Goal: Obtain resource: Download file/media

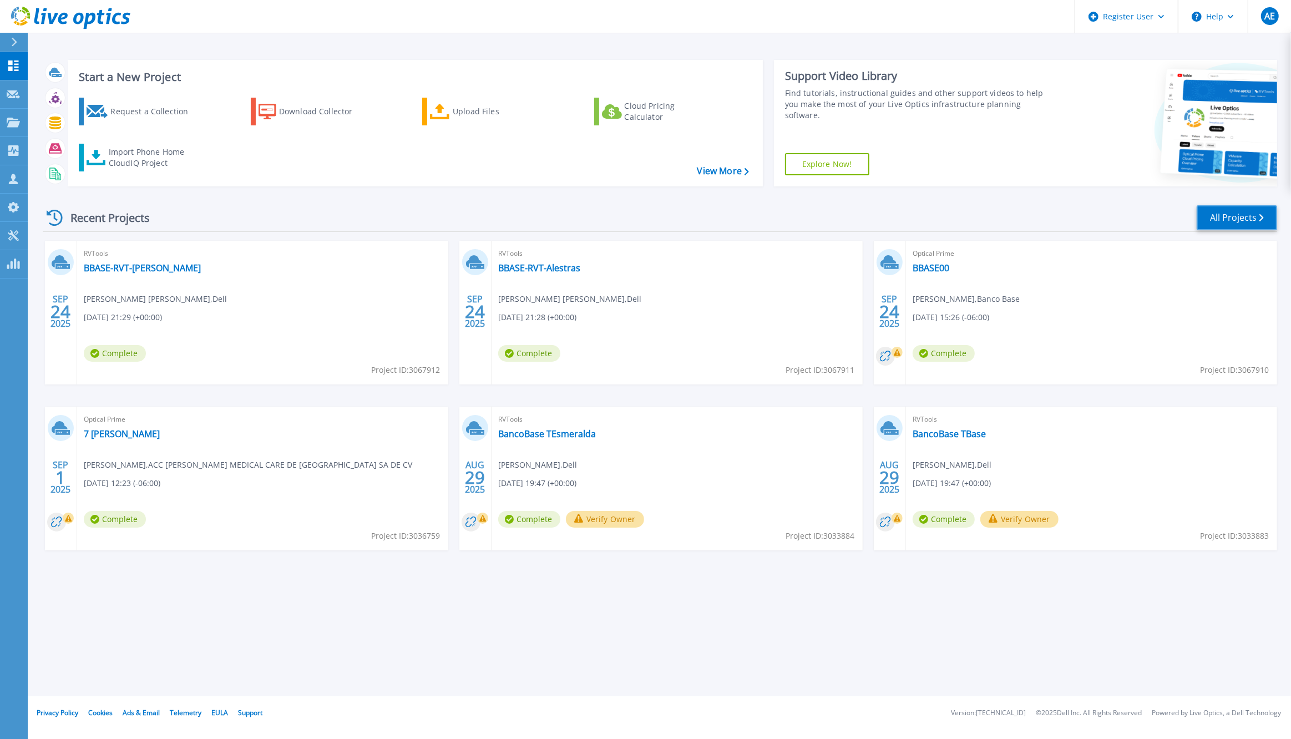
click at [1226, 214] on link "All Projects" at bounding box center [1236, 217] width 80 height 25
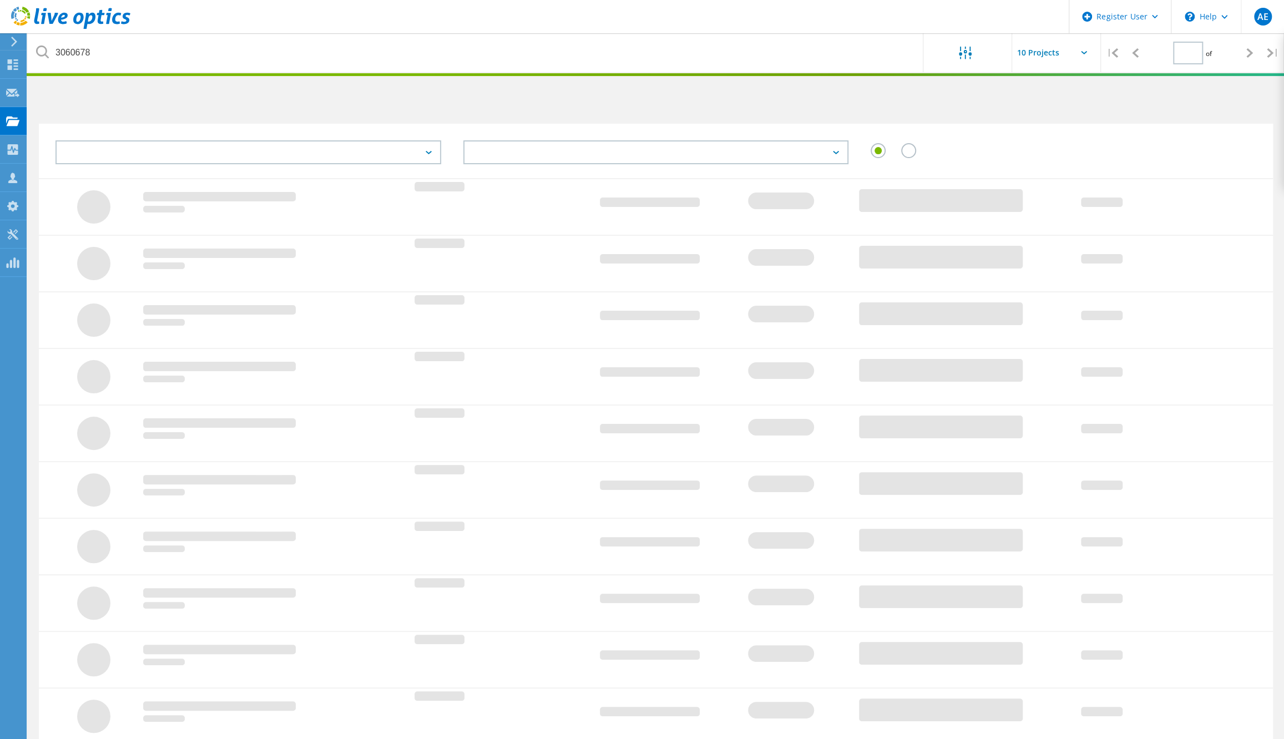
type input "1"
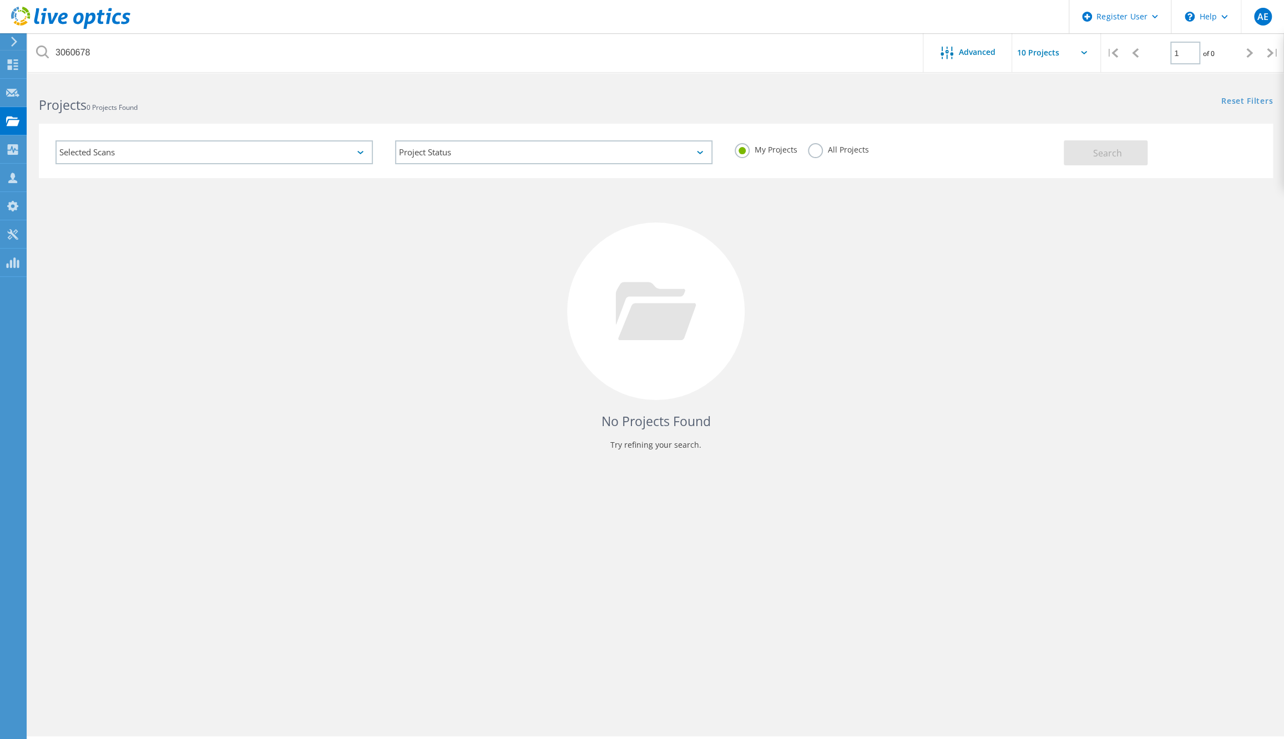
click at [227, 147] on div "Selected Scans" at bounding box center [213, 152] width 317 height 24
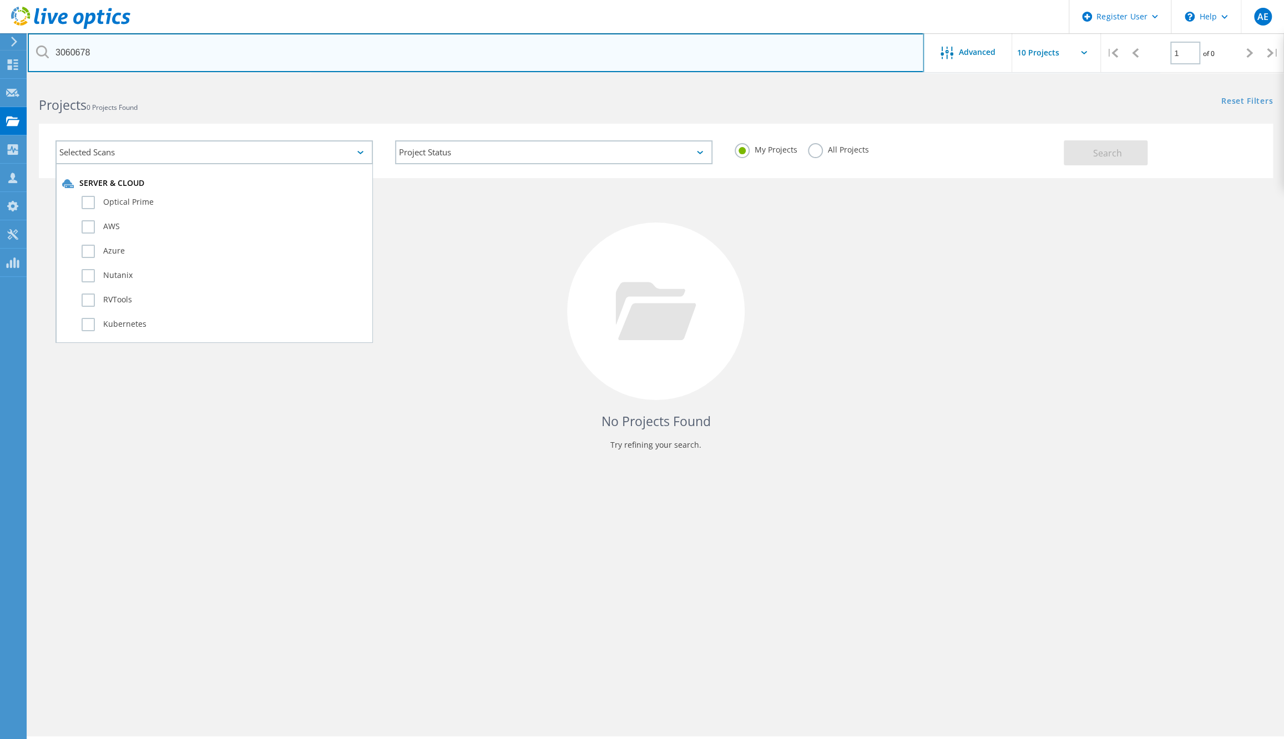
click at [553, 55] on input "3060678" at bounding box center [476, 52] width 896 height 39
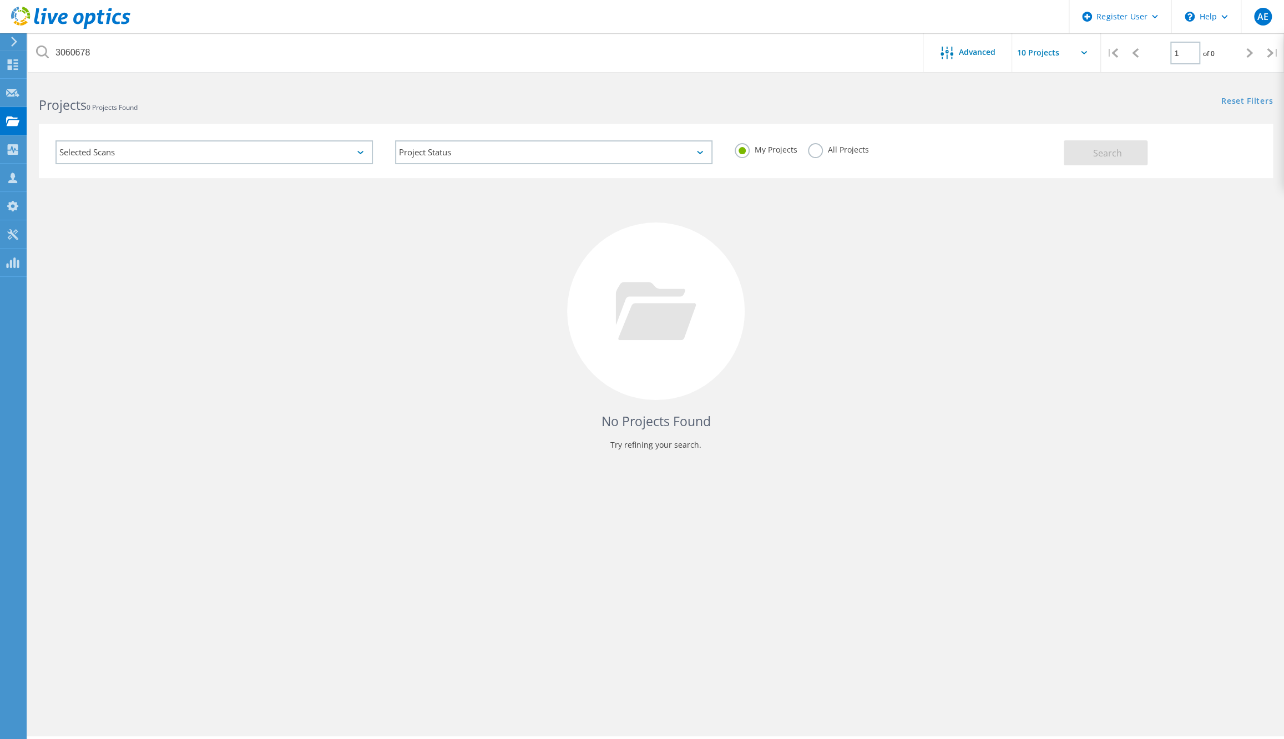
click at [812, 151] on label "All Projects" at bounding box center [838, 148] width 60 height 11
click at [0, 0] on input "All Projects" at bounding box center [0, 0] width 0 height 0
click at [1140, 154] on button "Search" at bounding box center [1105, 152] width 84 height 25
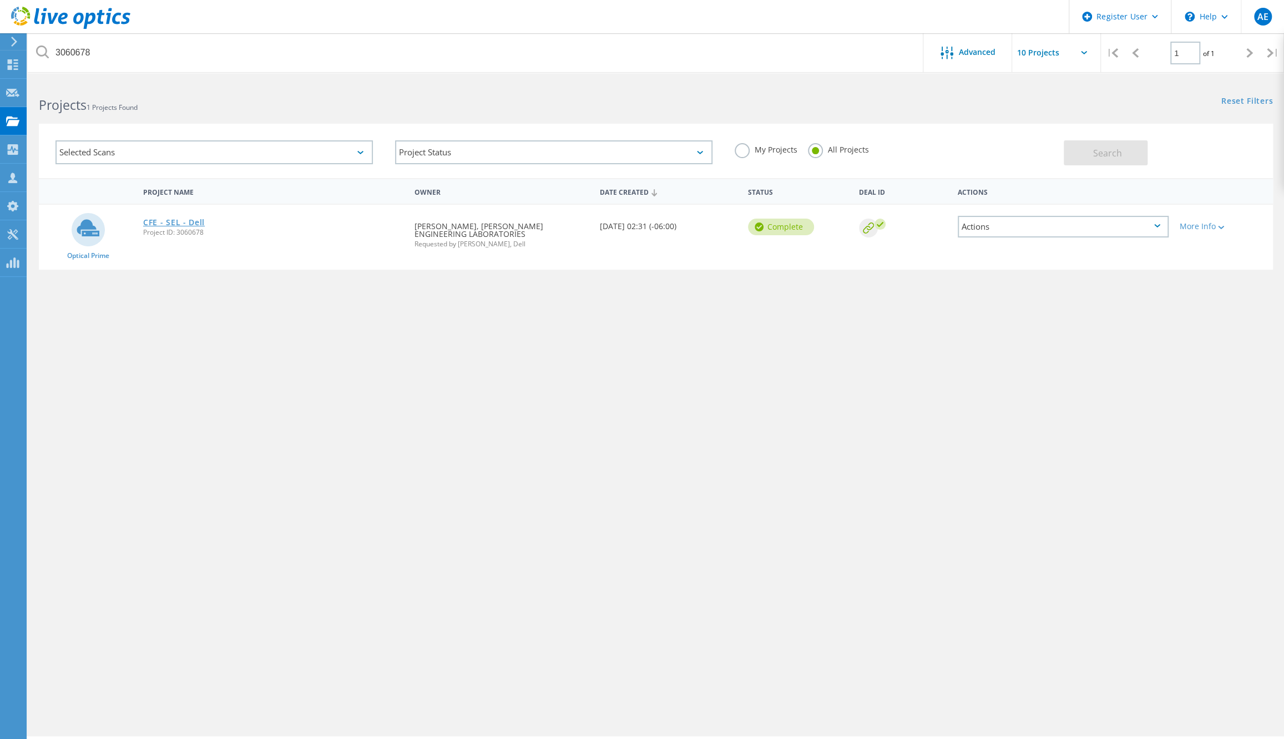
click at [150, 220] on link "CFE - SEL - Dell" at bounding box center [174, 223] width 62 height 8
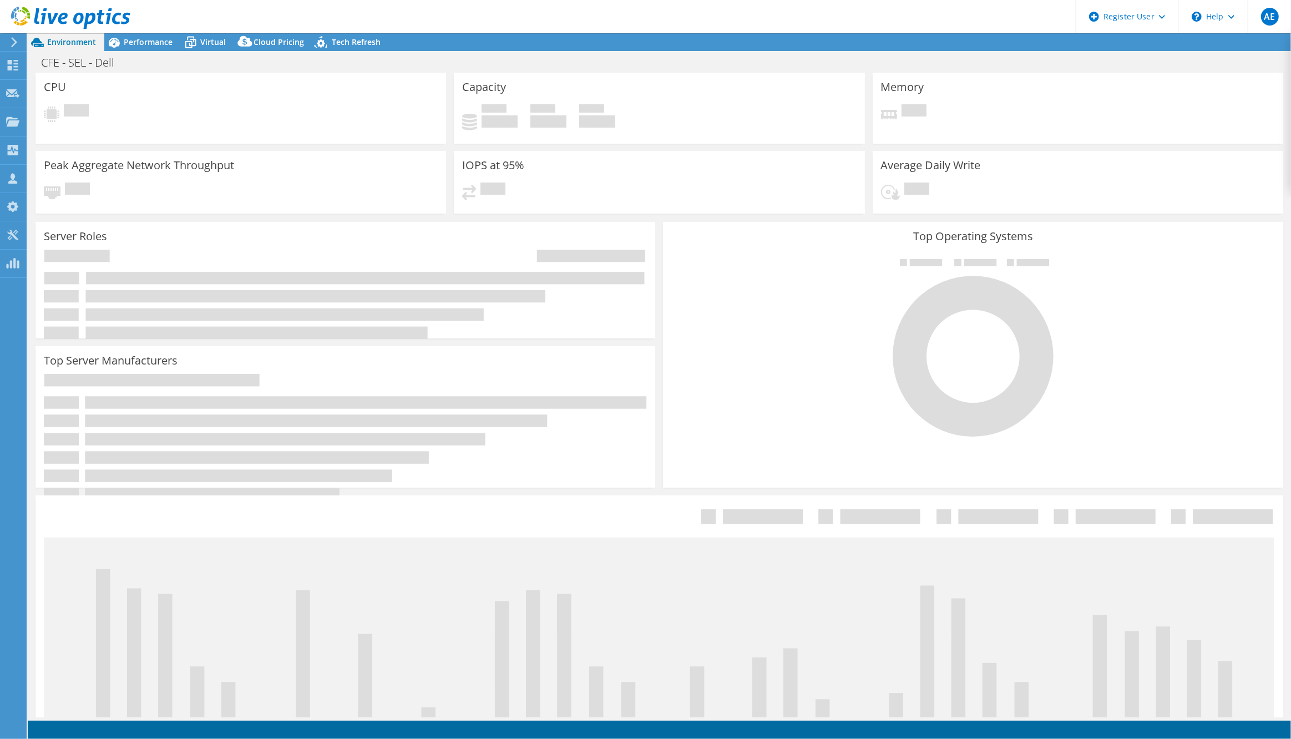
select select "USD"
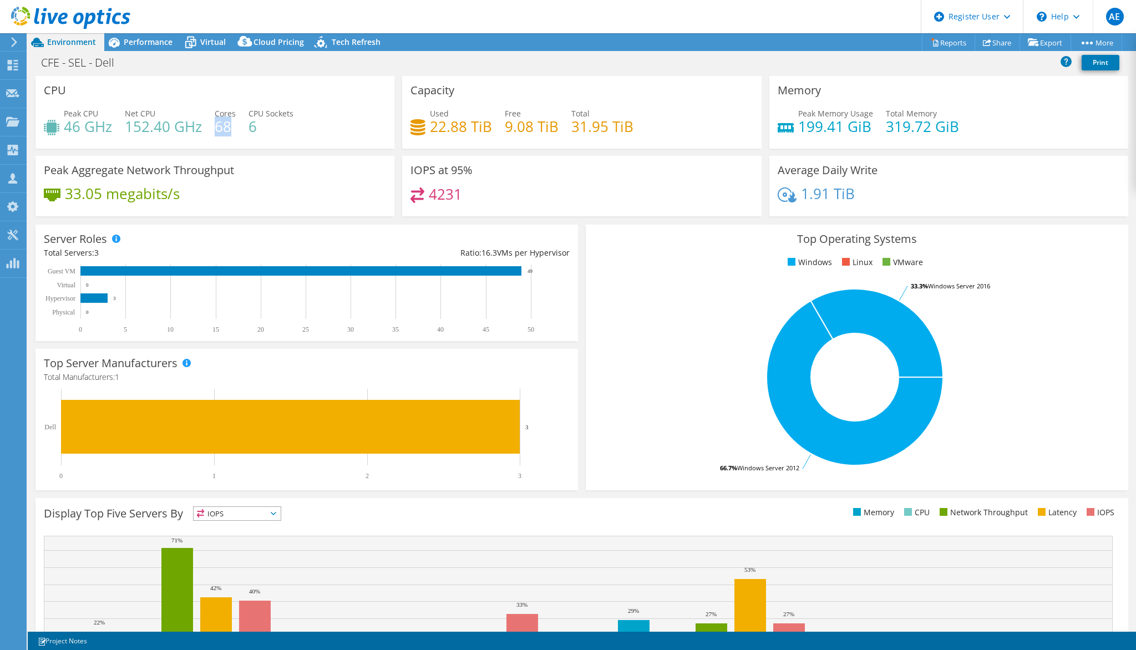
drag, startPoint x: 229, startPoint y: 126, endPoint x: 215, endPoint y: 129, distance: 14.0
click at [215, 129] on h4 "68" at bounding box center [225, 126] width 21 height 12
click at [151, 44] on span "Performance" at bounding box center [148, 42] width 49 height 11
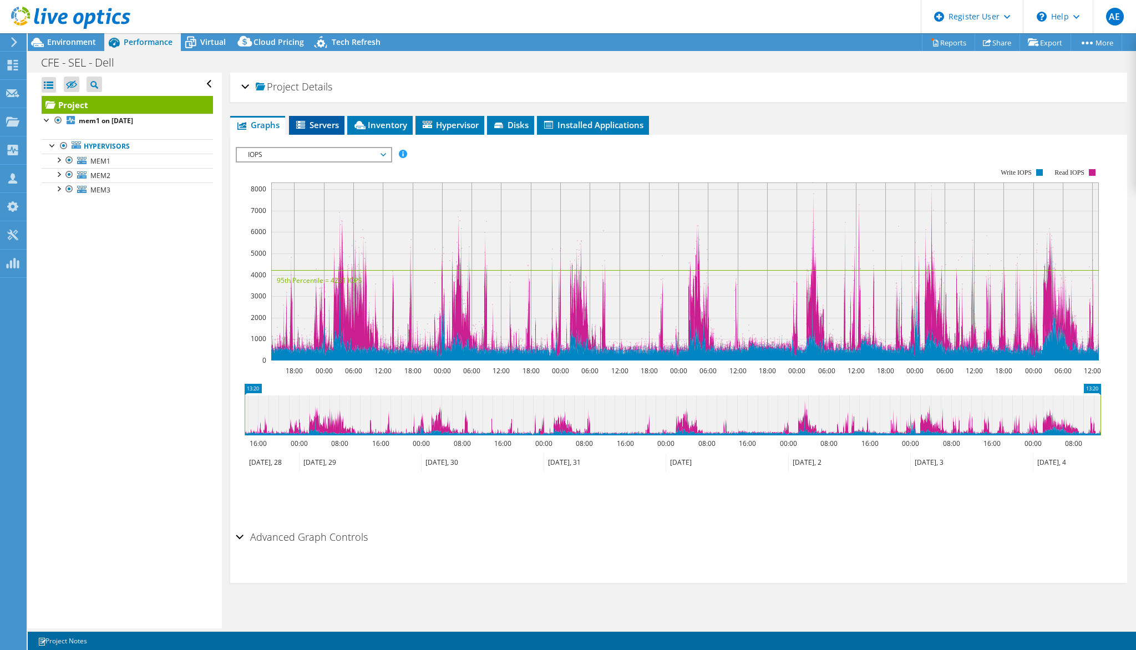
click at [324, 125] on span "Servers" at bounding box center [317, 124] width 44 height 11
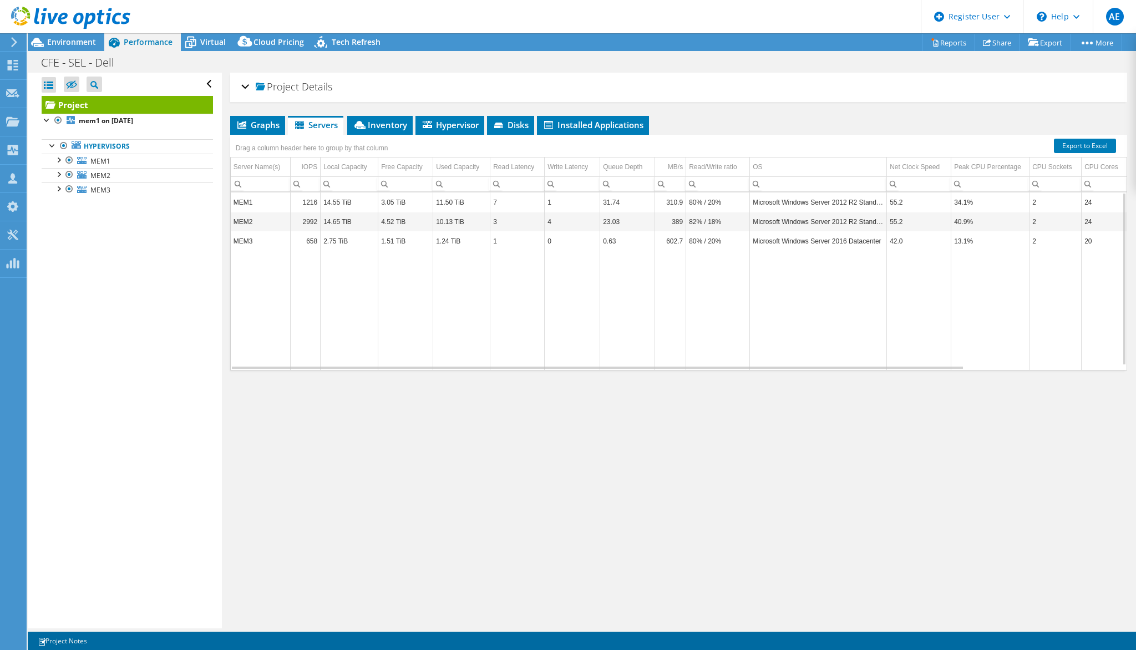
click at [271, 206] on td "MEM1" at bounding box center [261, 201] width 60 height 19
click at [859, 200] on td "Microsoft Windows Server 2012 R2 Standard" at bounding box center [818, 201] width 137 height 19
click at [851, 201] on td "Microsoft Windows Server 2012 R2 Standard" at bounding box center [818, 201] width 137 height 19
click at [861, 220] on td "Microsoft Windows Server 2012 R2 Standard" at bounding box center [818, 221] width 137 height 19
click at [856, 240] on td "Microsoft Windows Server 2016 Datacenter" at bounding box center [818, 240] width 137 height 19
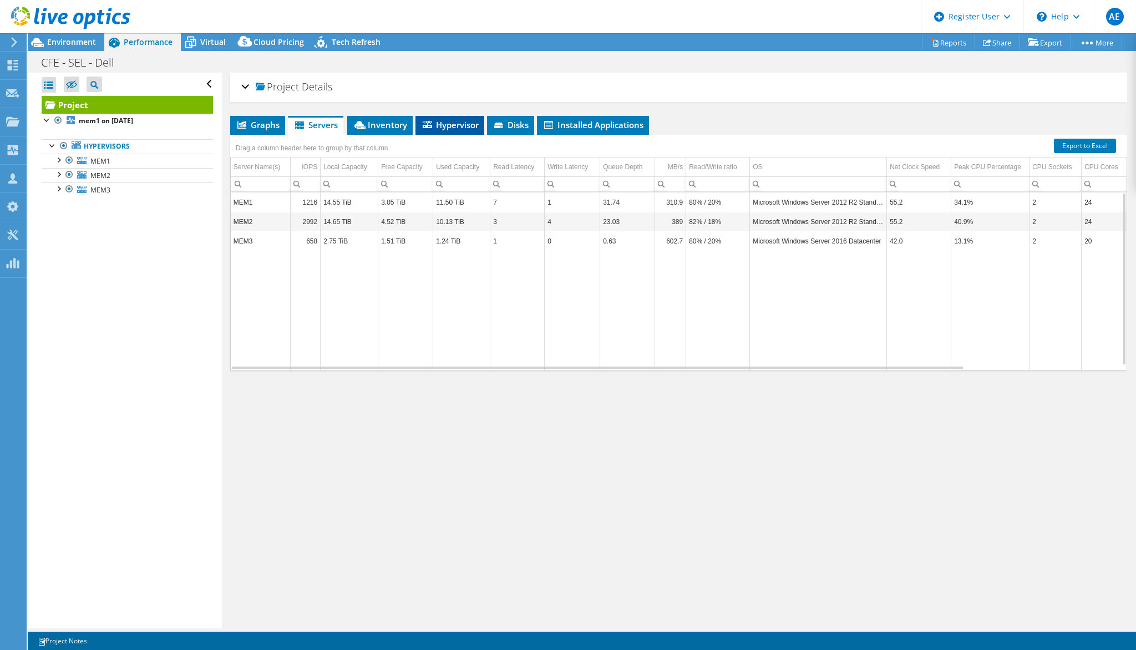
click at [468, 123] on span "Hypervisor" at bounding box center [450, 124] width 58 height 11
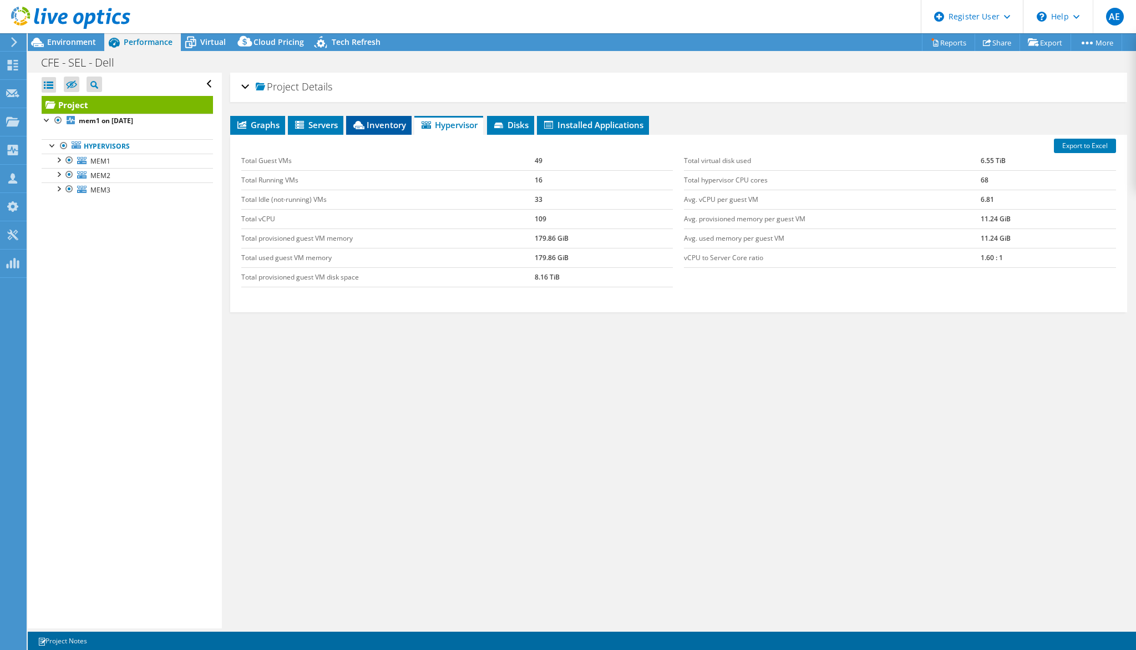
click at [373, 123] on span "Inventory" at bounding box center [379, 124] width 54 height 11
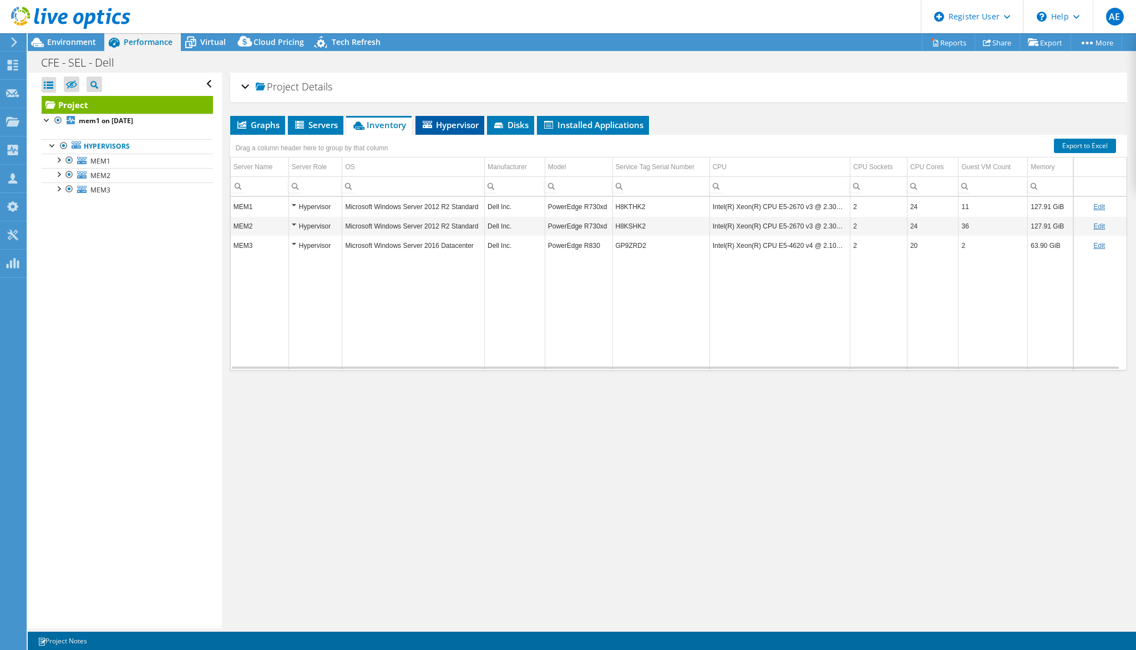
click at [437, 126] on span "Hypervisor" at bounding box center [450, 124] width 58 height 11
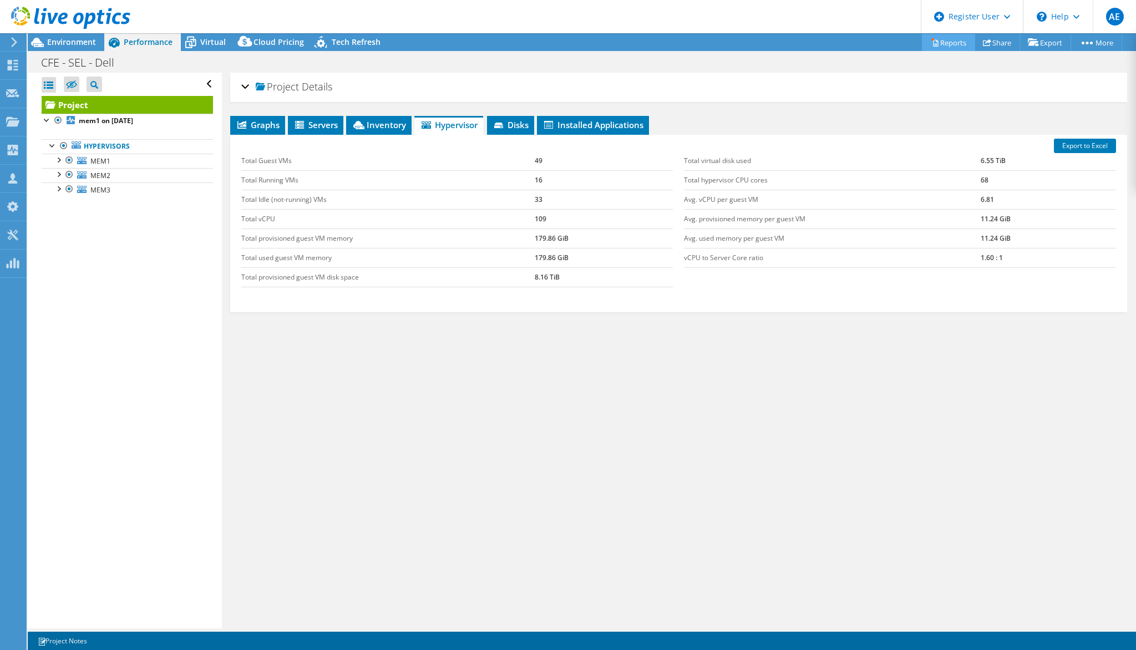
click at [949, 44] on link "Reports" at bounding box center [948, 42] width 53 height 17
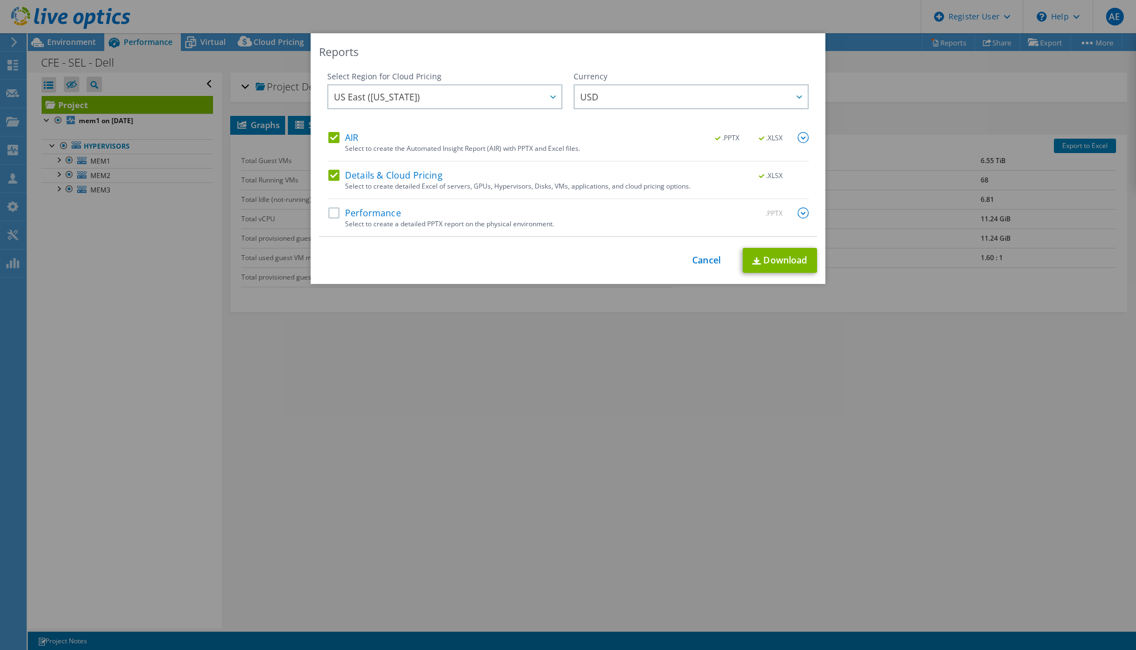
click at [379, 209] on label "Performance" at bounding box center [364, 212] width 73 height 11
click at [0, 0] on input "Performance" at bounding box center [0, 0] width 0 height 0
click at [798, 212] on img at bounding box center [803, 212] width 11 height 11
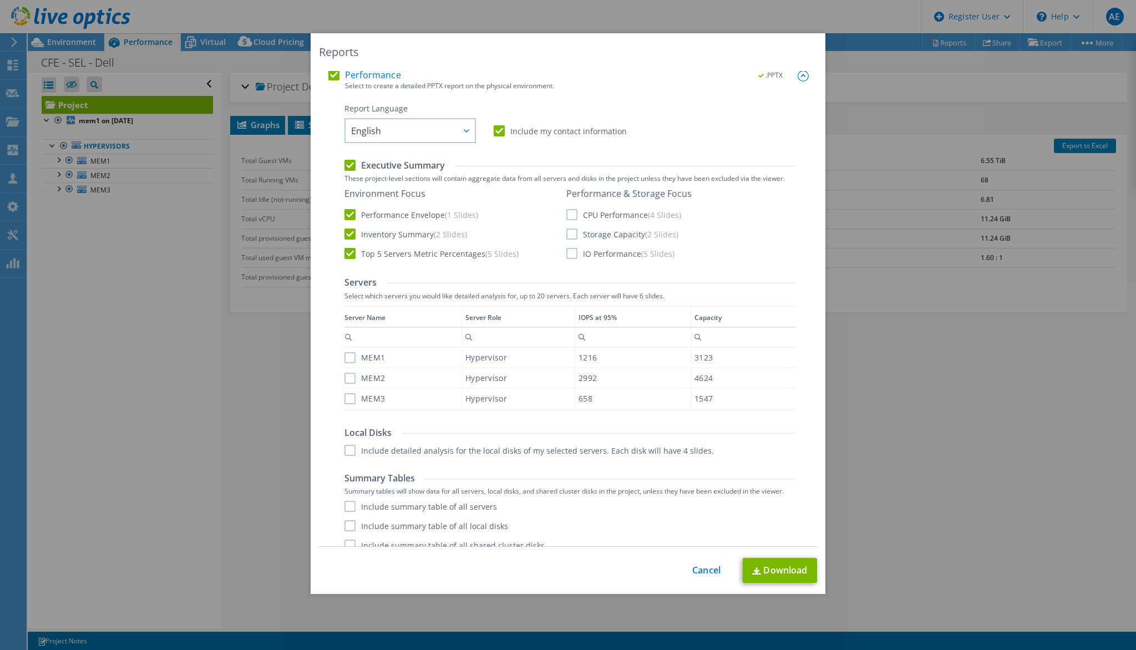
scroll to position [151, 0]
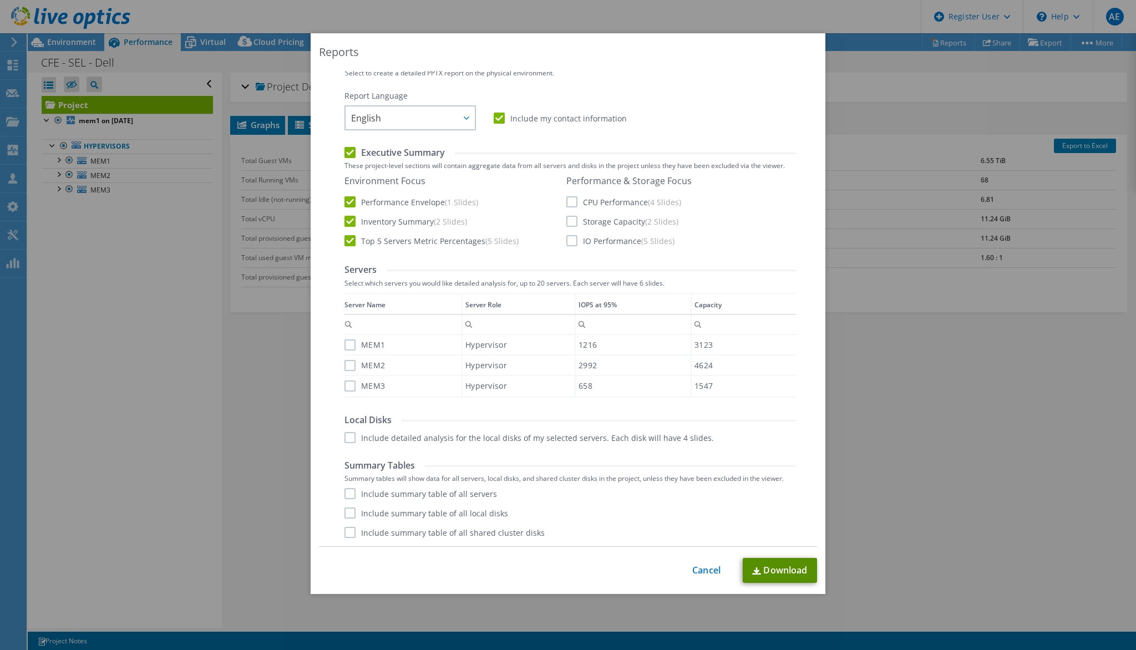
drag, startPoint x: 781, startPoint y: 571, endPoint x: 759, endPoint y: 584, distance: 25.3
click at [780, 571] on link "Download" at bounding box center [780, 570] width 74 height 25
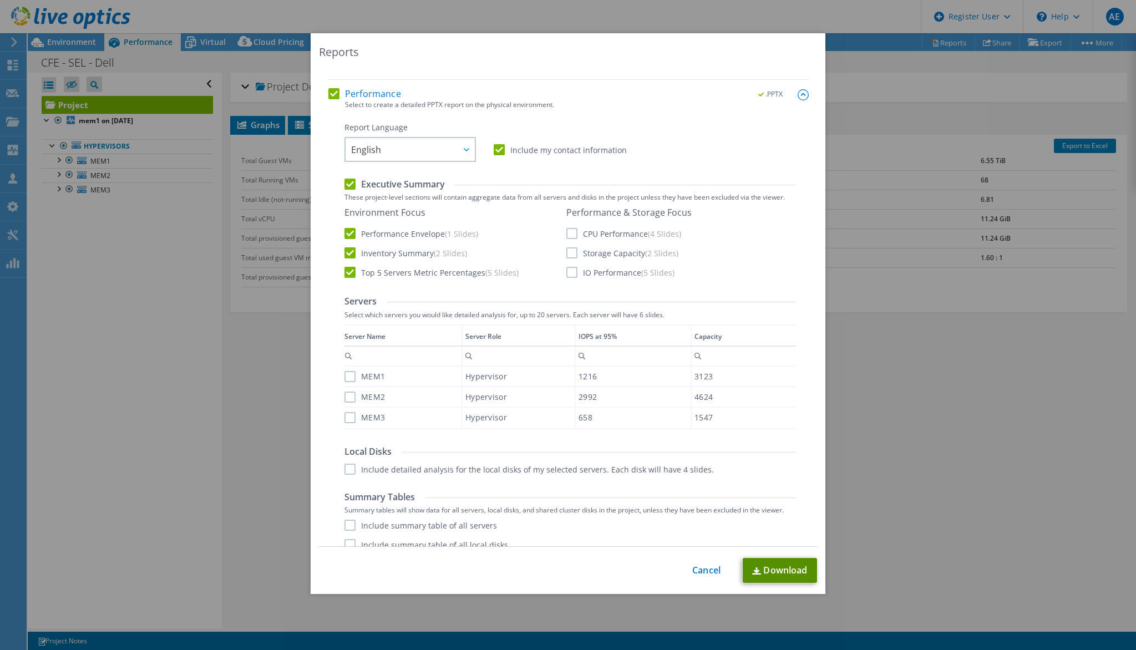
scroll to position [107, 0]
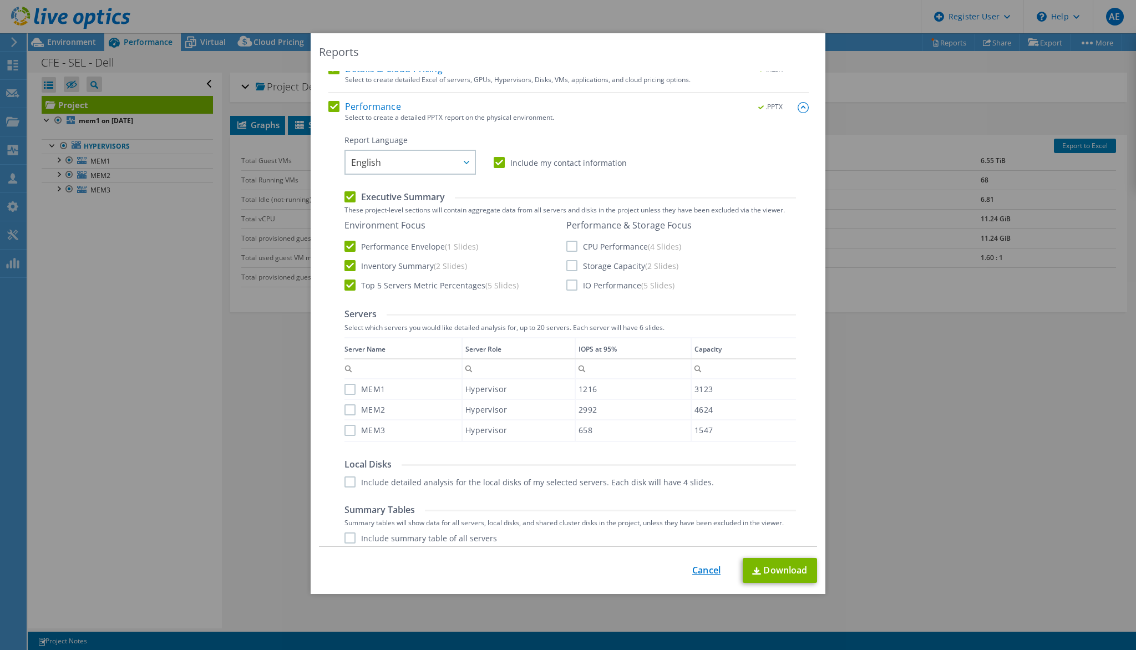
click at [710, 570] on link "Cancel" at bounding box center [706, 570] width 28 height 11
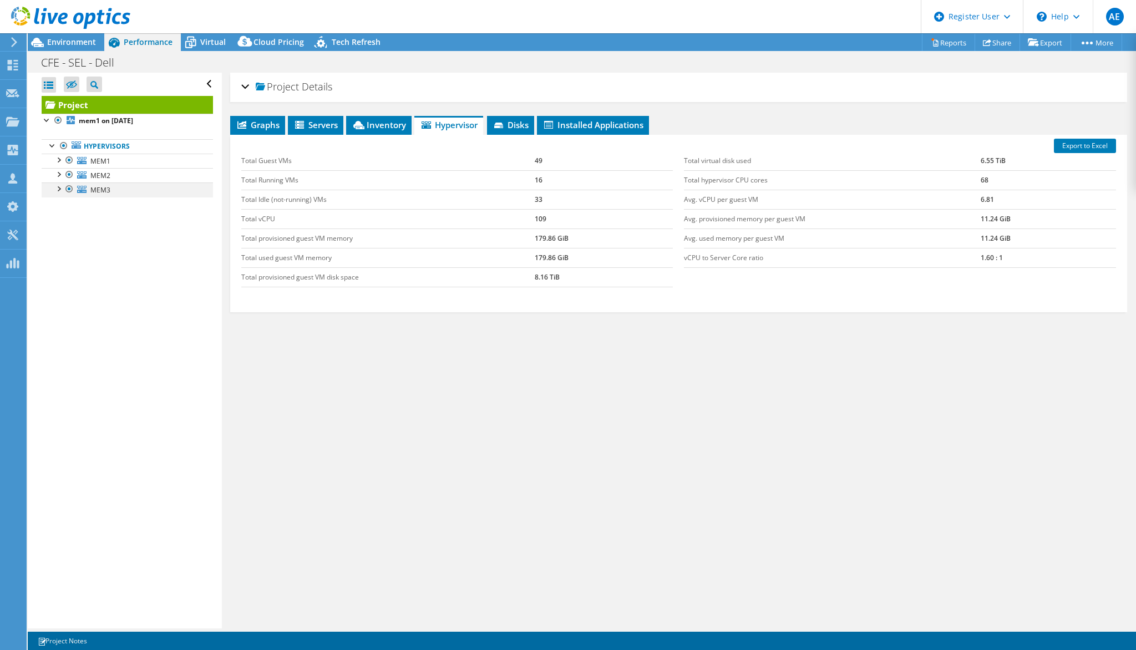
click at [58, 190] on div at bounding box center [58, 187] width 11 height 11
click at [111, 191] on link "MEM3" at bounding box center [127, 189] width 171 height 14
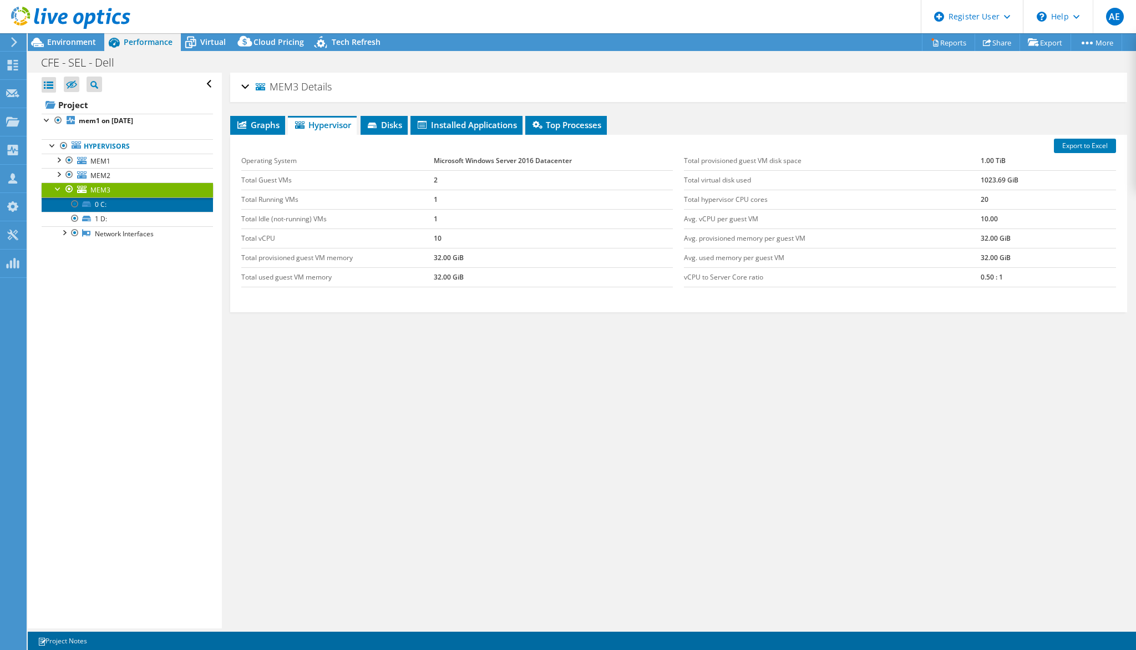
click at [118, 204] on link "0 C:" at bounding box center [127, 204] width 171 height 14
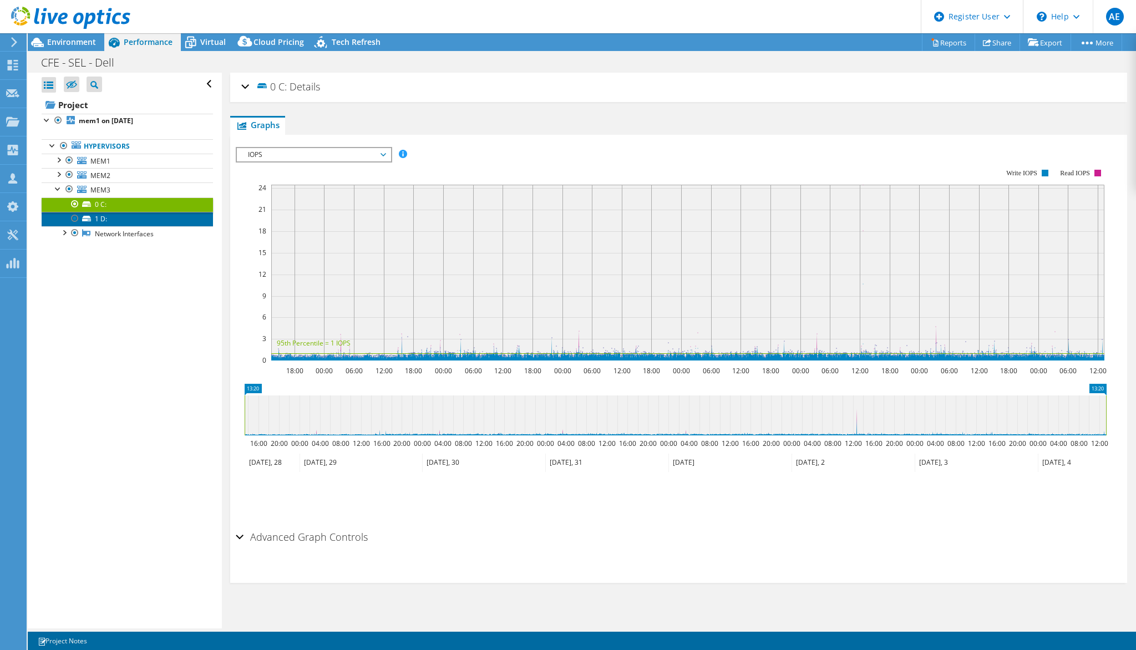
click at [122, 217] on link "1 D:" at bounding box center [127, 219] width 171 height 14
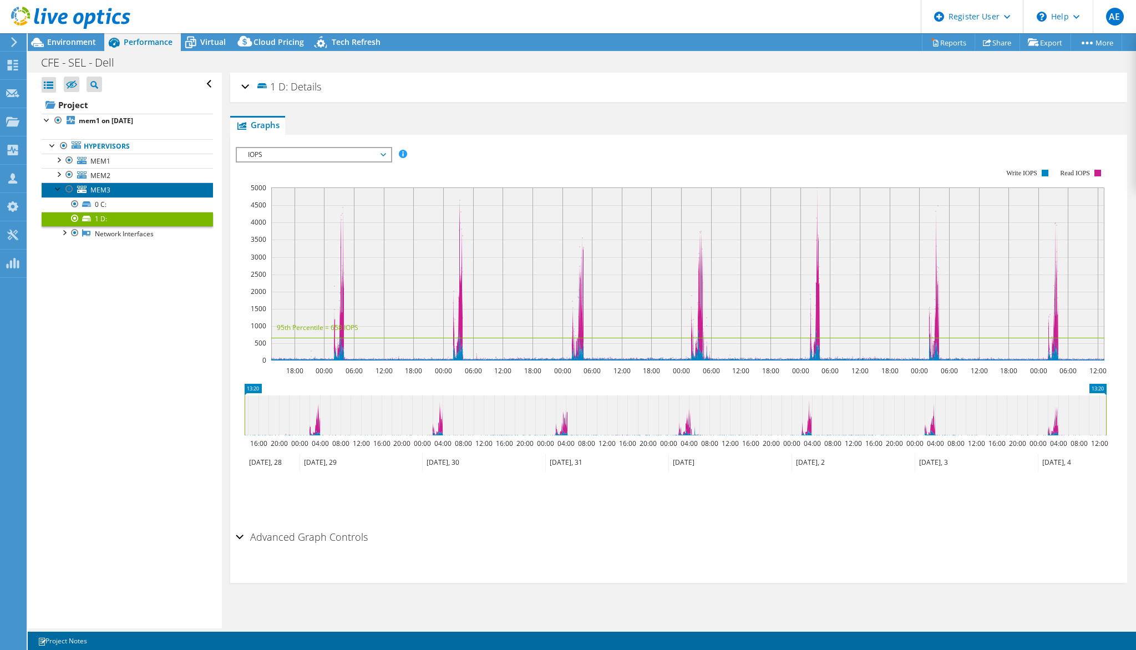
click at [120, 193] on link "MEM3" at bounding box center [127, 189] width 171 height 14
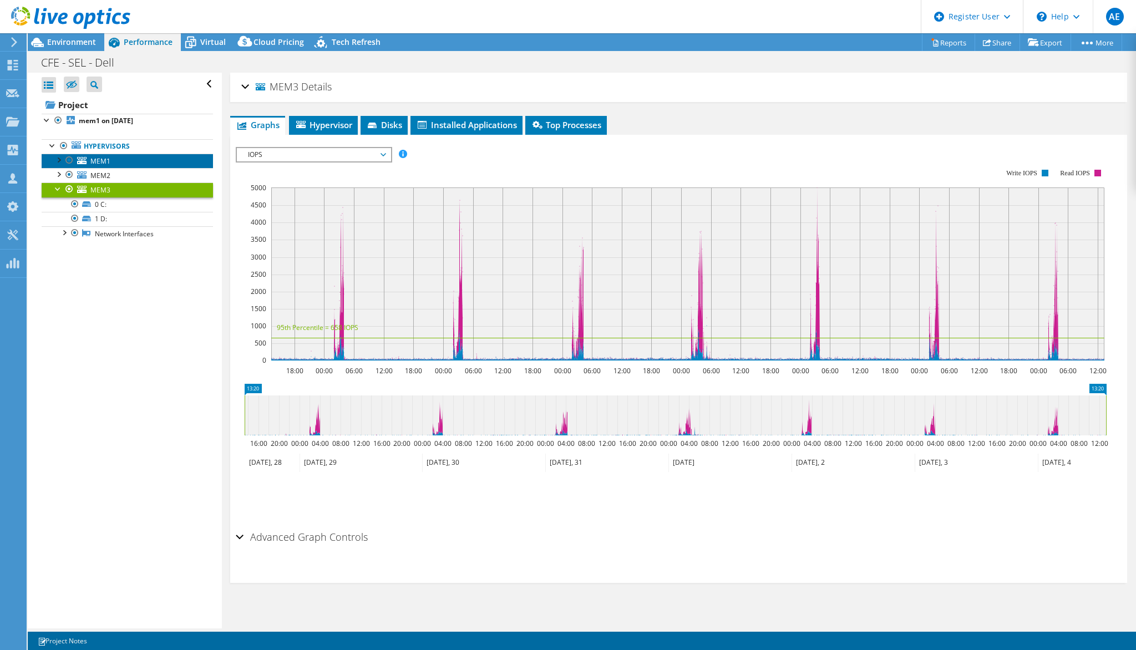
click at [118, 158] on link "MEM1" at bounding box center [127, 161] width 171 height 14
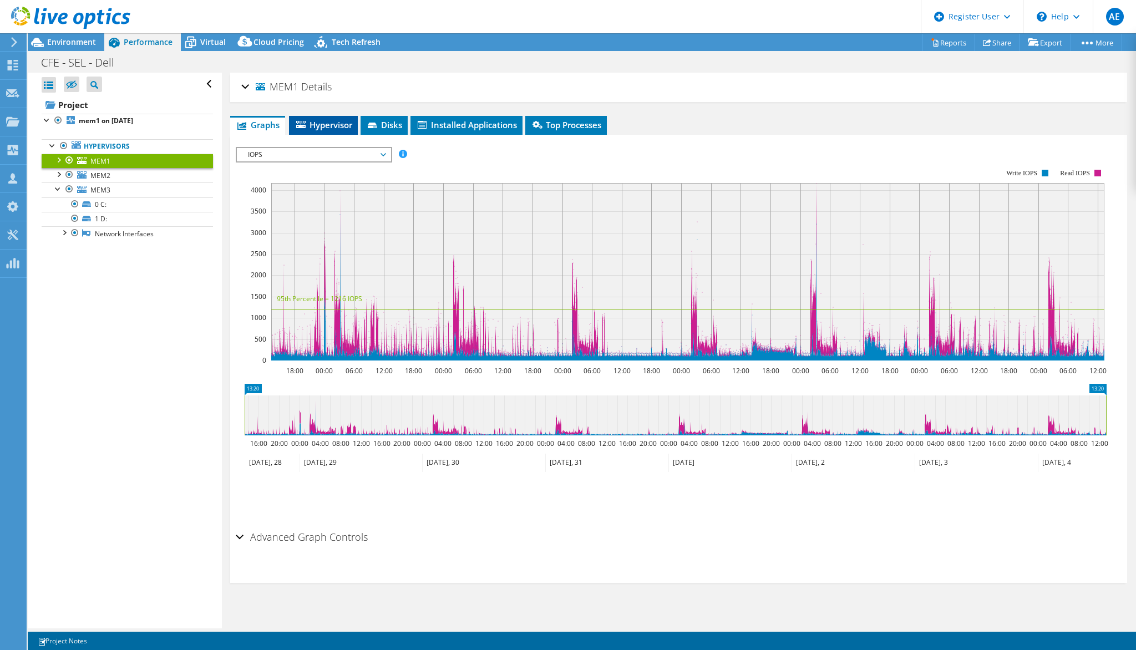
click at [322, 119] on span "Hypervisor" at bounding box center [324, 124] width 58 height 11
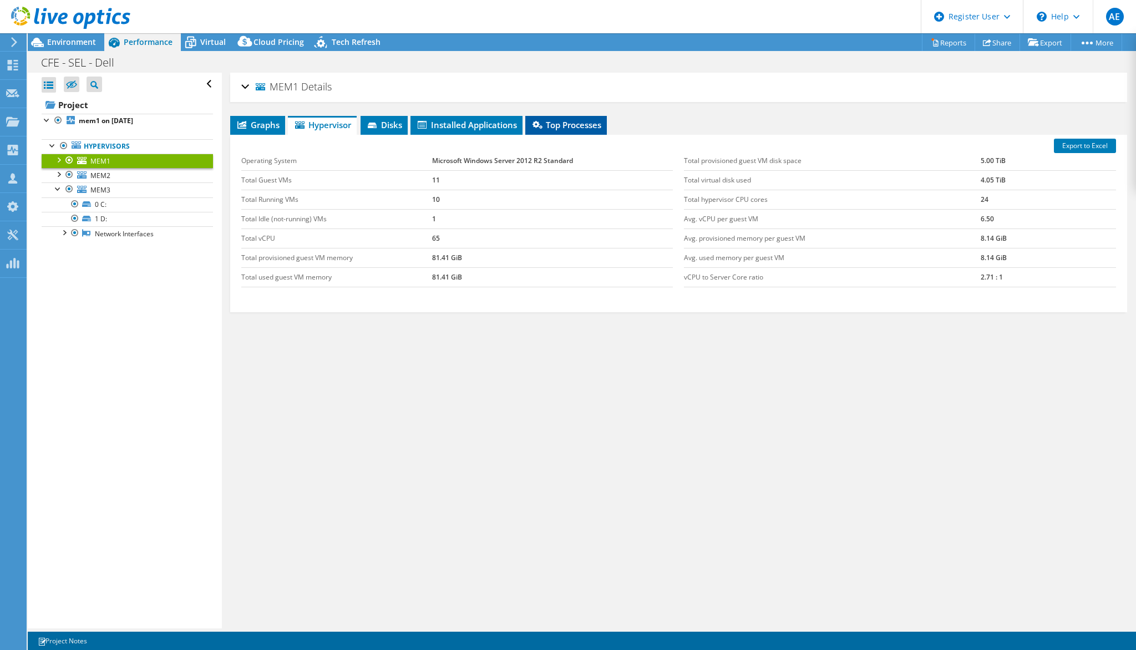
click at [559, 121] on span "Top Processes" at bounding box center [566, 124] width 70 height 11
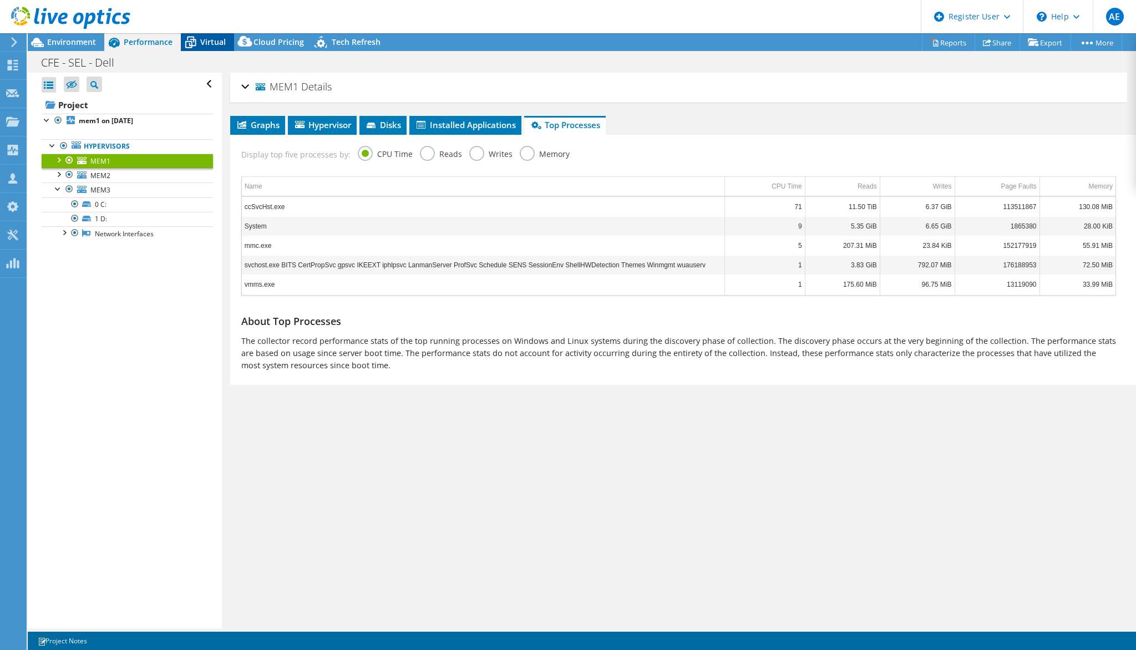
click at [209, 42] on span "Virtual" at bounding box center [213, 42] width 26 height 11
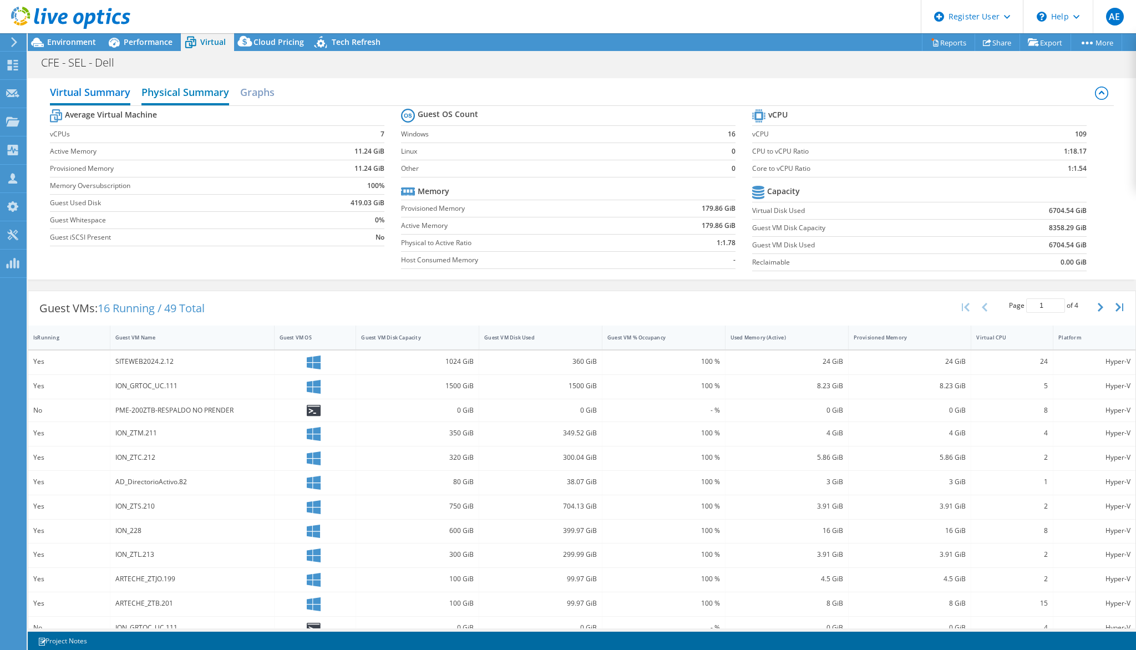
click at [208, 99] on h2 "Physical Summary" at bounding box center [185, 93] width 88 height 24
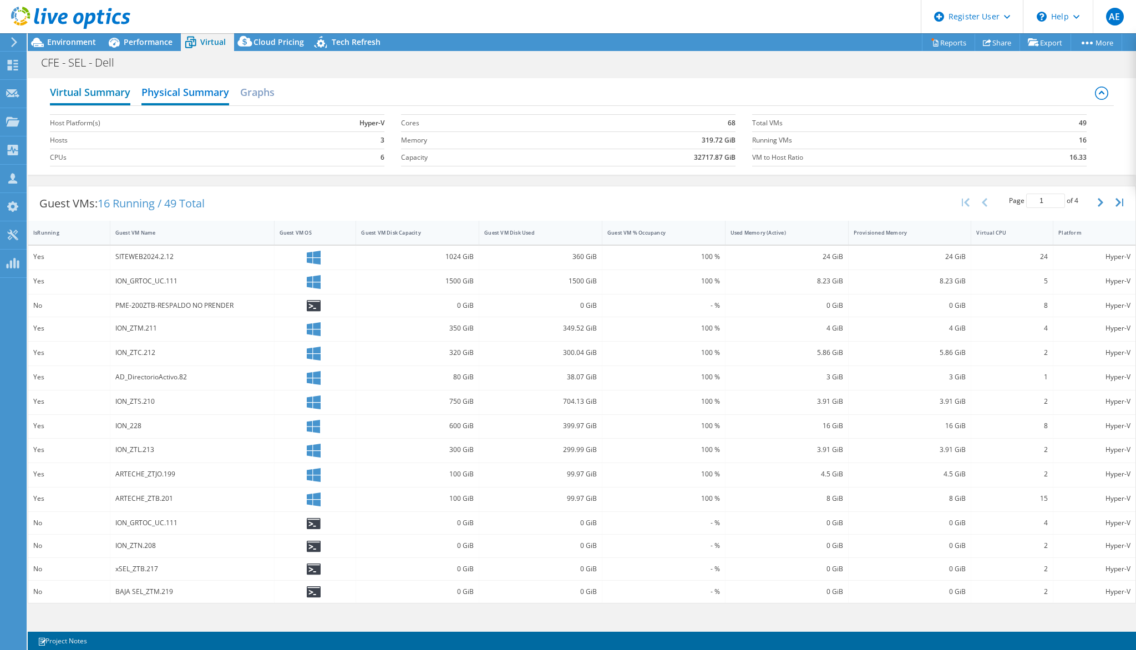
click at [124, 93] on h2 "Virtual Summary" at bounding box center [90, 93] width 80 height 24
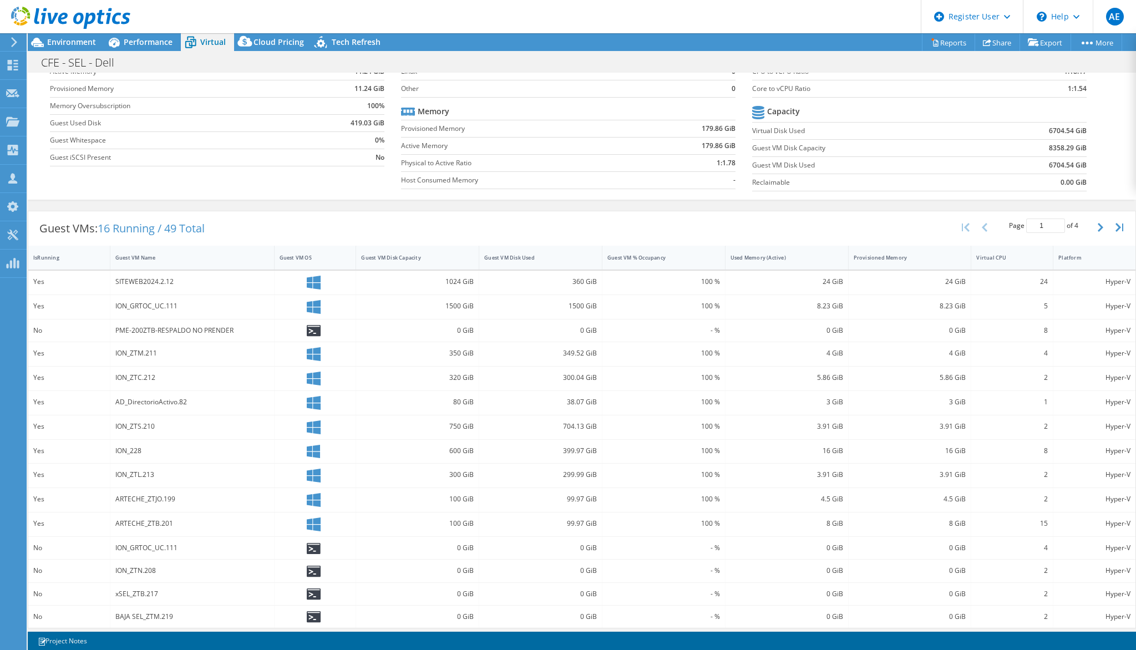
scroll to position [82, 0]
click at [415, 254] on div "Guest VM Disk Capacity" at bounding box center [410, 255] width 99 height 7
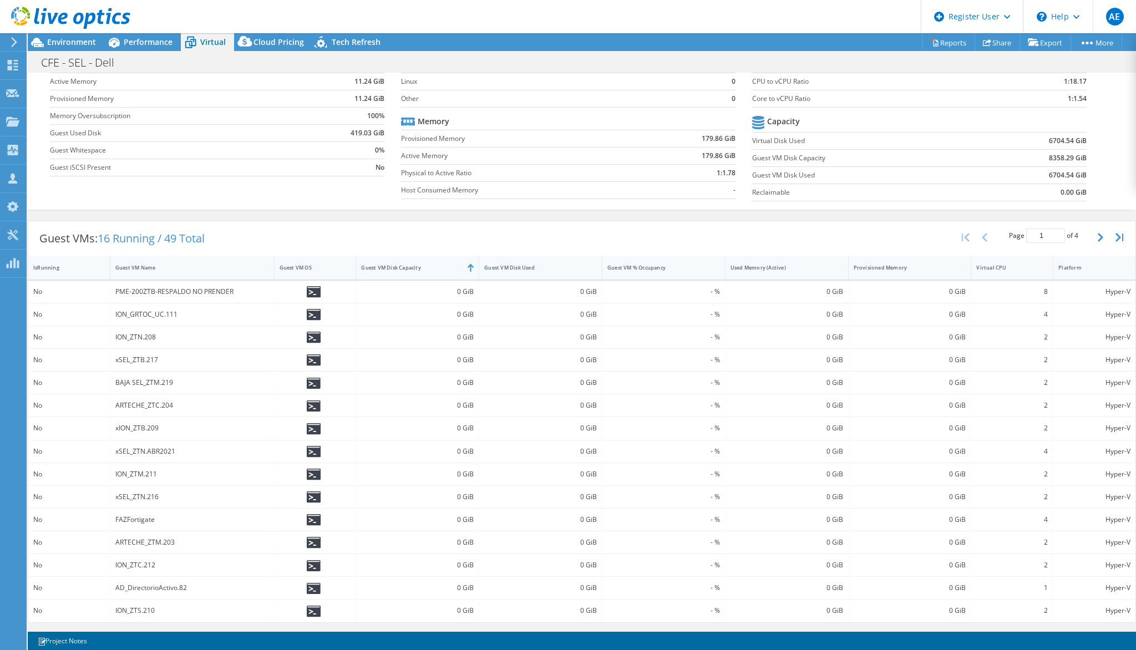
scroll to position [68, 0]
click at [86, 47] on span "Environment" at bounding box center [71, 42] width 49 height 11
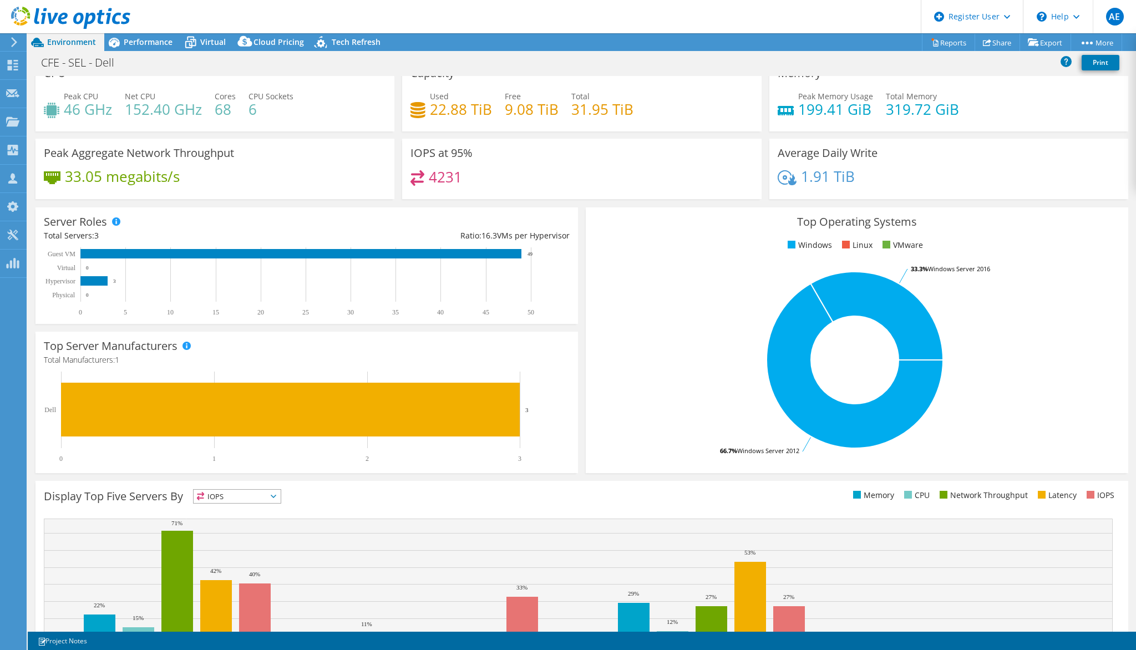
scroll to position [0, 0]
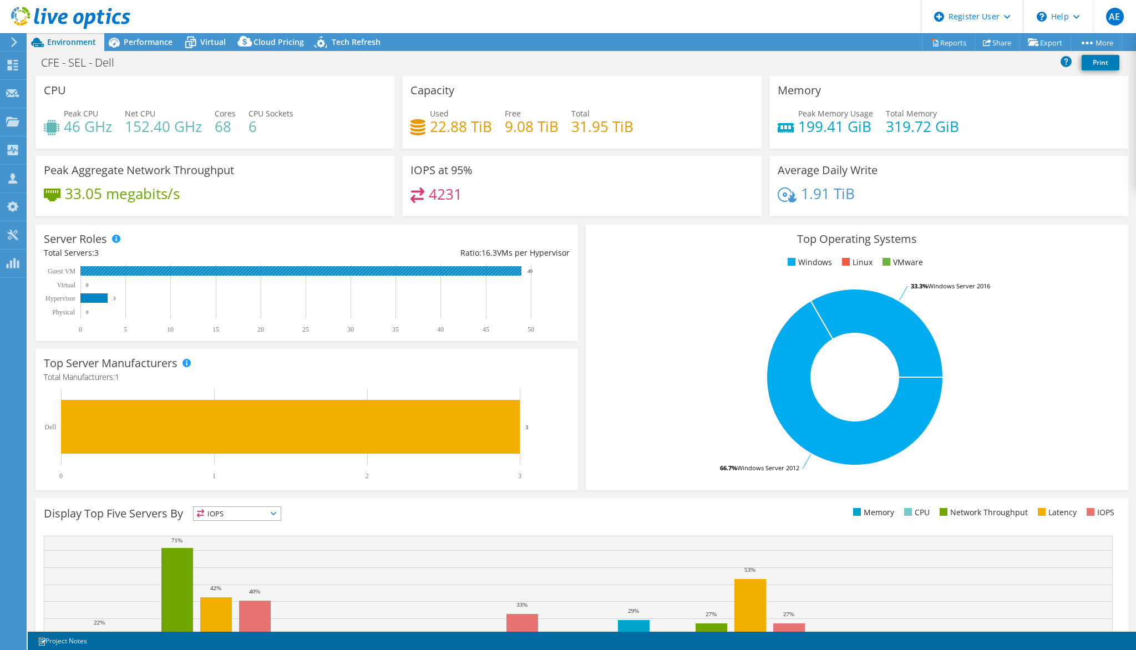
click at [311, 270] on rect at bounding box center [300, 270] width 441 height 9
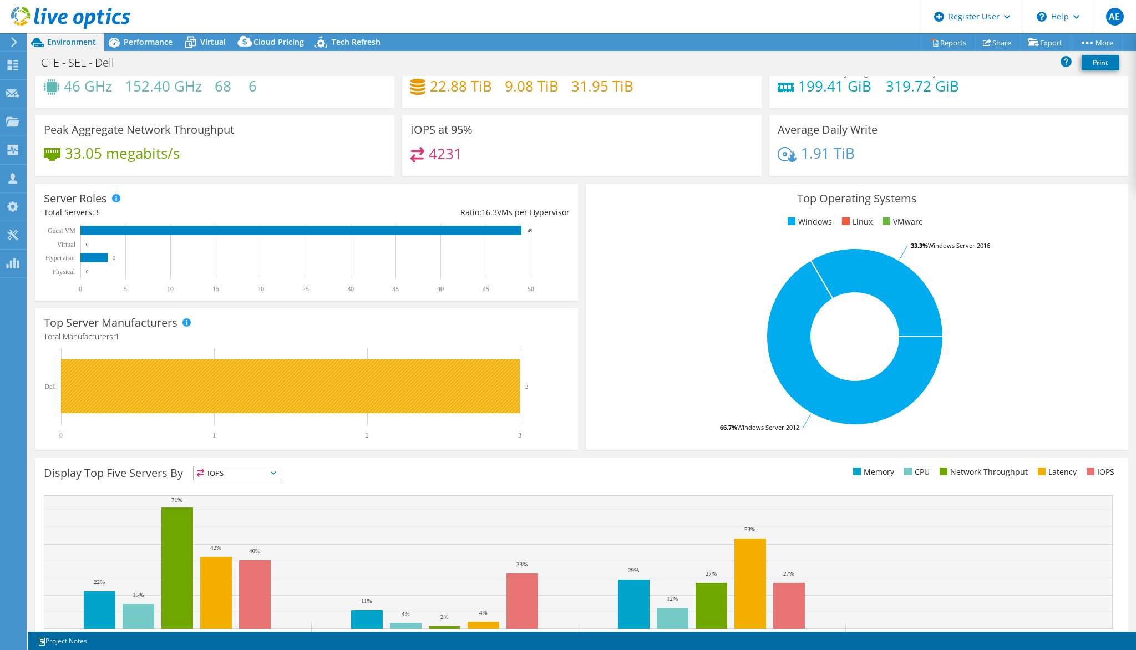
scroll to position [90, 0]
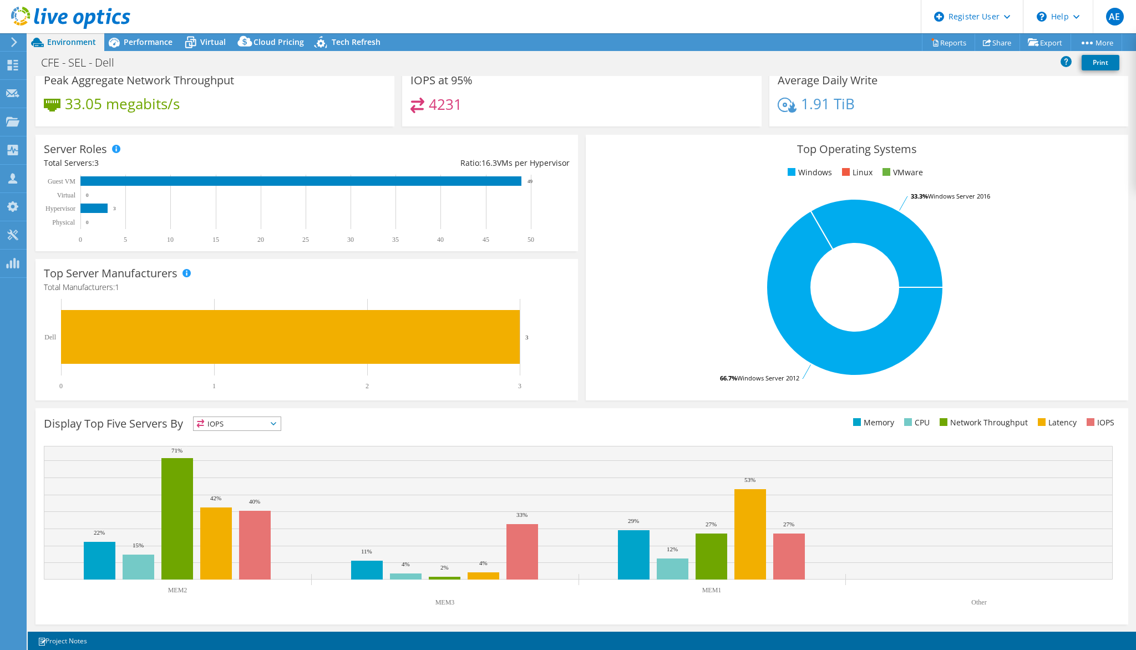
click at [245, 423] on span "IOPS" at bounding box center [237, 423] width 87 height 13
click at [243, 450] on li "Memory" at bounding box center [237, 454] width 87 height 16
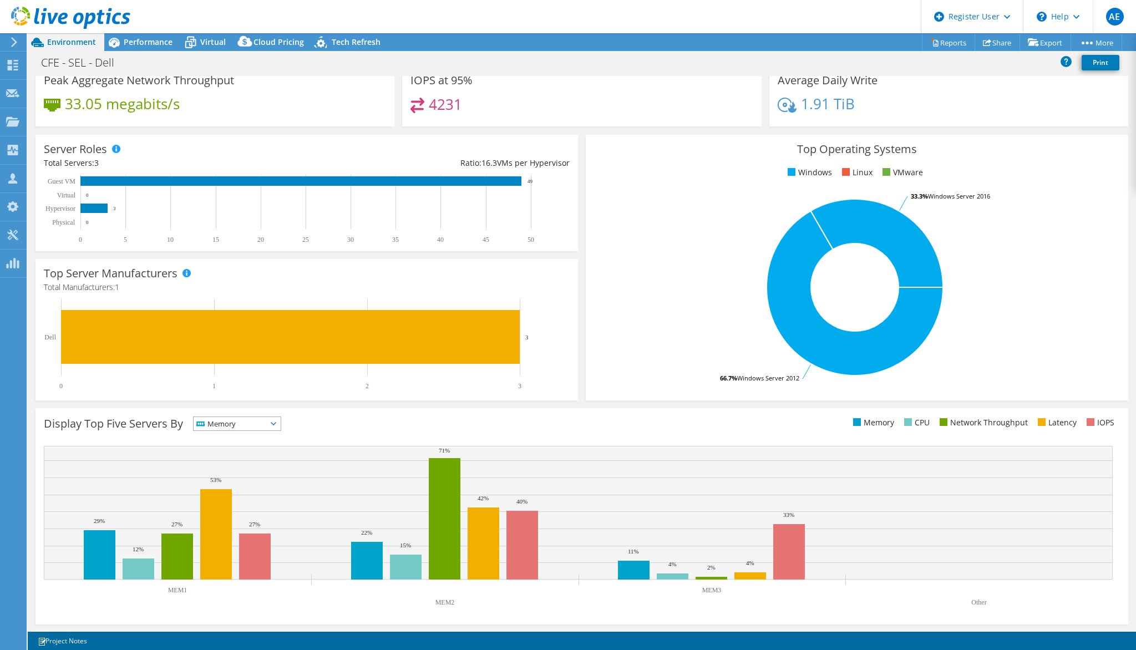
click at [251, 424] on span "Memory" at bounding box center [230, 423] width 73 height 13
click at [252, 464] on li "CPU" at bounding box center [237, 470] width 87 height 16
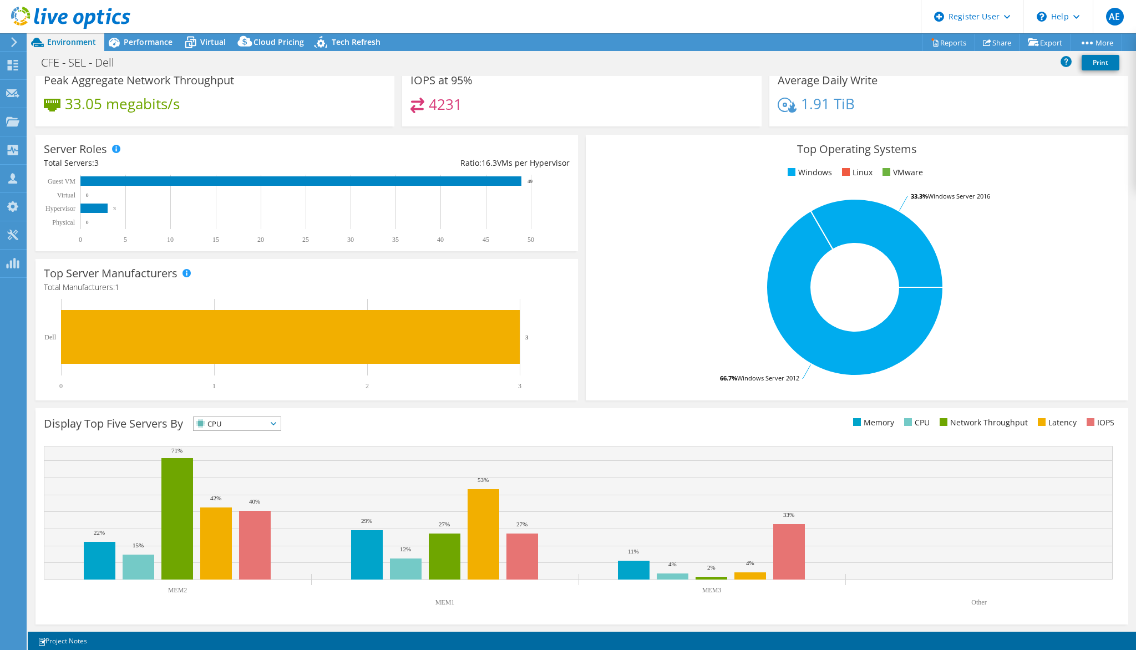
click at [259, 423] on span "CPU" at bounding box center [230, 423] width 73 height 13
click at [247, 481] on li "Network Throughput" at bounding box center [237, 485] width 87 height 16
click at [275, 427] on span "Network Throughput" at bounding box center [243, 423] width 98 height 13
click at [273, 498] on li "Latency" at bounding box center [250, 501] width 112 height 16
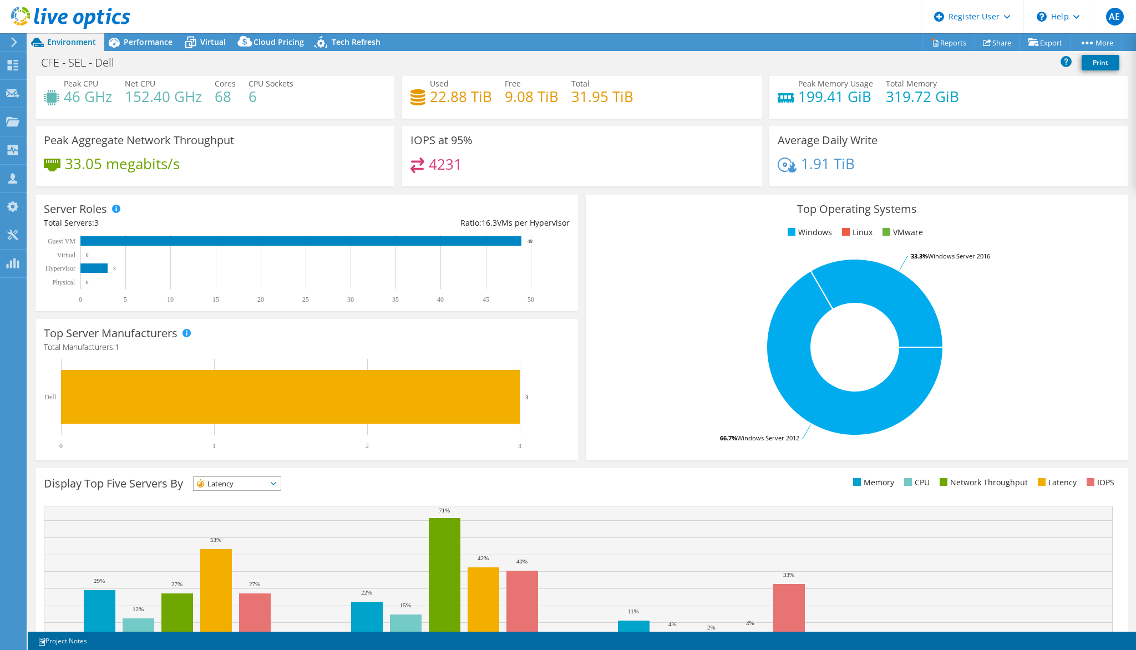
scroll to position [0, 0]
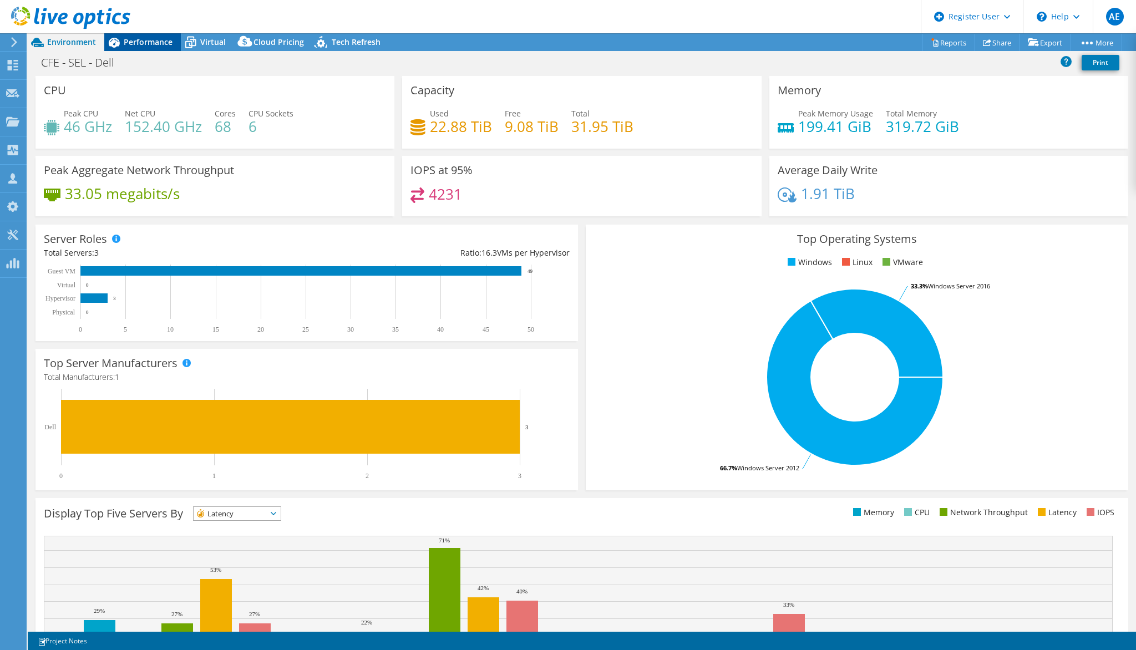
click at [144, 43] on span "Performance" at bounding box center [148, 42] width 49 height 11
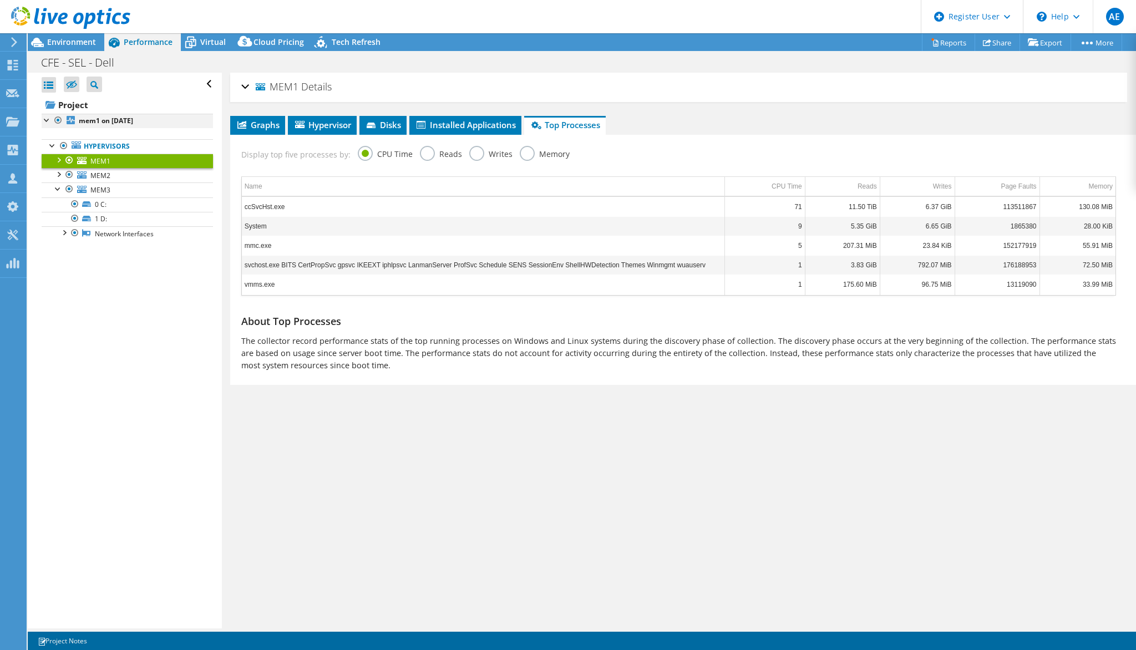
click at [55, 124] on div at bounding box center [58, 120] width 11 height 13
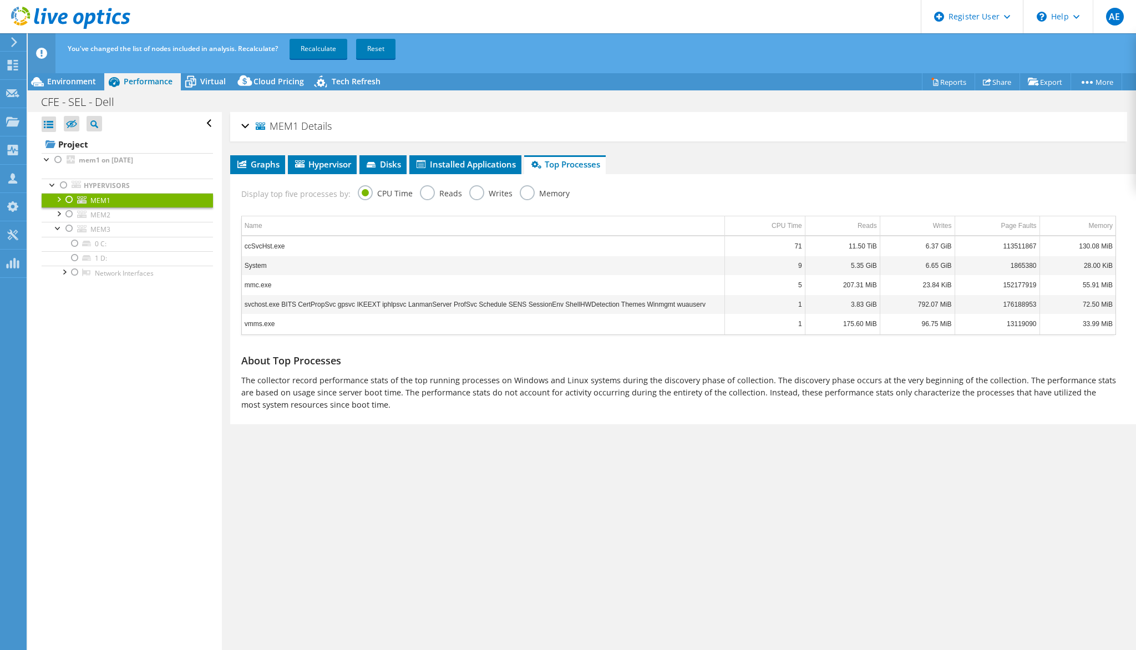
click at [112, 197] on link "MEM1" at bounding box center [127, 200] width 171 height 14
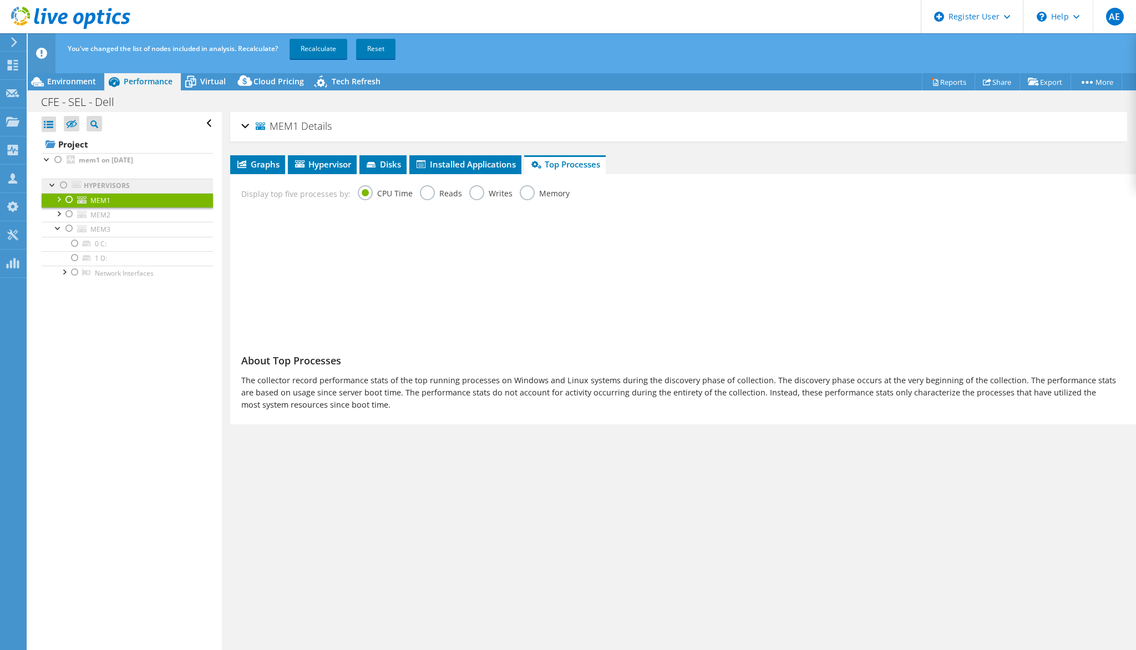
click at [119, 188] on link "Hypervisors" at bounding box center [127, 186] width 171 height 14
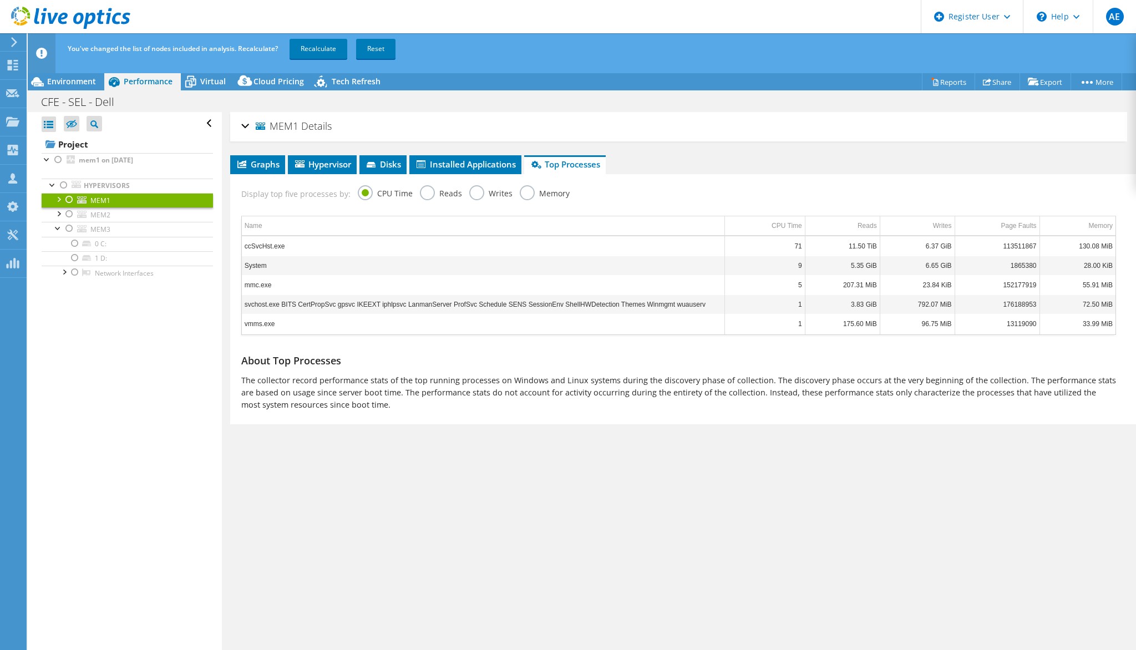
click at [124, 200] on link "MEM1" at bounding box center [127, 200] width 171 height 14
click at [262, 169] on li "Graphs" at bounding box center [257, 164] width 55 height 19
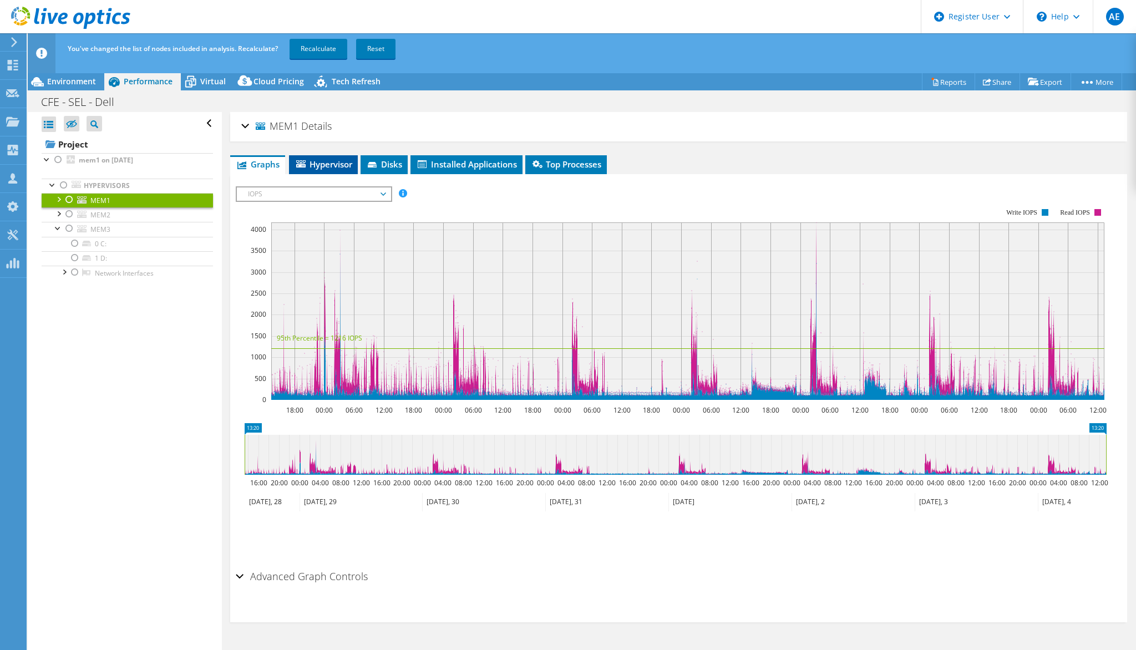
click at [311, 164] on span "Hypervisor" at bounding box center [324, 164] width 58 height 11
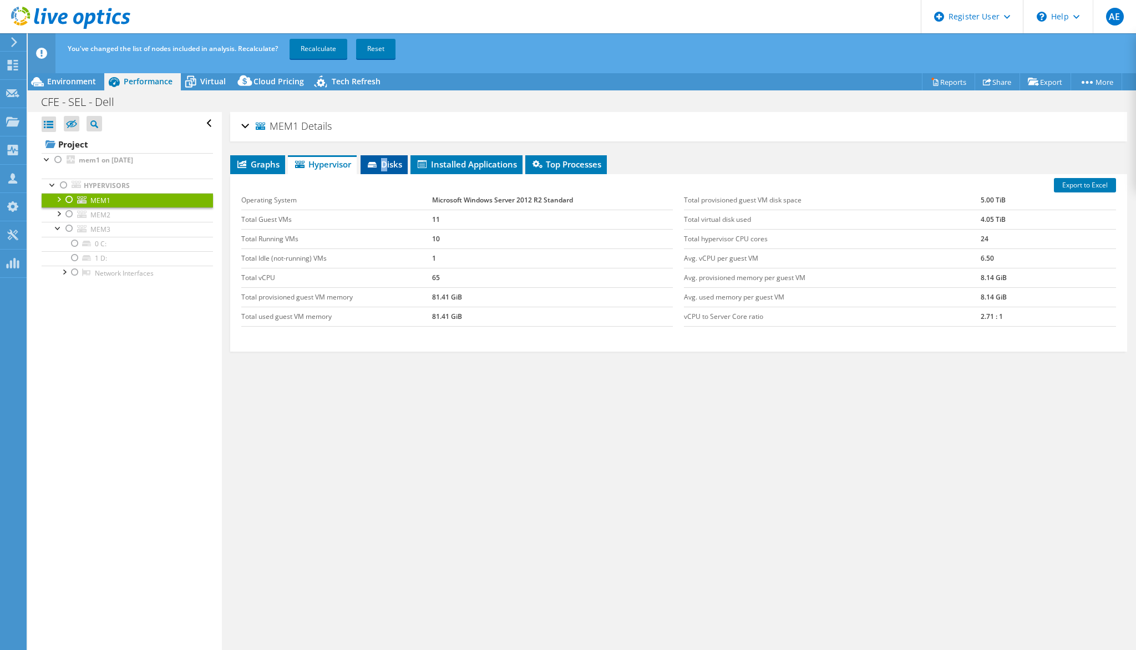
click at [386, 162] on span "Disks" at bounding box center [384, 164] width 36 height 11
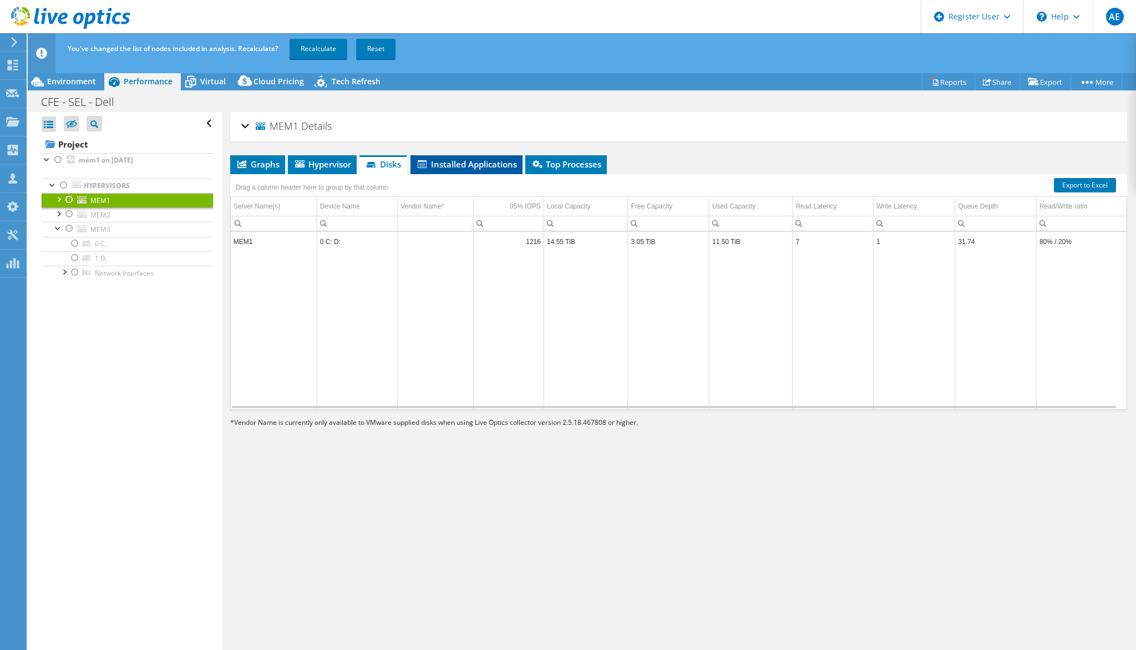
click at [444, 163] on span "Installed Applications" at bounding box center [466, 164] width 101 height 11
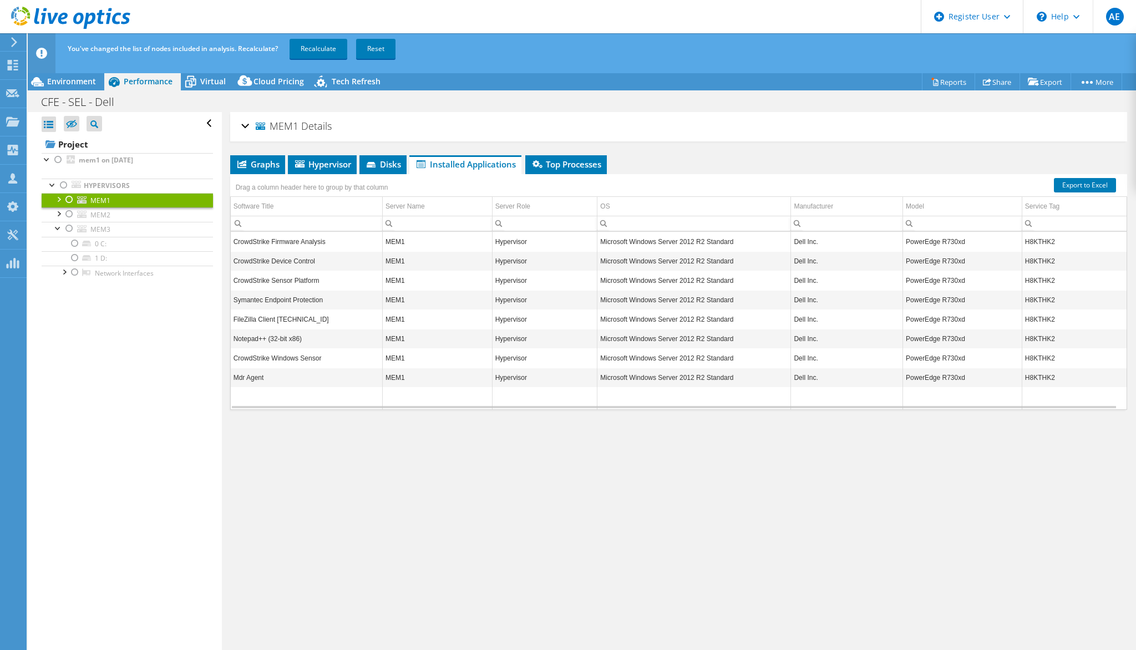
click at [565, 175] on div "Drag a column header here to group by that column" at bounding box center [678, 181] width 897 height 14
click at [566, 164] on span "Top Processes" at bounding box center [566, 164] width 70 height 11
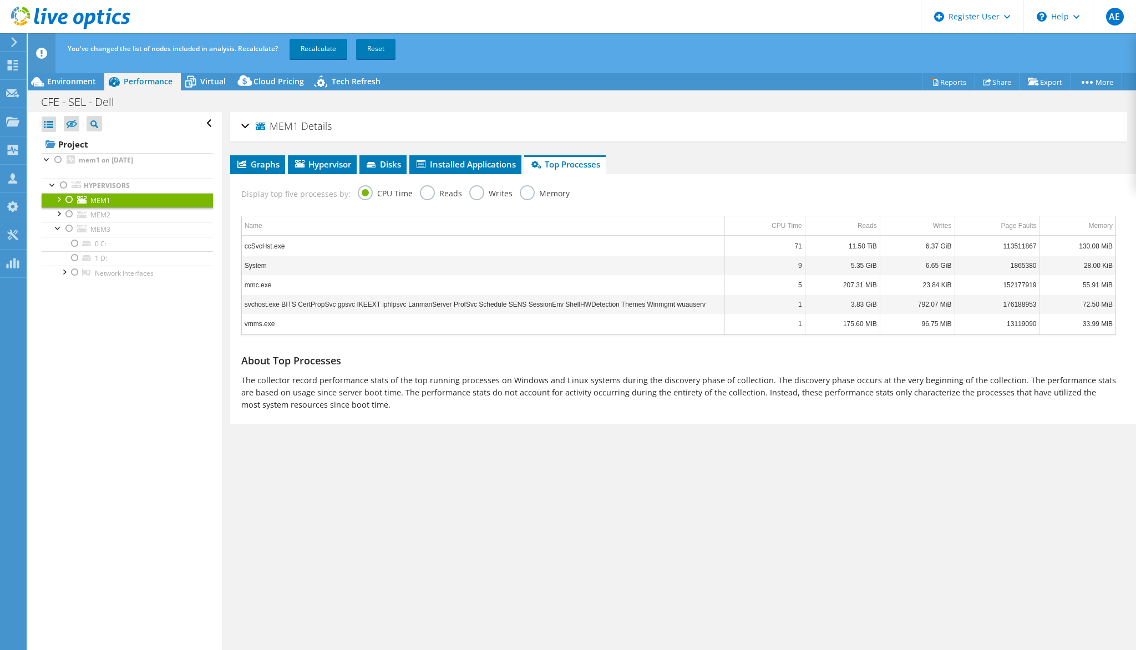
click at [59, 199] on div at bounding box center [58, 198] width 11 height 11
click at [107, 218] on link "0 C: D:" at bounding box center [127, 214] width 171 height 14
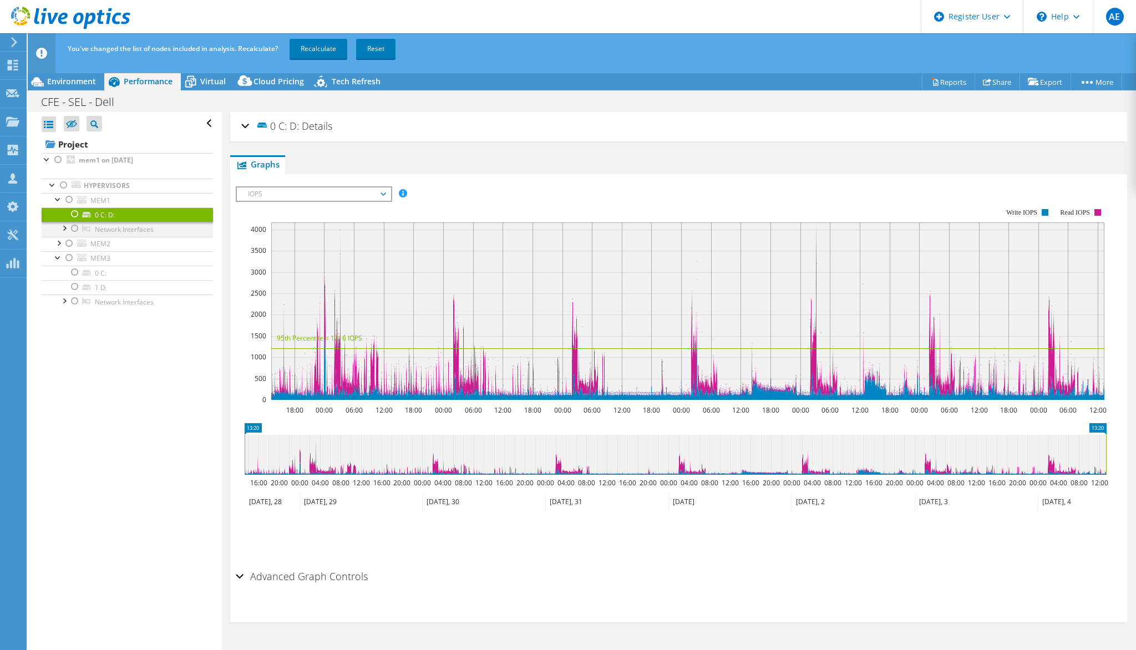
click at [64, 229] on div at bounding box center [63, 227] width 11 height 11
click at [149, 232] on link "Network Interfaces" at bounding box center [127, 229] width 171 height 14
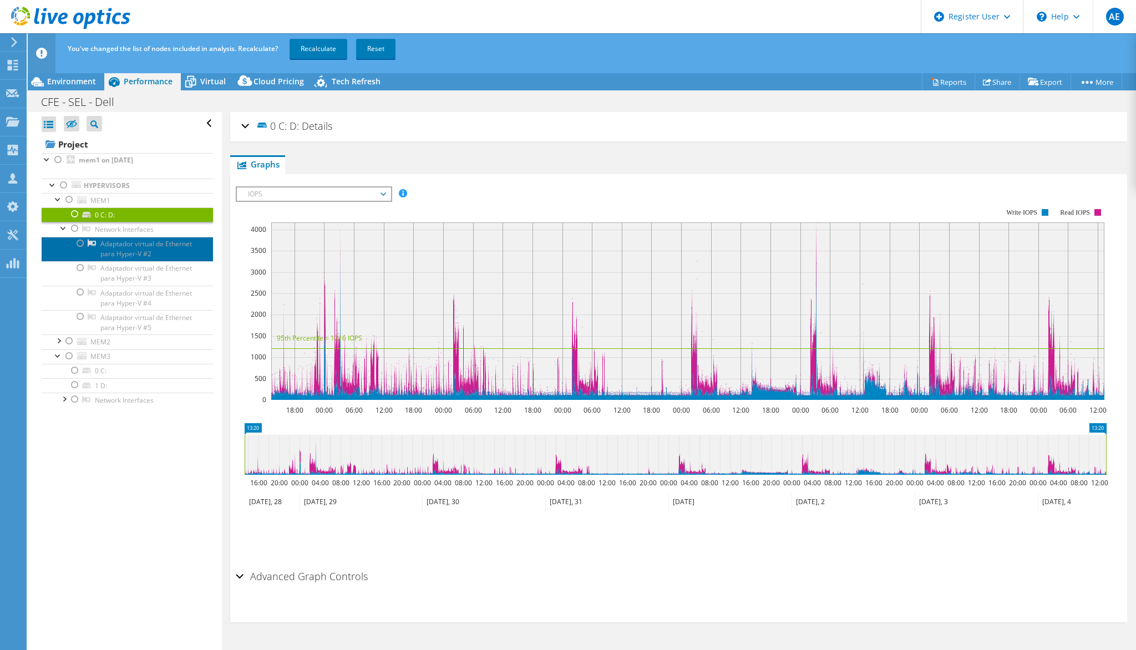
click at [151, 245] on link "Adaptador virtual de Ethernet para Hyper-V #2" at bounding box center [127, 249] width 171 height 24
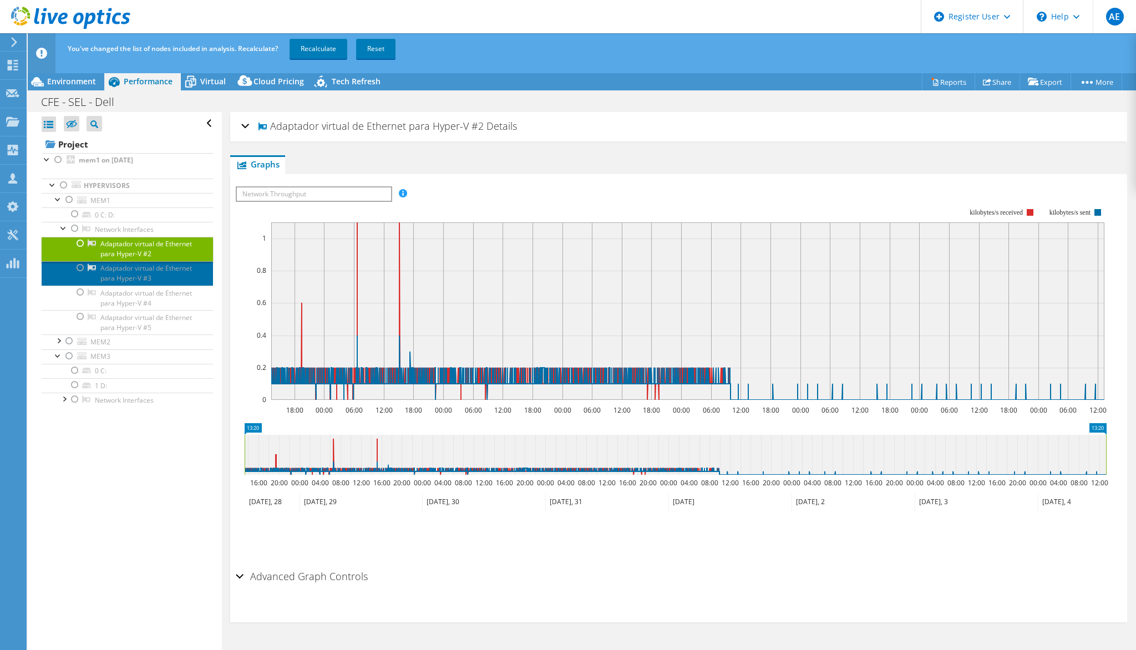
click at [162, 272] on link "Adaptador virtual de Ethernet para Hyper-V #3" at bounding box center [127, 273] width 171 height 24
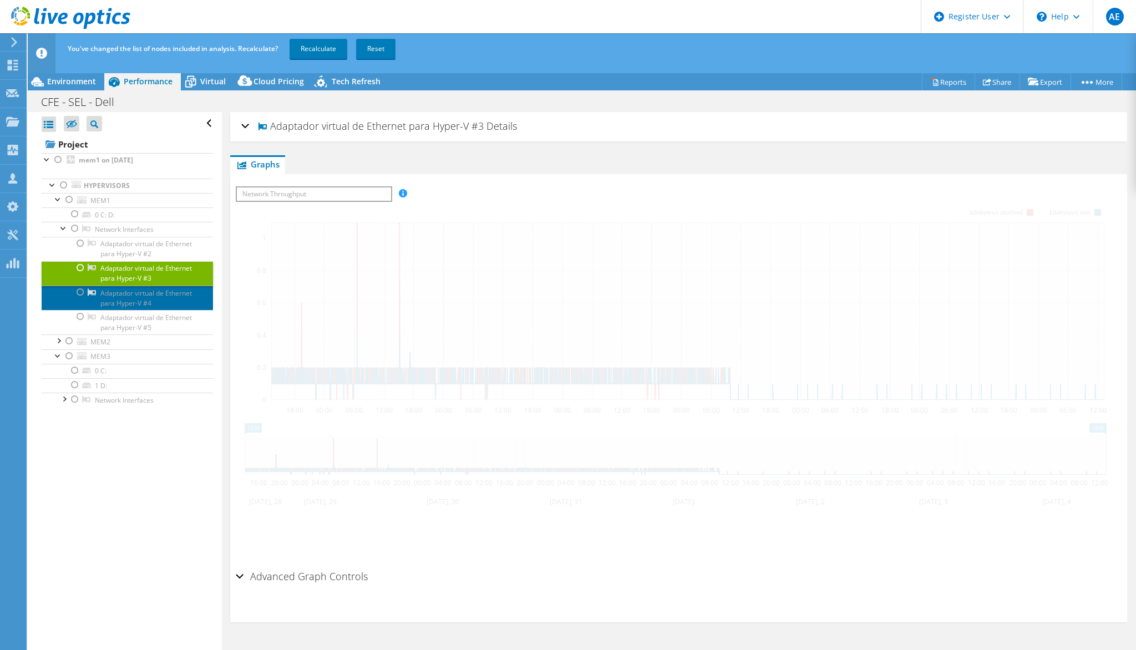
click at [166, 301] on link "Adaptador virtual de Ethernet para Hyper-V #4" at bounding box center [127, 298] width 171 height 24
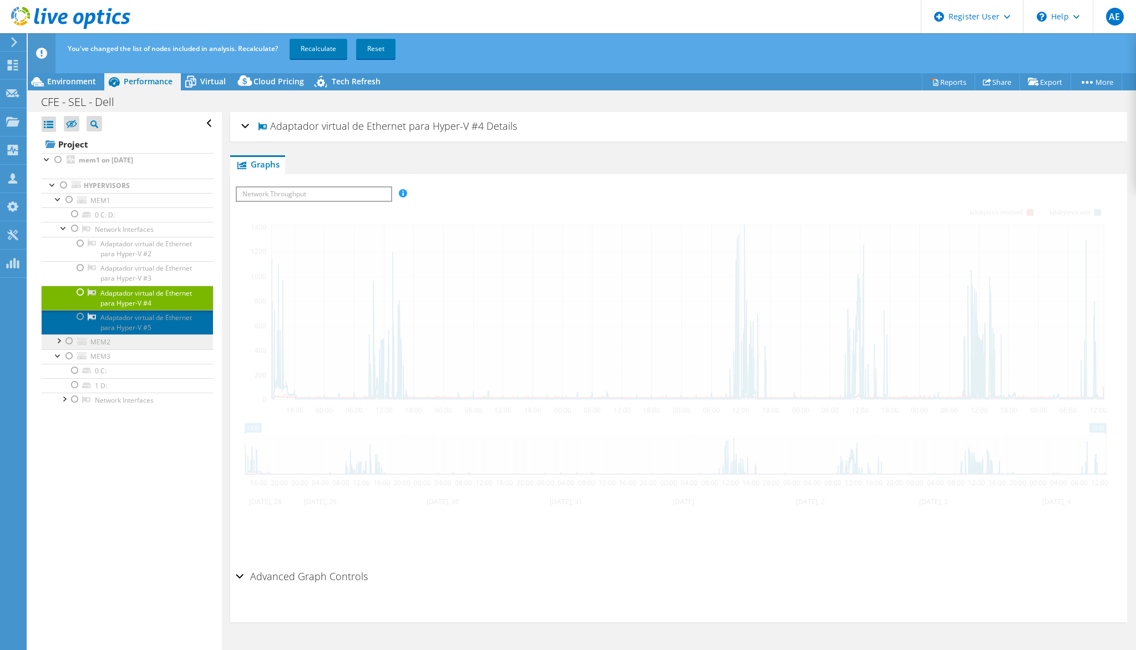
click at [170, 321] on link "Adaptador virtual de Ethernet para Hyper-V #5" at bounding box center [127, 322] width 171 height 24
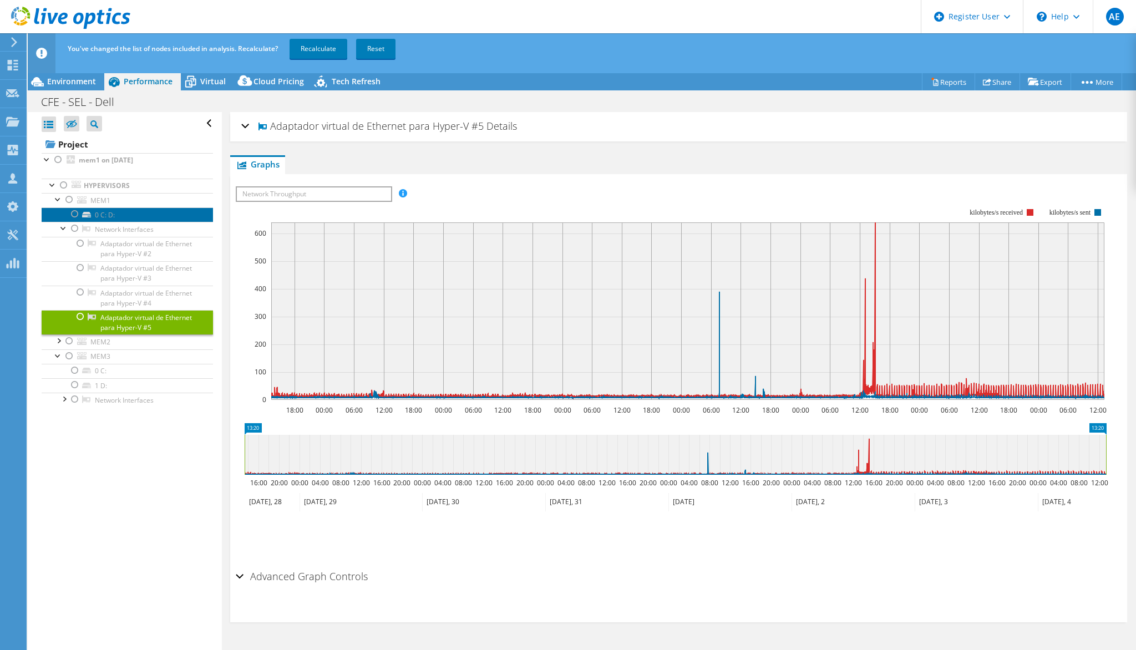
click at [129, 216] on link "0 C: D:" at bounding box center [127, 214] width 171 height 14
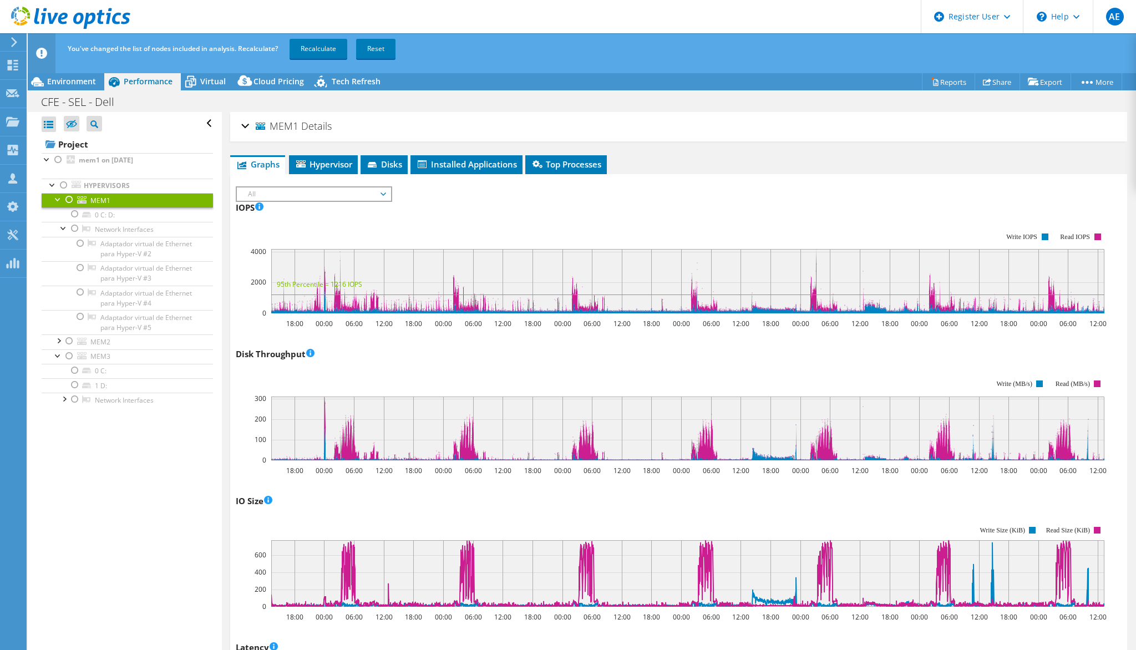
select select "USD"
click at [317, 159] on span "Hypervisor" at bounding box center [324, 164] width 58 height 11
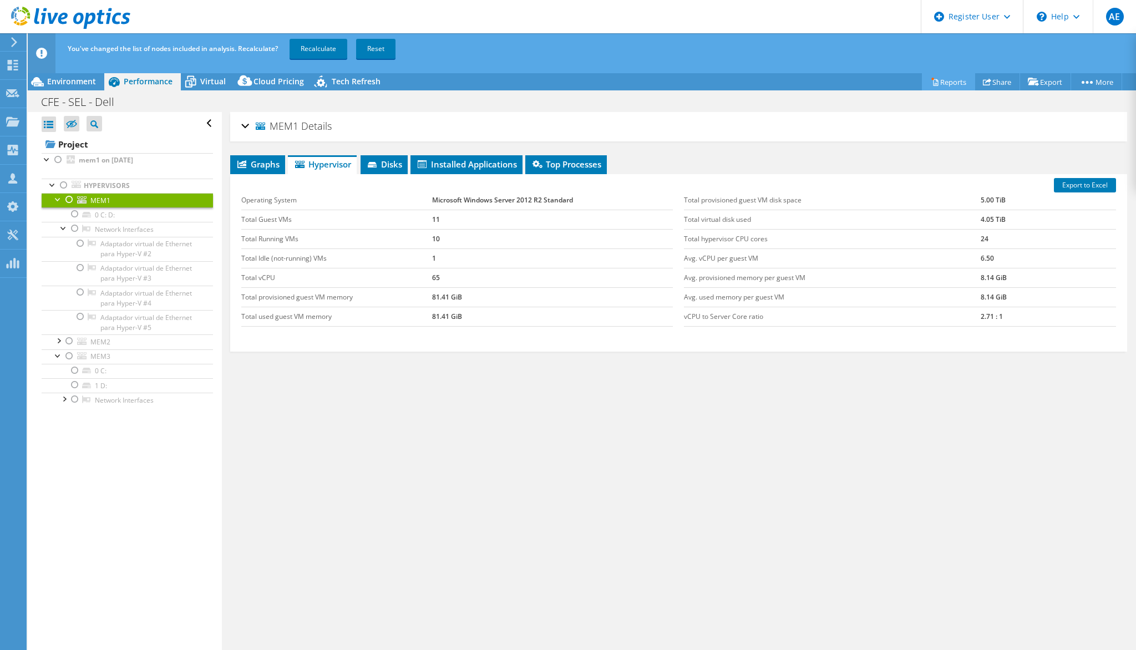
click at [932, 76] on link "Reports" at bounding box center [948, 81] width 53 height 17
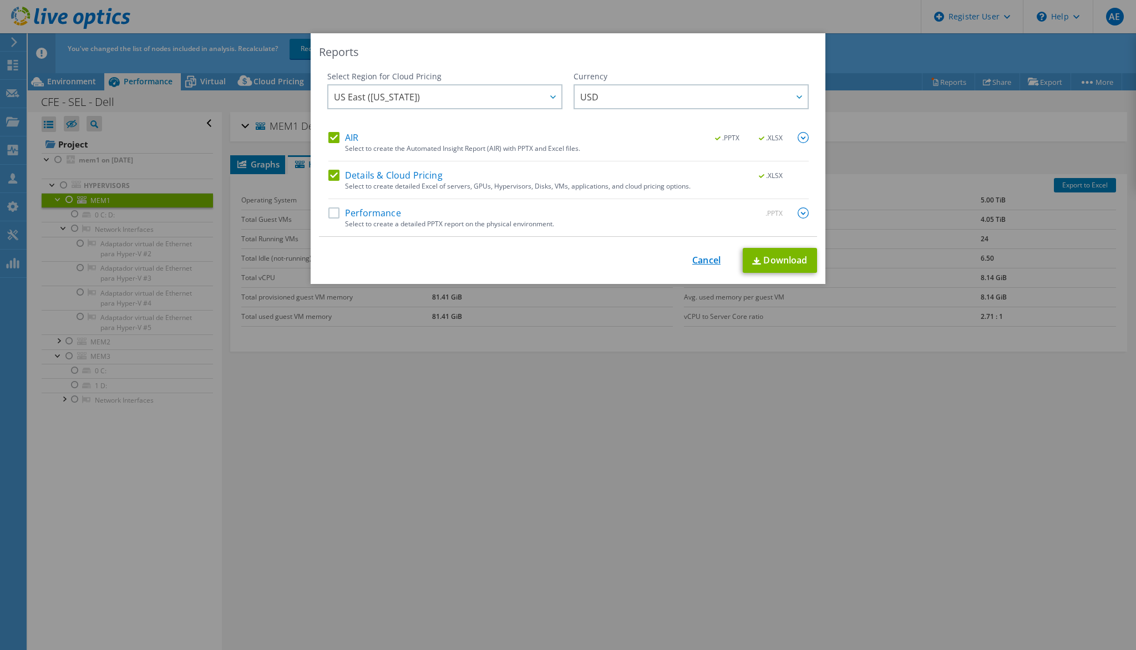
click at [706, 260] on link "Cancel" at bounding box center [706, 260] width 28 height 11
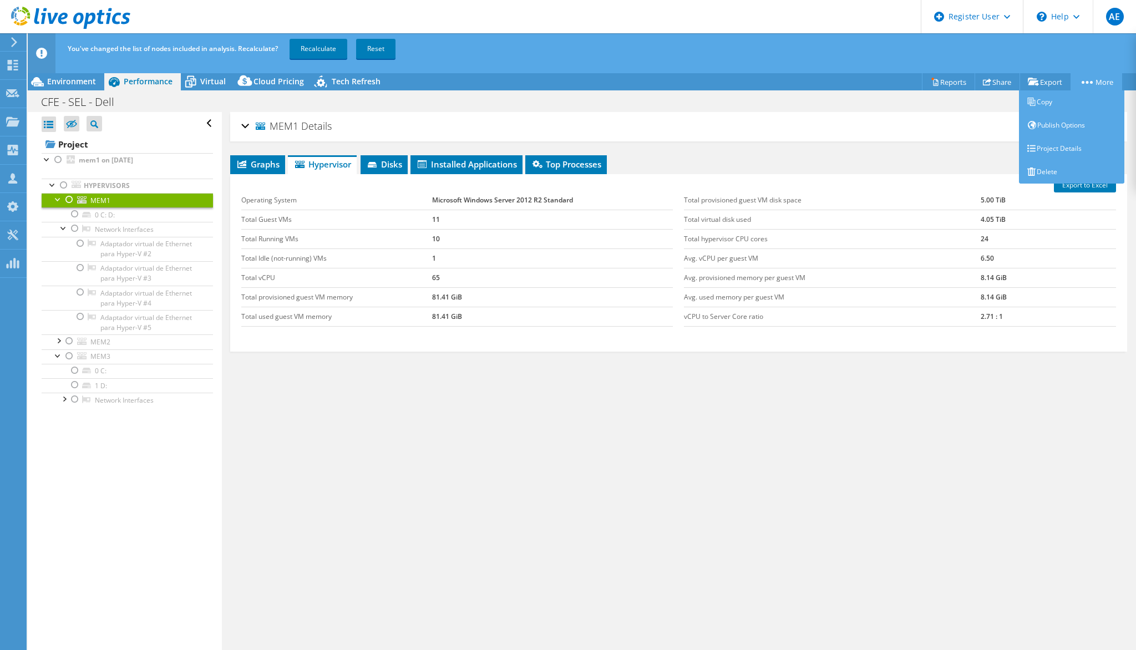
click at [1101, 81] on link "More" at bounding box center [1097, 81] width 52 height 17
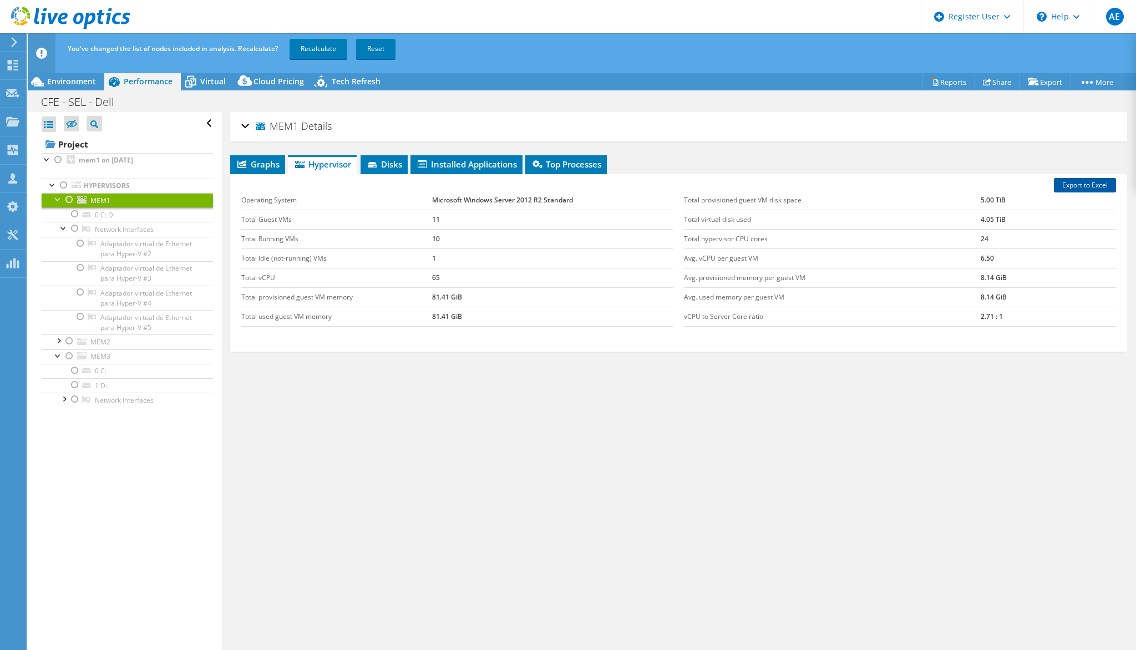
click at [1078, 184] on link "Export to Excel" at bounding box center [1085, 185] width 62 height 14
click at [78, 83] on span "Environment" at bounding box center [71, 81] width 49 height 11
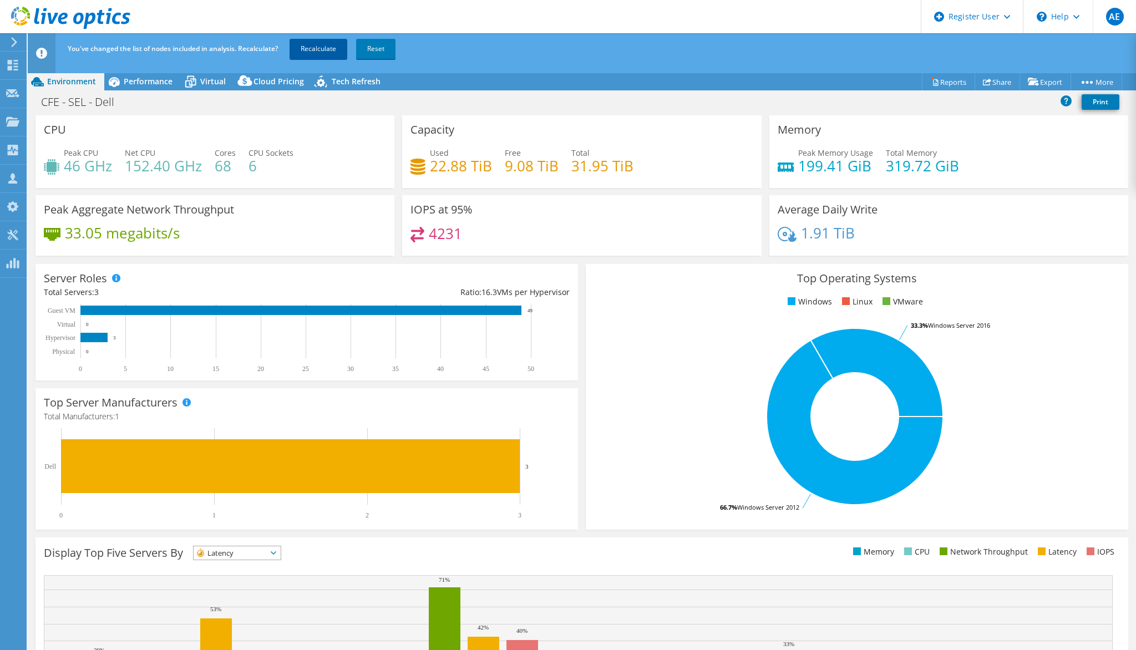
click at [342, 47] on link "Recalculate" at bounding box center [319, 49] width 58 height 20
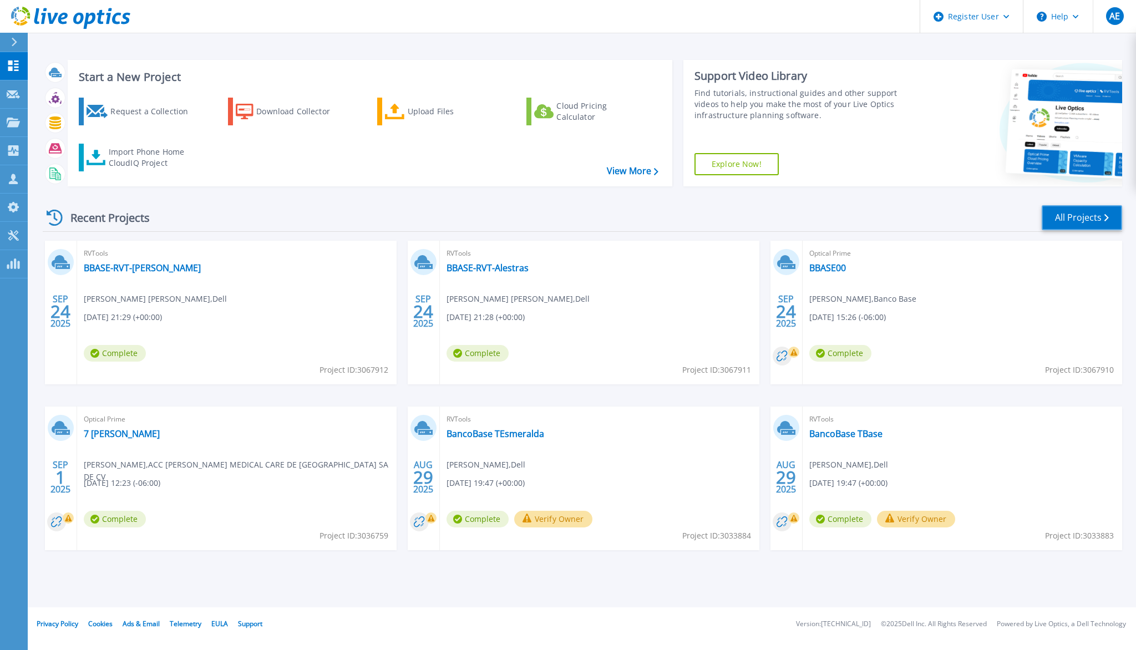
click at [1109, 212] on link "All Projects" at bounding box center [1082, 217] width 80 height 25
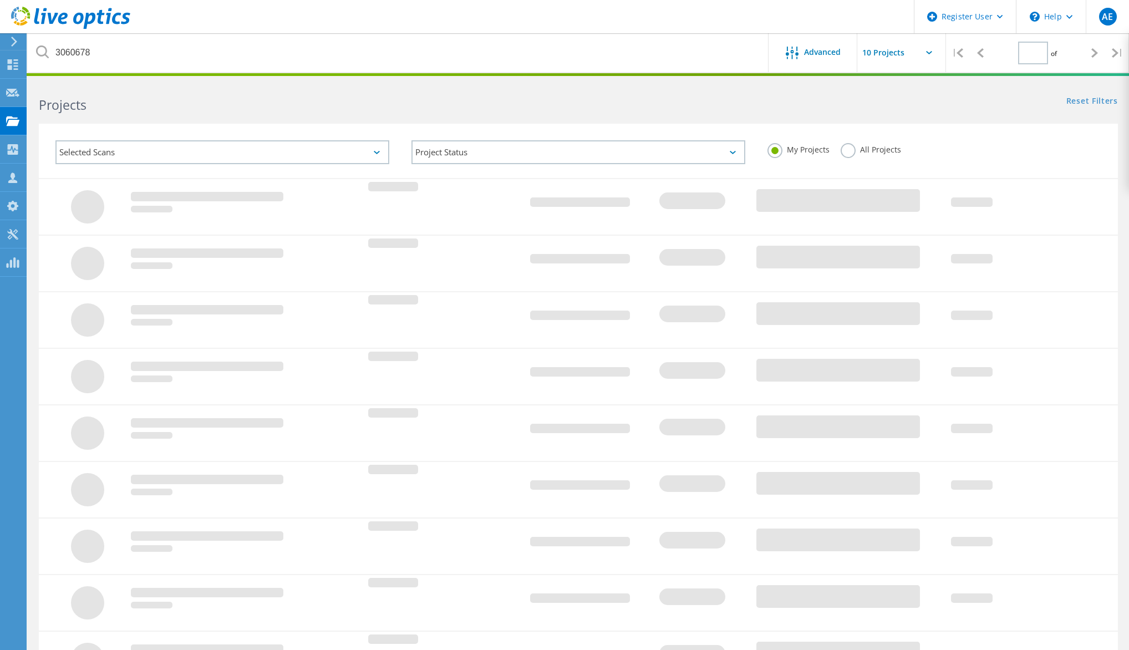
type input "1"
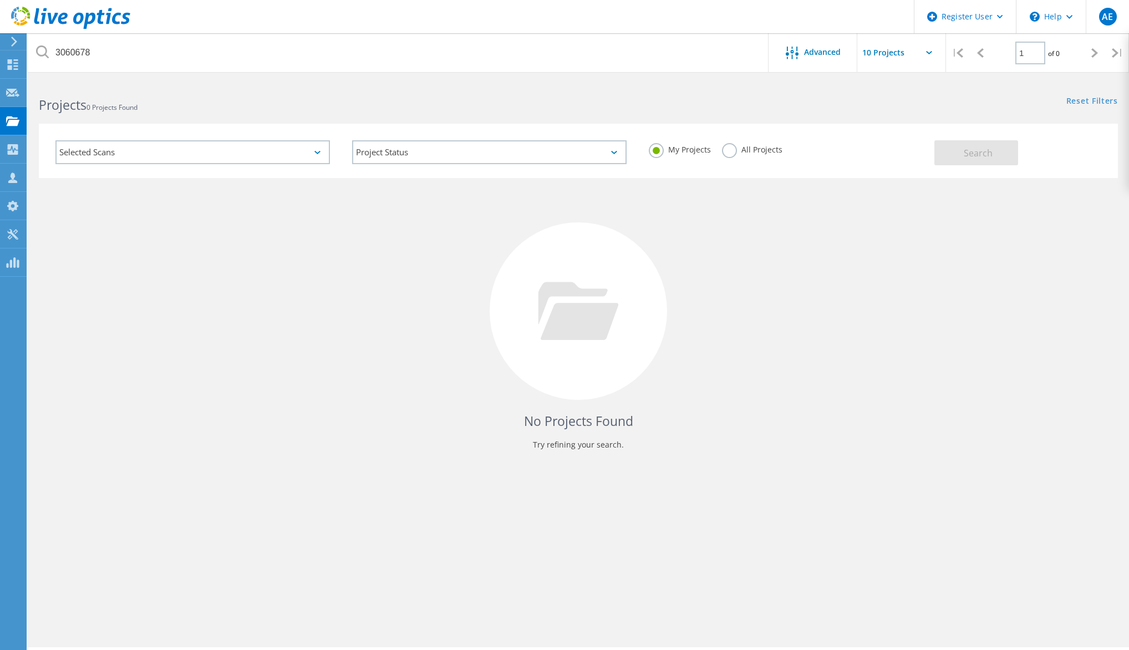
click at [731, 149] on label "All Projects" at bounding box center [752, 148] width 60 height 11
click at [0, 0] on input "All Projects" at bounding box center [0, 0] width 0 height 0
click at [950, 149] on button "Search" at bounding box center [977, 152] width 84 height 25
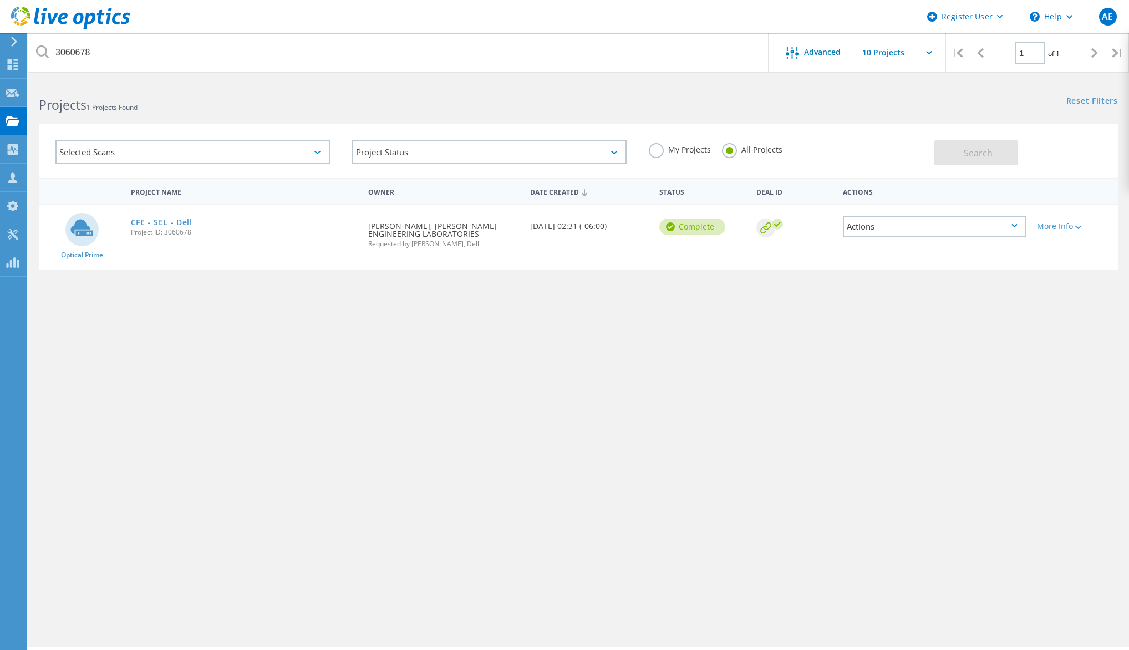
click at [169, 221] on link "CFE - SEL - Dell" at bounding box center [162, 223] width 62 height 8
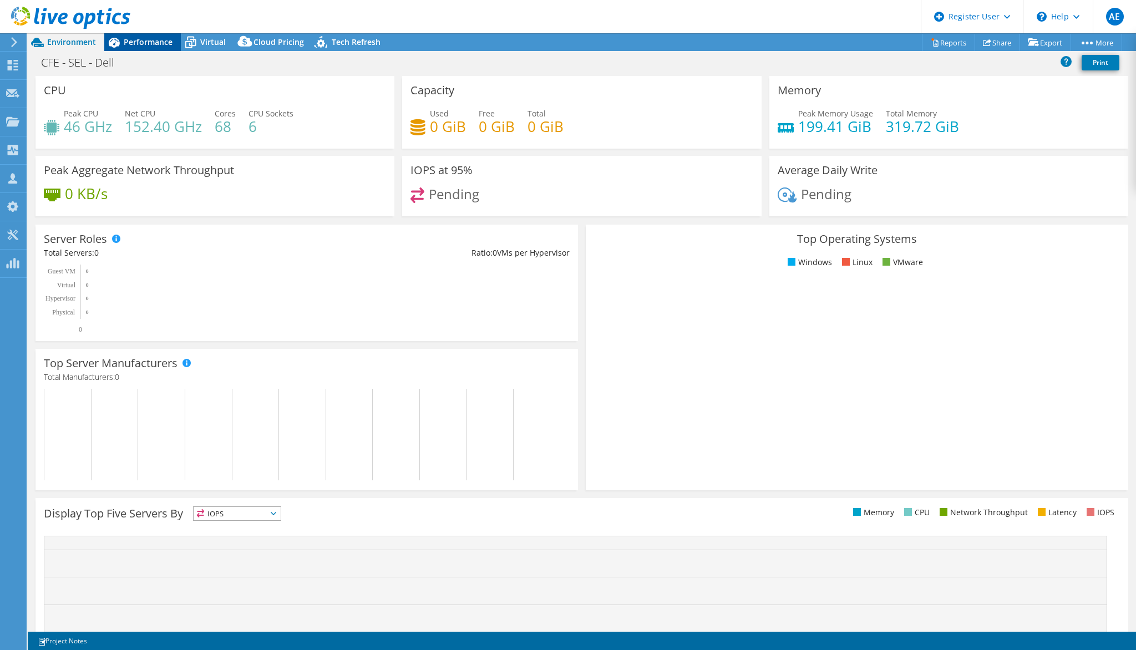
click at [140, 42] on span "Performance" at bounding box center [148, 42] width 49 height 11
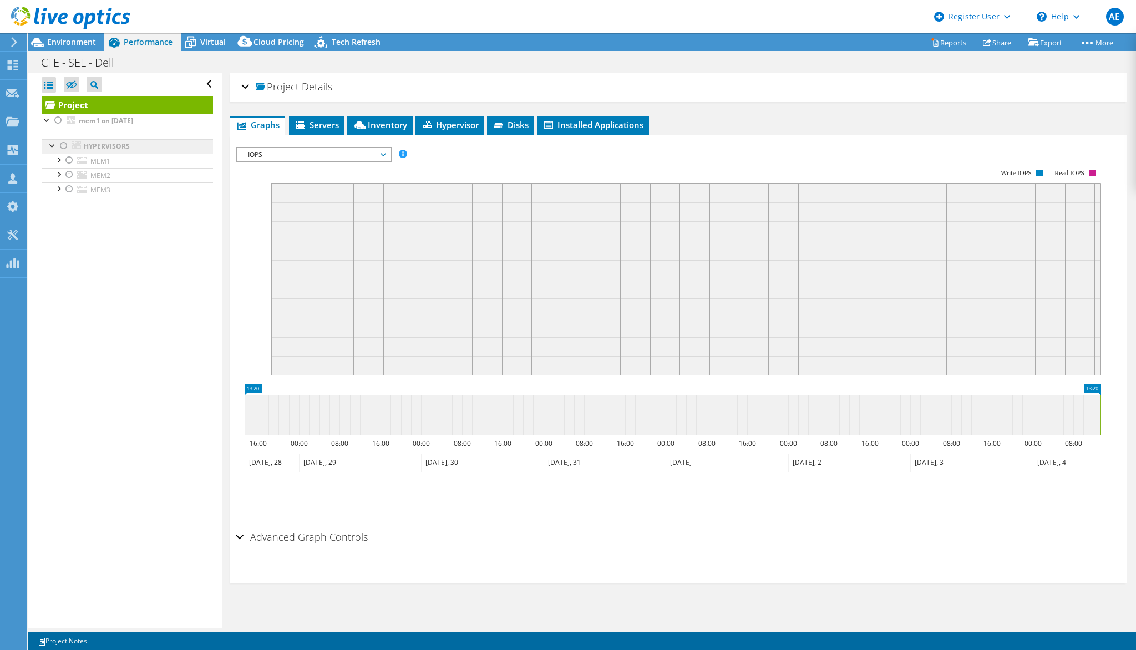
click at [71, 145] on link "Hypervisors" at bounding box center [127, 146] width 171 height 14
click at [53, 145] on div at bounding box center [52, 144] width 11 height 11
click at [55, 139] on div at bounding box center [52, 144] width 11 height 11
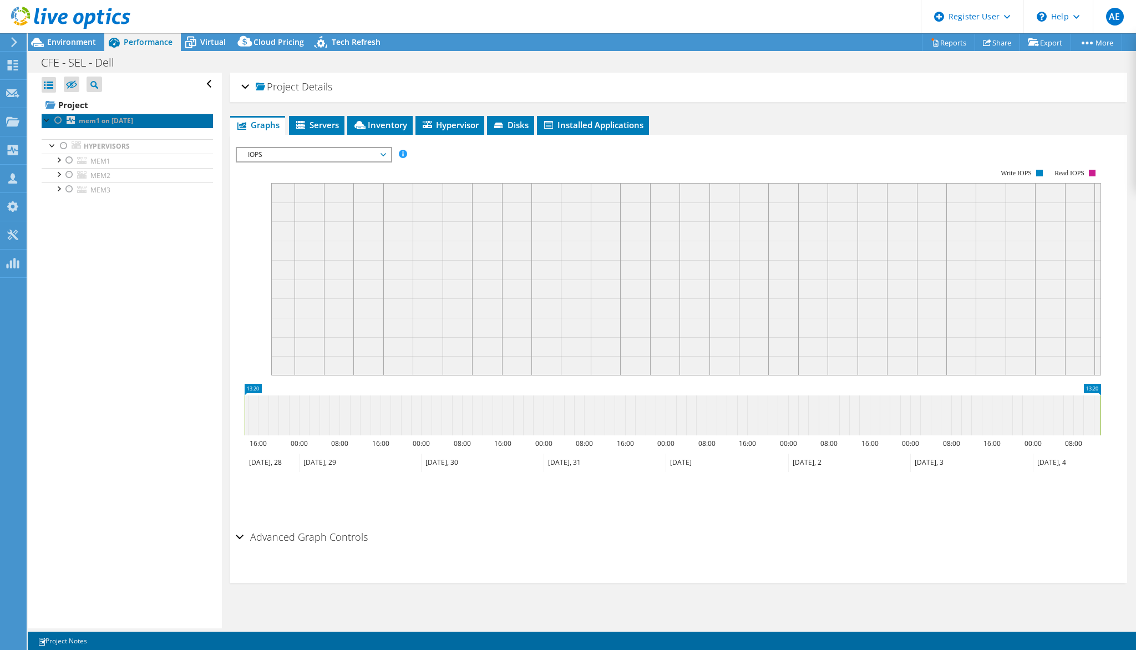
click at [94, 122] on b "mem1 on [DATE]" at bounding box center [106, 120] width 54 height 9
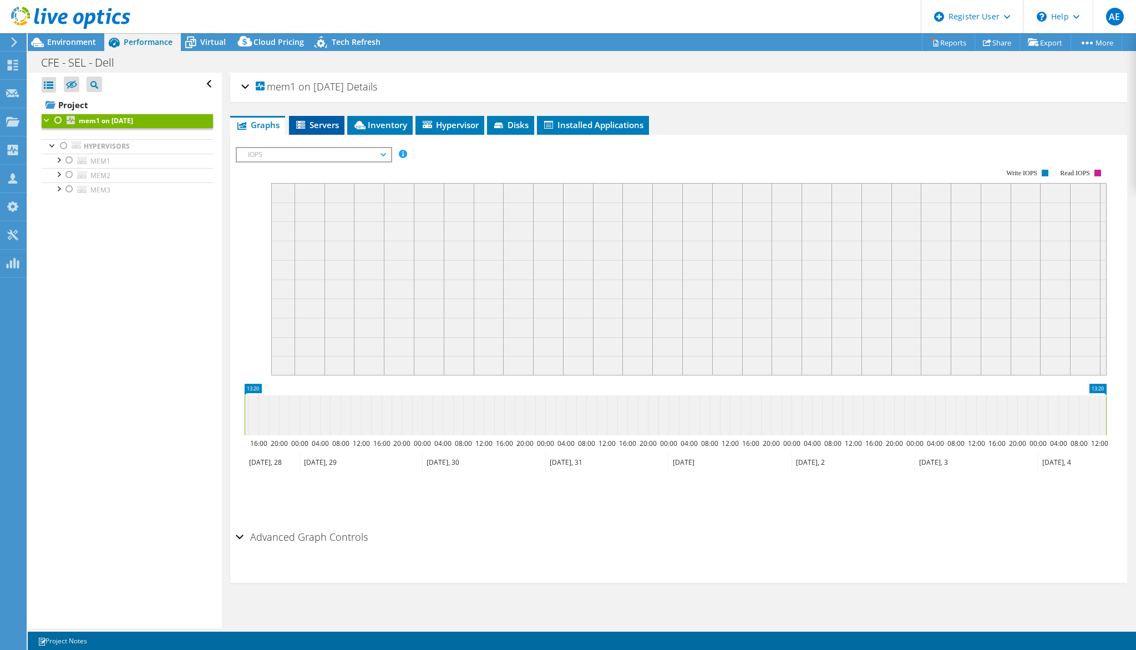
click at [310, 120] on span "Servers" at bounding box center [317, 124] width 44 height 11
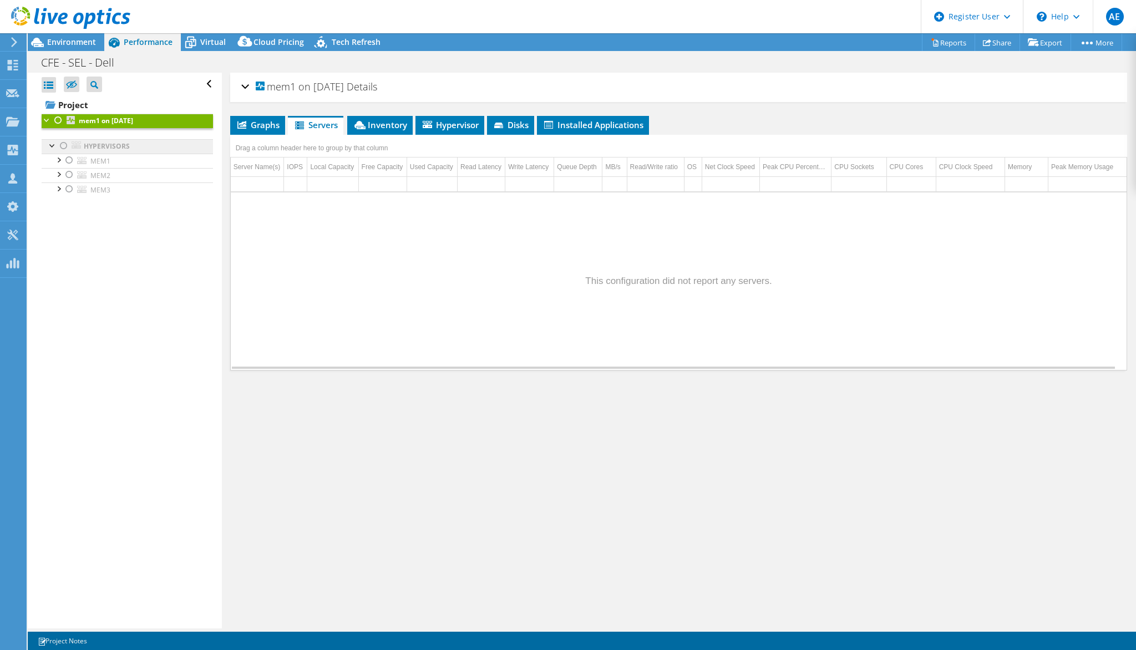
click at [133, 146] on link "Hypervisors" at bounding box center [127, 146] width 171 height 14
click at [256, 124] on span "Graphs" at bounding box center [258, 124] width 44 height 11
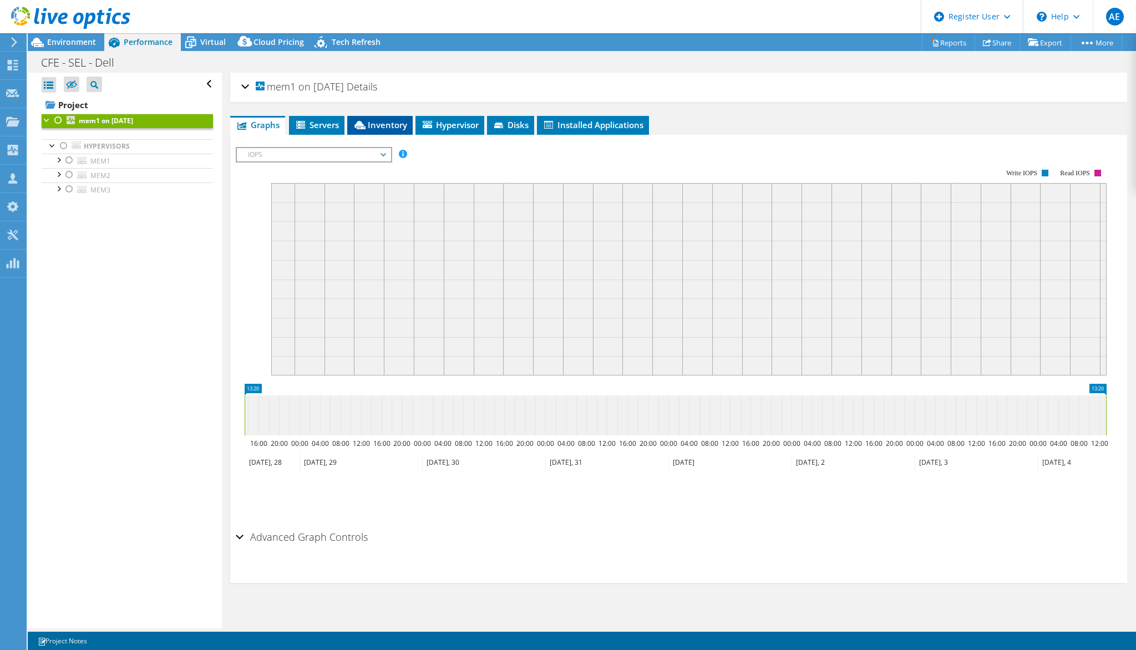
click at [381, 123] on span "Inventory" at bounding box center [380, 124] width 54 height 11
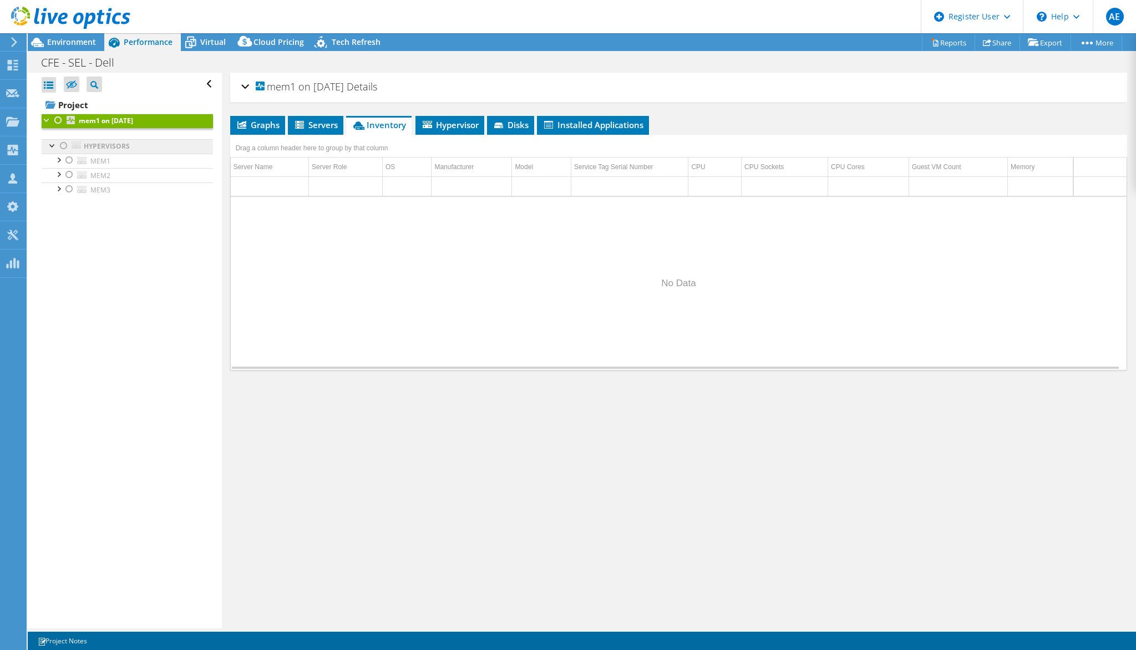
click at [111, 149] on link "Hypervisors" at bounding box center [127, 146] width 171 height 14
click at [124, 146] on link "Hypervisors" at bounding box center [127, 146] width 171 height 14
click at [459, 119] on span "Hypervisor" at bounding box center [450, 124] width 58 height 11
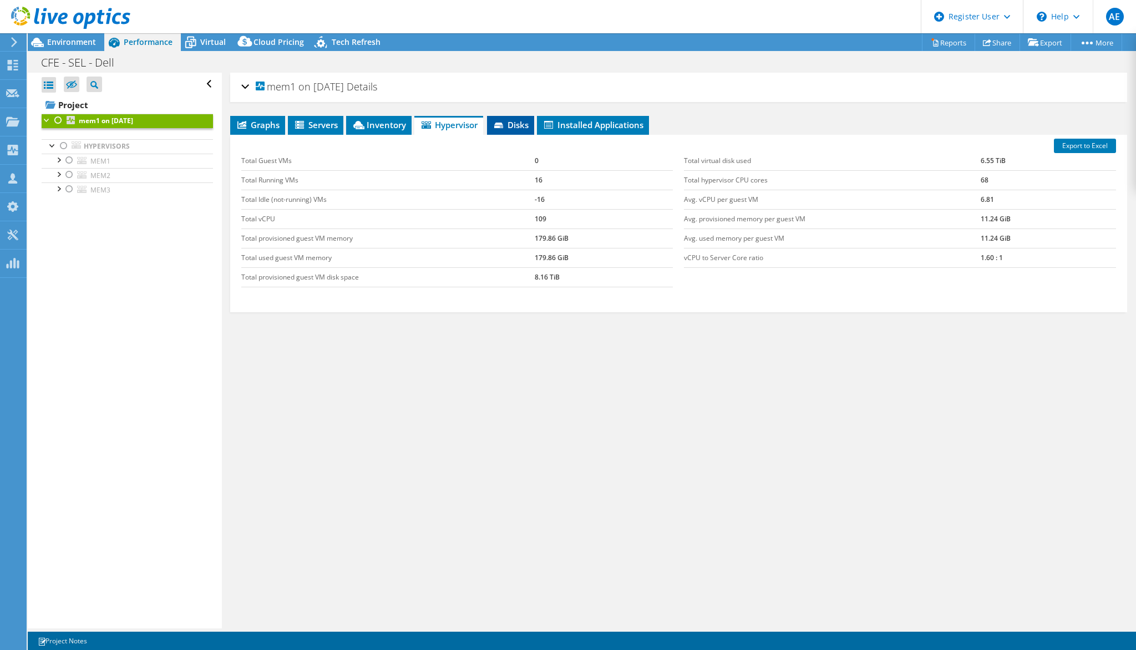
click at [520, 128] on span "Disks" at bounding box center [511, 124] width 36 height 11
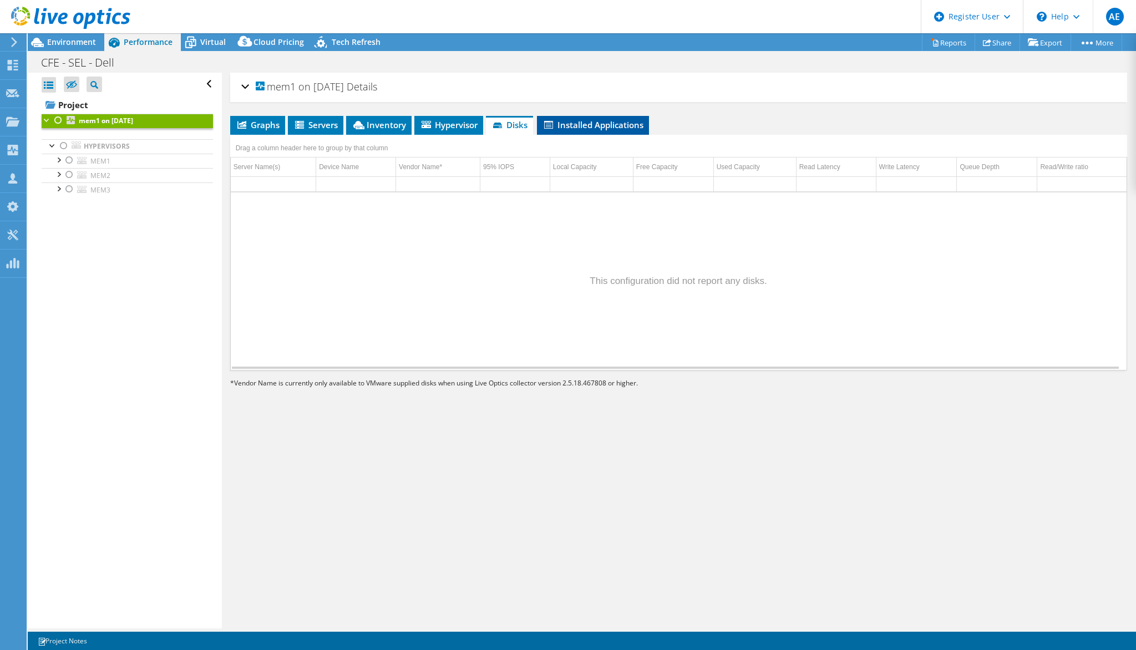
click at [595, 126] on span "Installed Applications" at bounding box center [592, 124] width 101 height 11
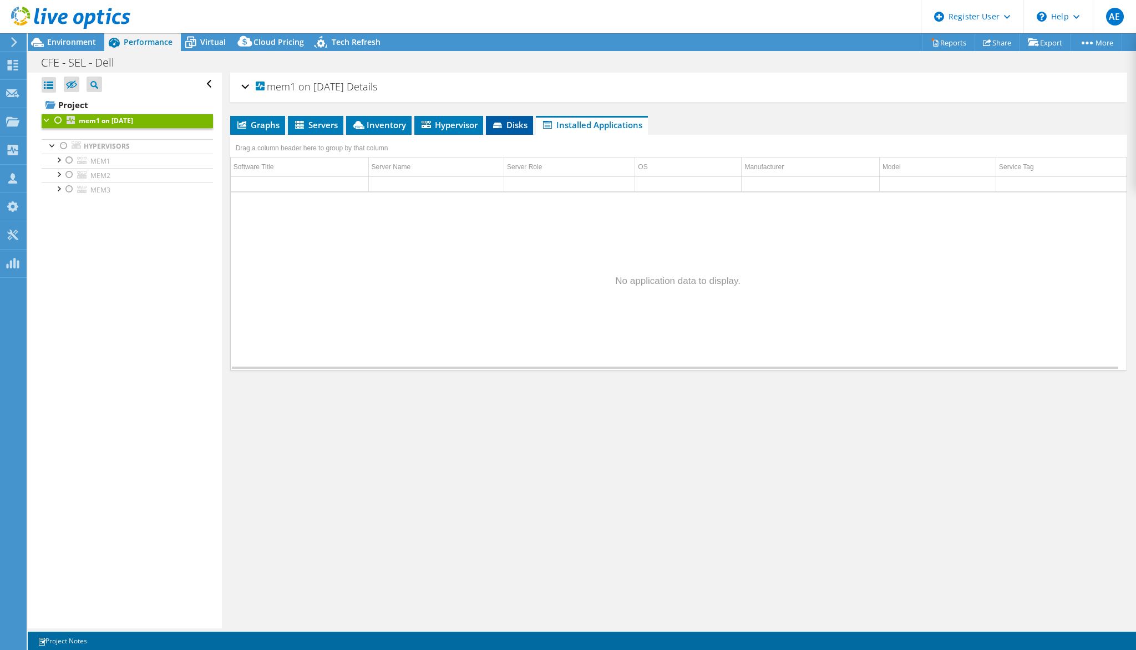
click at [513, 129] on li "Disks" at bounding box center [509, 125] width 47 height 19
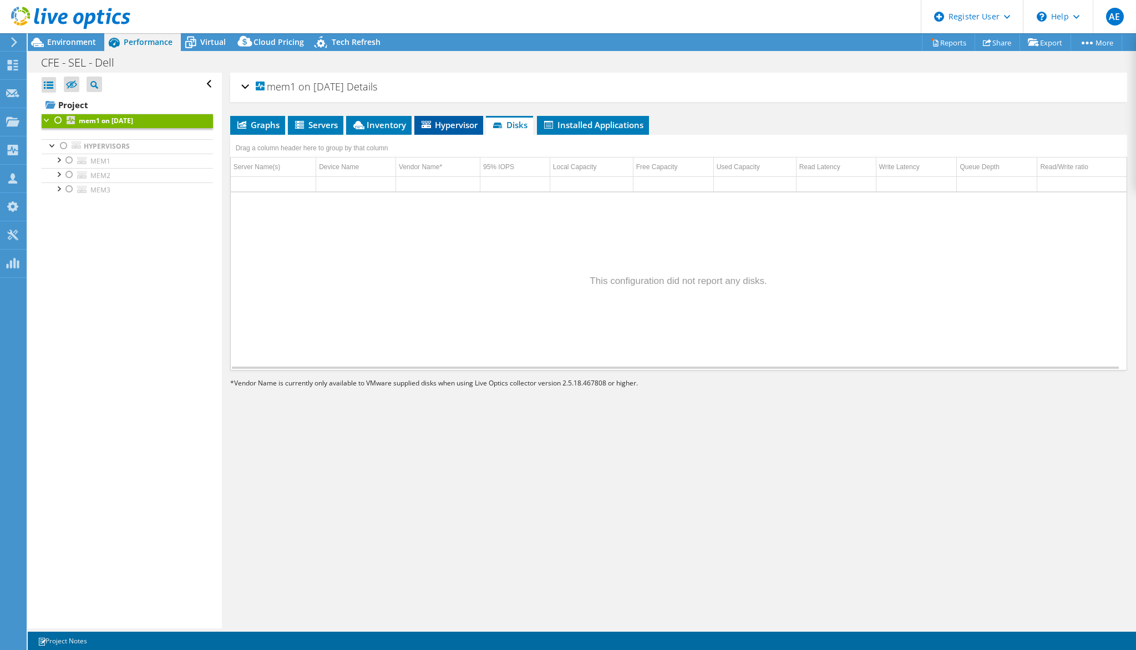
click at [448, 128] on span "Hypervisor" at bounding box center [449, 124] width 58 height 11
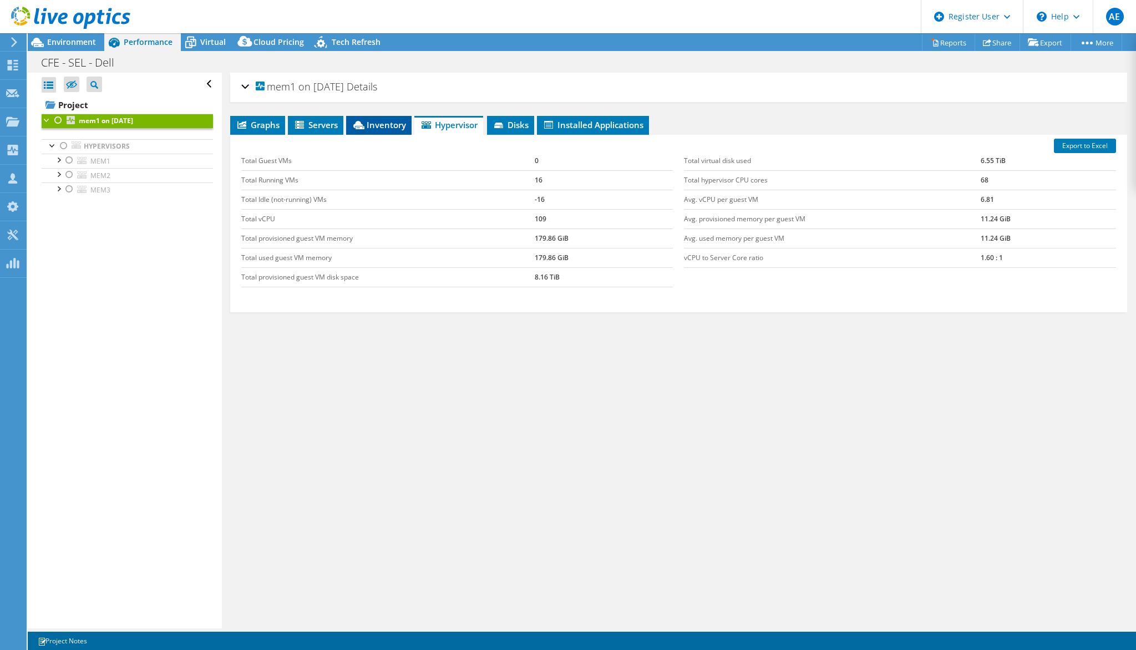
click at [392, 126] on span "Inventory" at bounding box center [379, 124] width 54 height 11
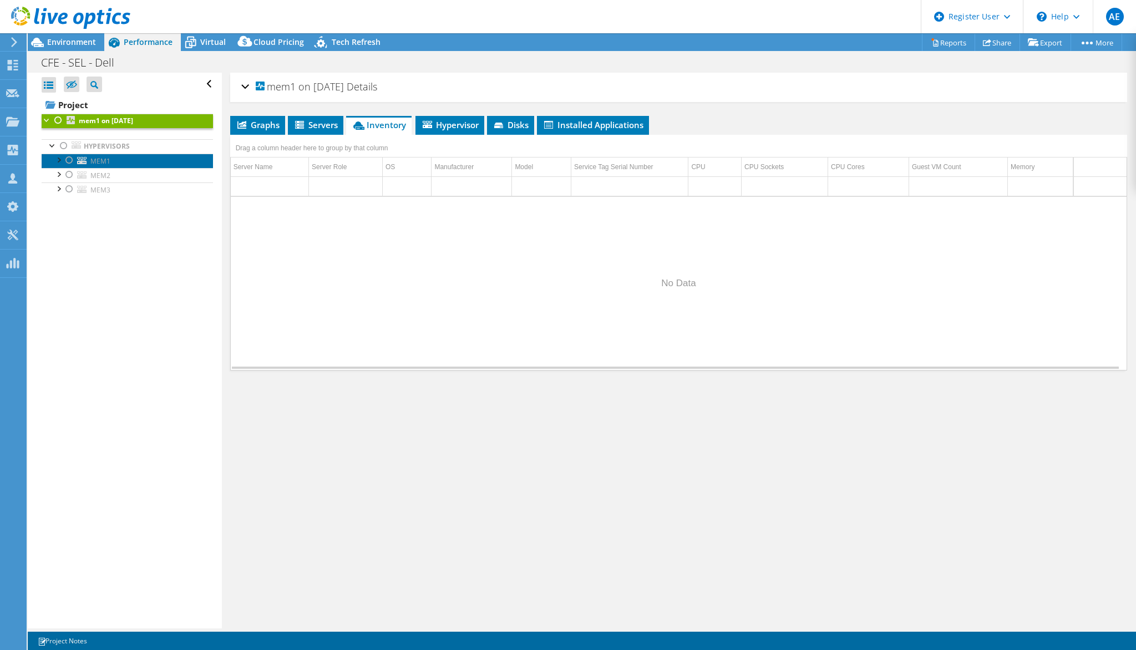
click at [107, 164] on span "MEM1" at bounding box center [100, 160] width 20 height 9
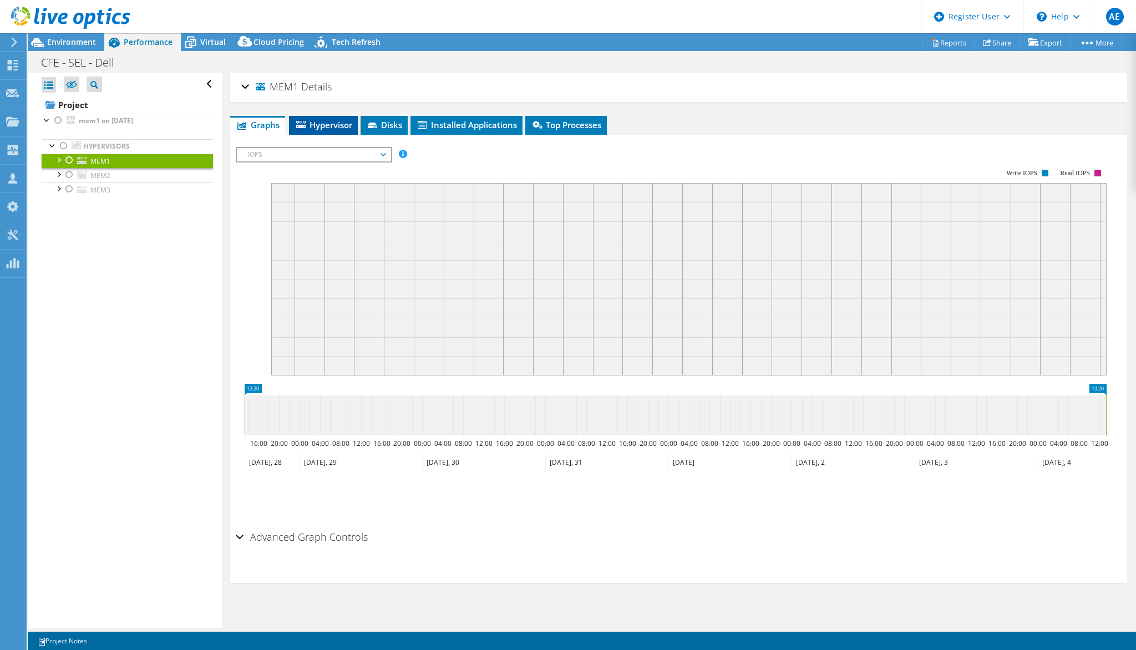
click at [336, 128] on span "Hypervisor" at bounding box center [324, 124] width 58 height 11
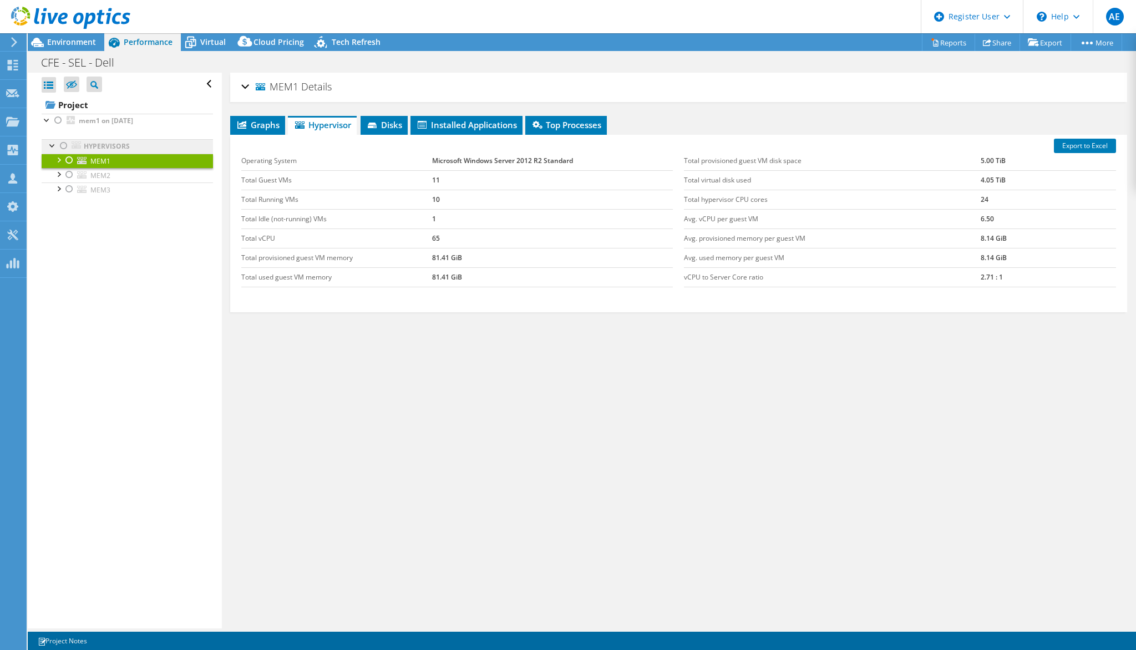
click at [105, 146] on link "Hypervisors" at bounding box center [127, 146] width 171 height 14
click at [62, 147] on div at bounding box center [63, 145] width 11 height 13
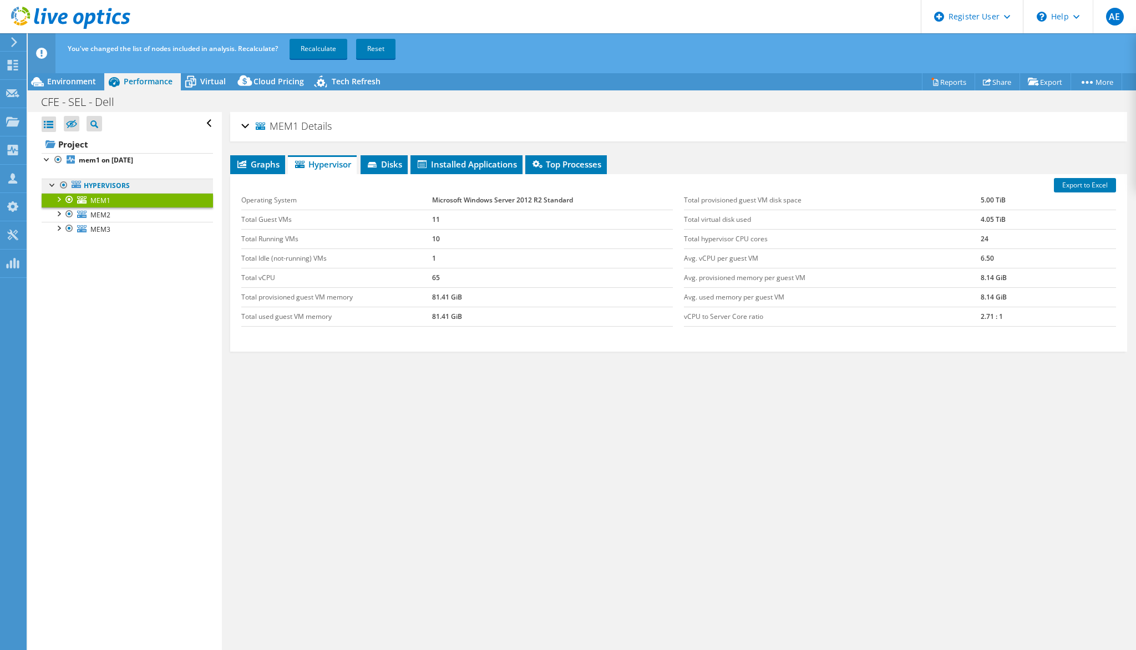
click at [164, 187] on link "Hypervisors" at bounding box center [127, 186] width 171 height 14
click at [164, 191] on link "Hypervisors" at bounding box center [127, 186] width 171 height 14
click at [139, 165] on link "mem1 on [DATE]" at bounding box center [127, 160] width 171 height 14
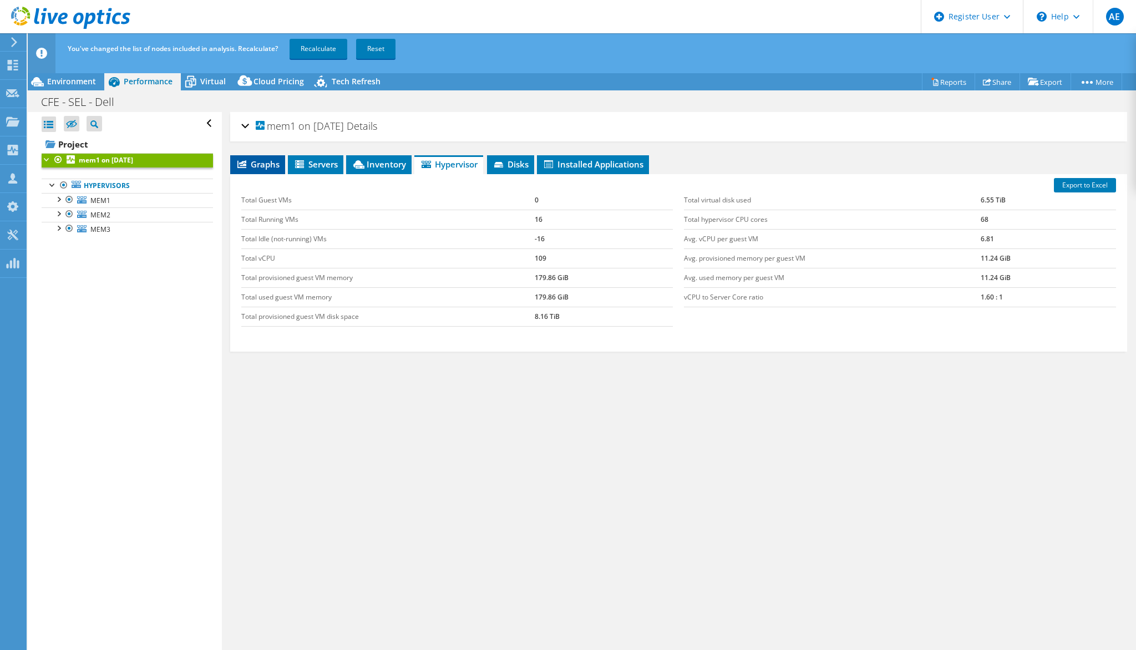
click at [246, 163] on span "Graphs" at bounding box center [258, 164] width 44 height 11
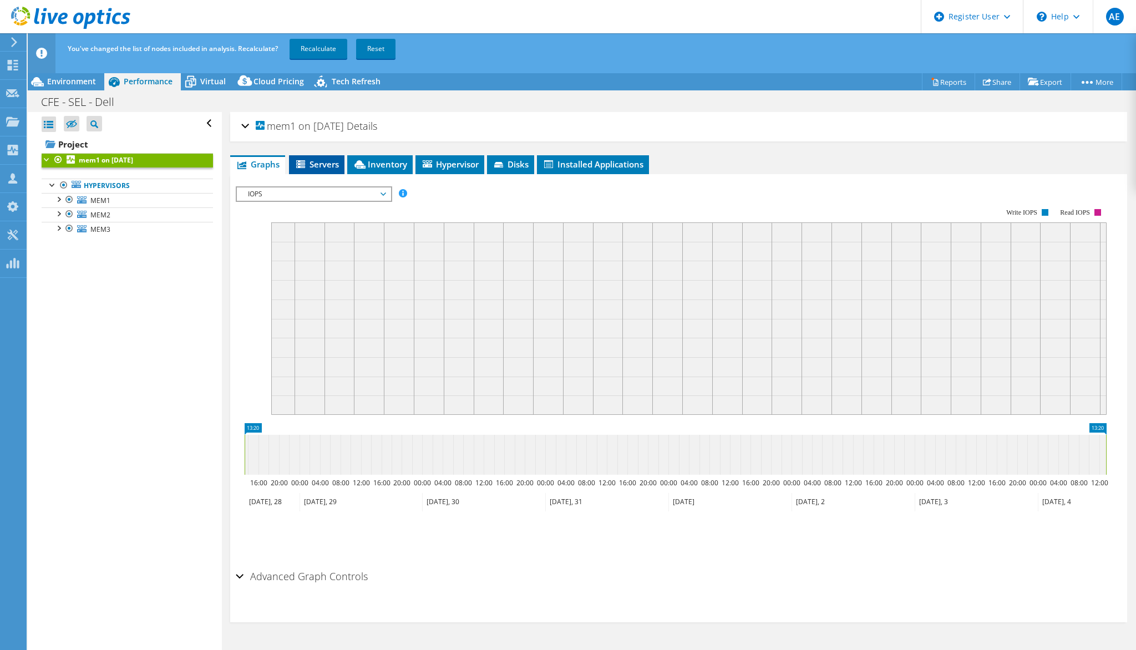
click at [305, 166] on icon at bounding box center [300, 164] width 9 height 8
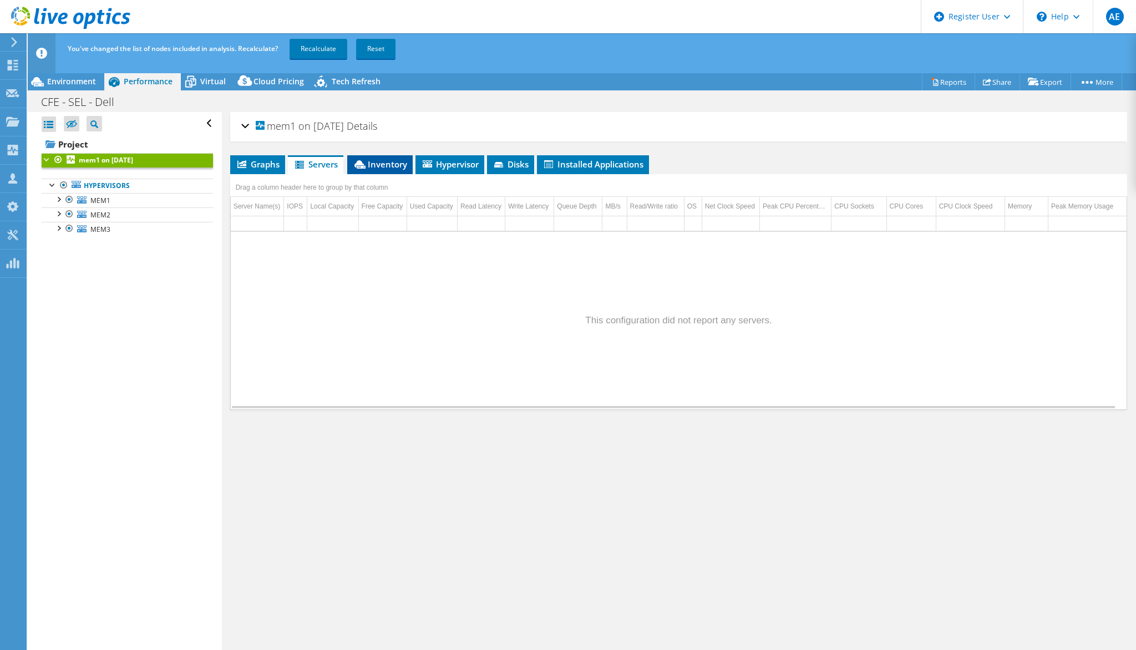
click at [371, 160] on span "Inventory" at bounding box center [380, 164] width 54 height 11
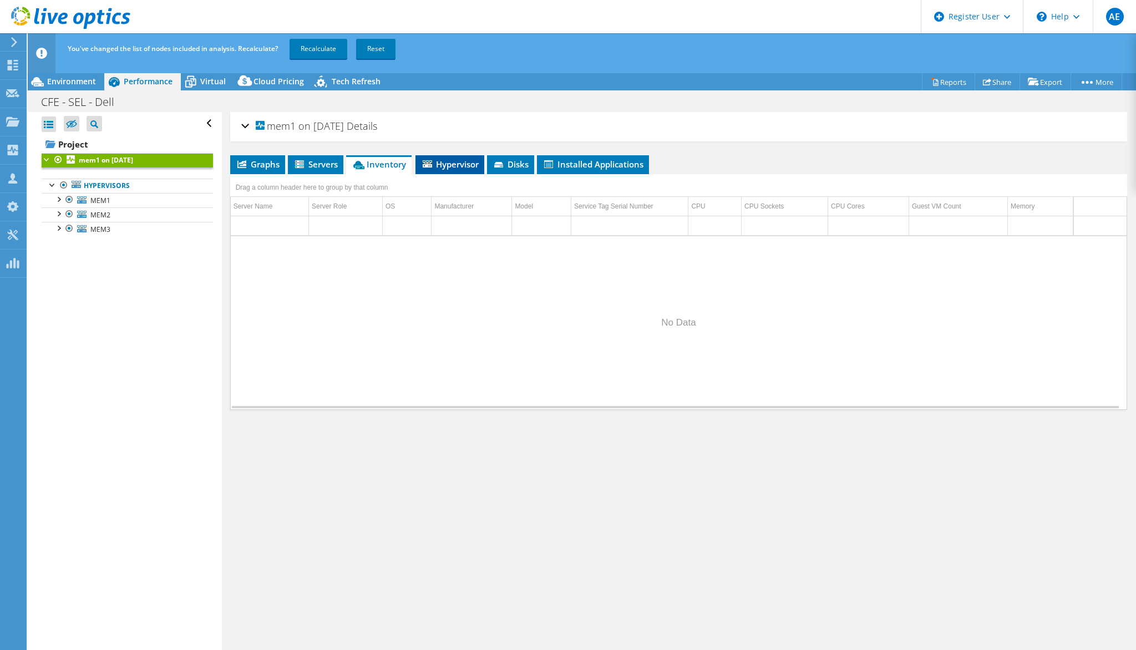
click at [457, 160] on span "Hypervisor" at bounding box center [450, 164] width 58 height 11
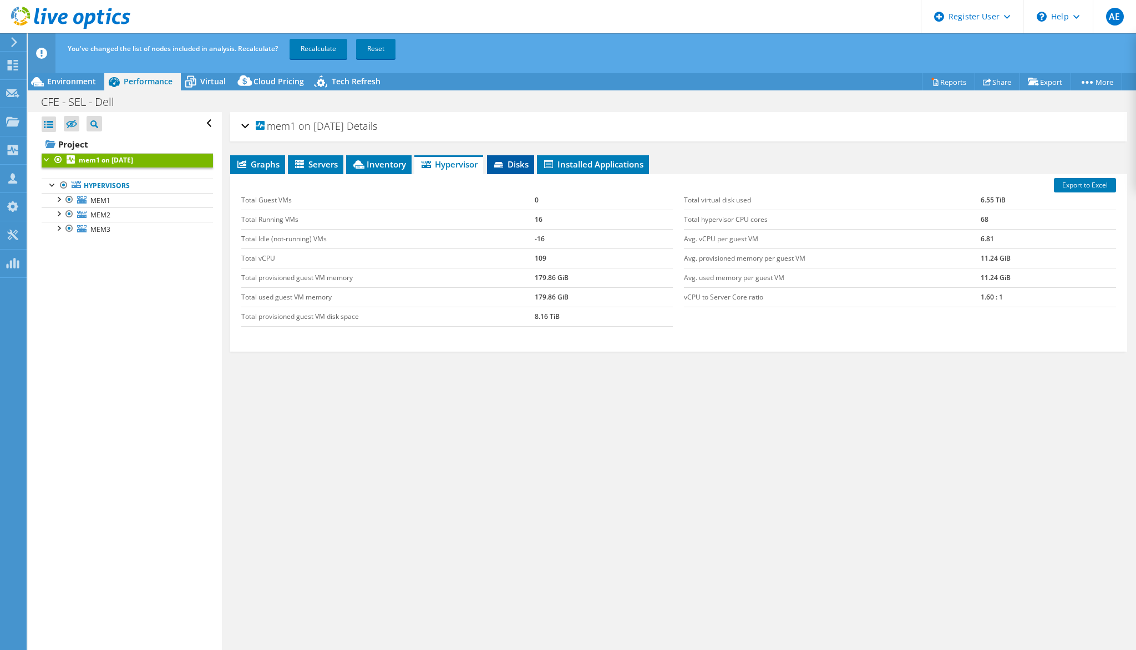
click at [504, 162] on icon at bounding box center [499, 165] width 11 height 7
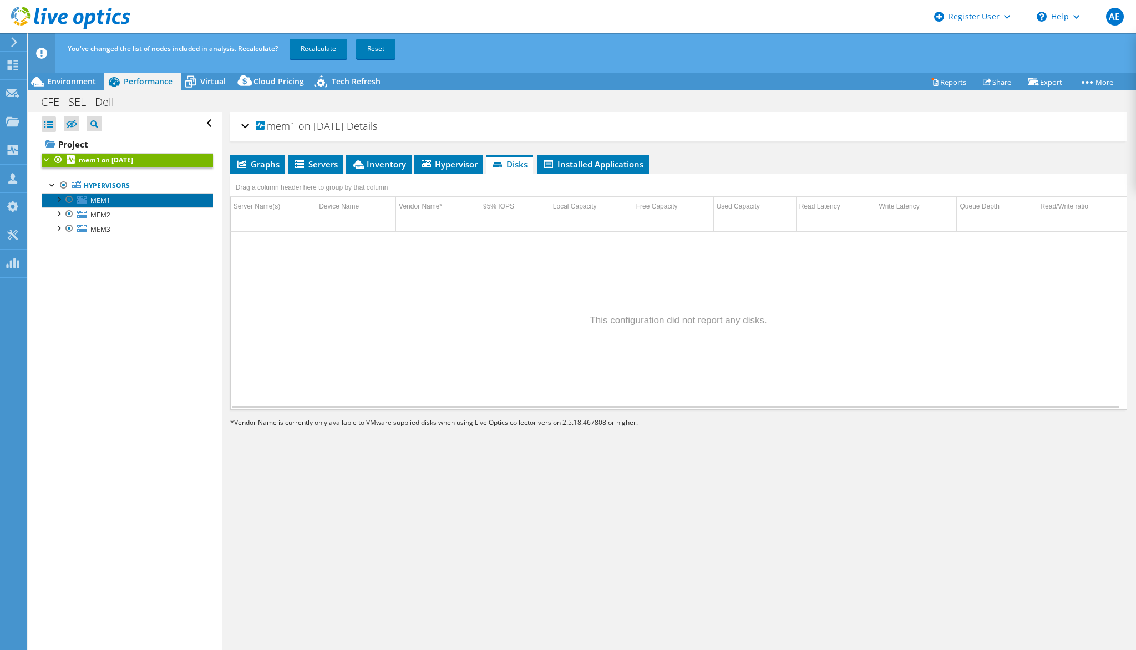
click at [97, 199] on span "MEM1" at bounding box center [100, 200] width 20 height 9
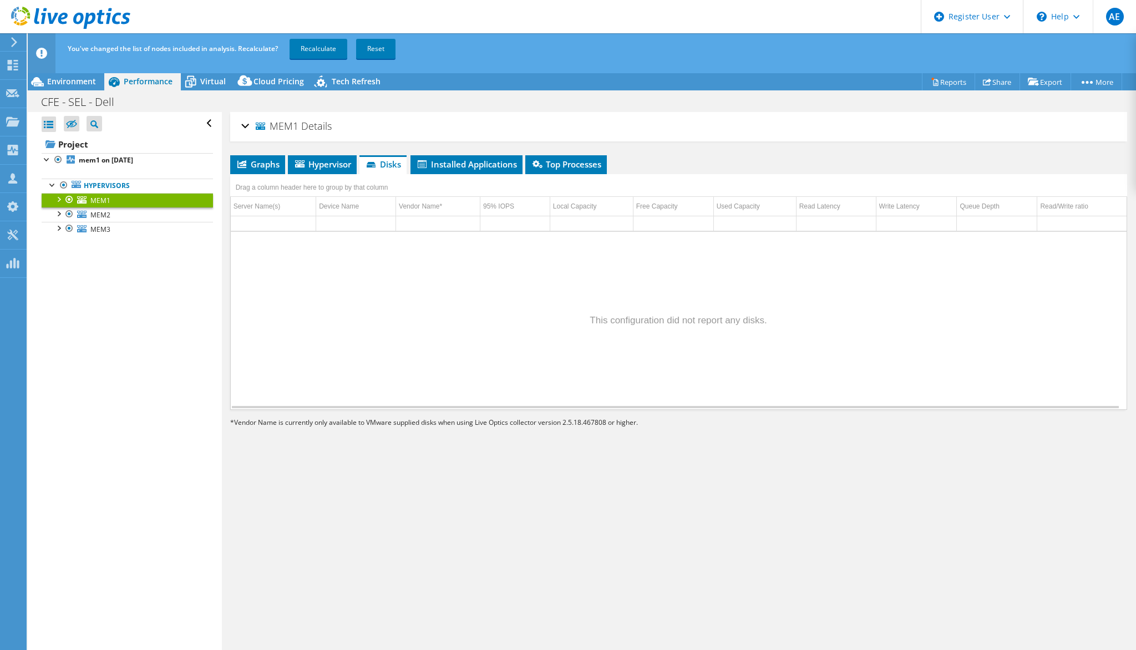
click at [58, 199] on div at bounding box center [58, 198] width 11 height 11
click at [251, 159] on span "Graphs" at bounding box center [258, 164] width 44 height 11
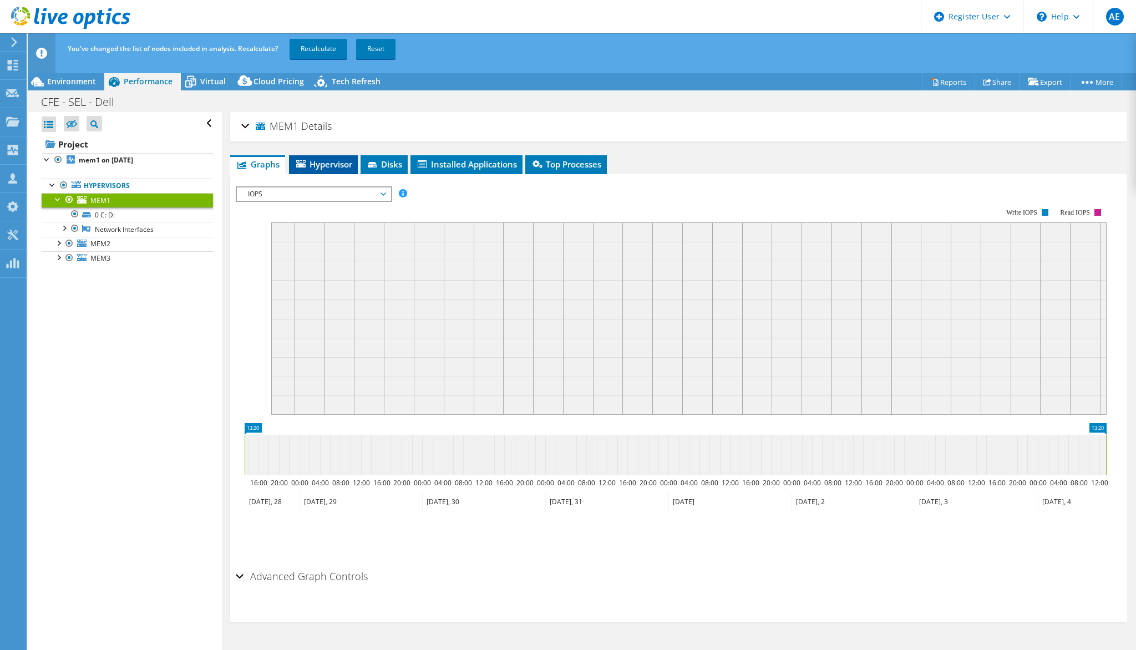
click at [334, 164] on span "Hypervisor" at bounding box center [324, 164] width 58 height 11
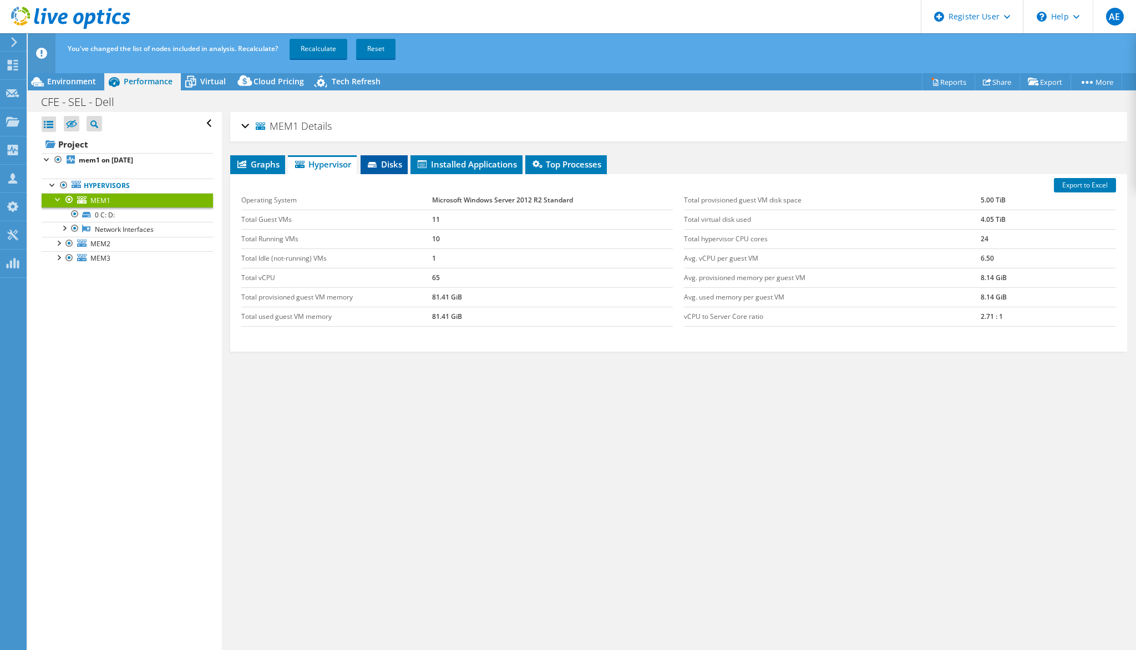
click at [391, 162] on span "Disks" at bounding box center [384, 164] width 36 height 11
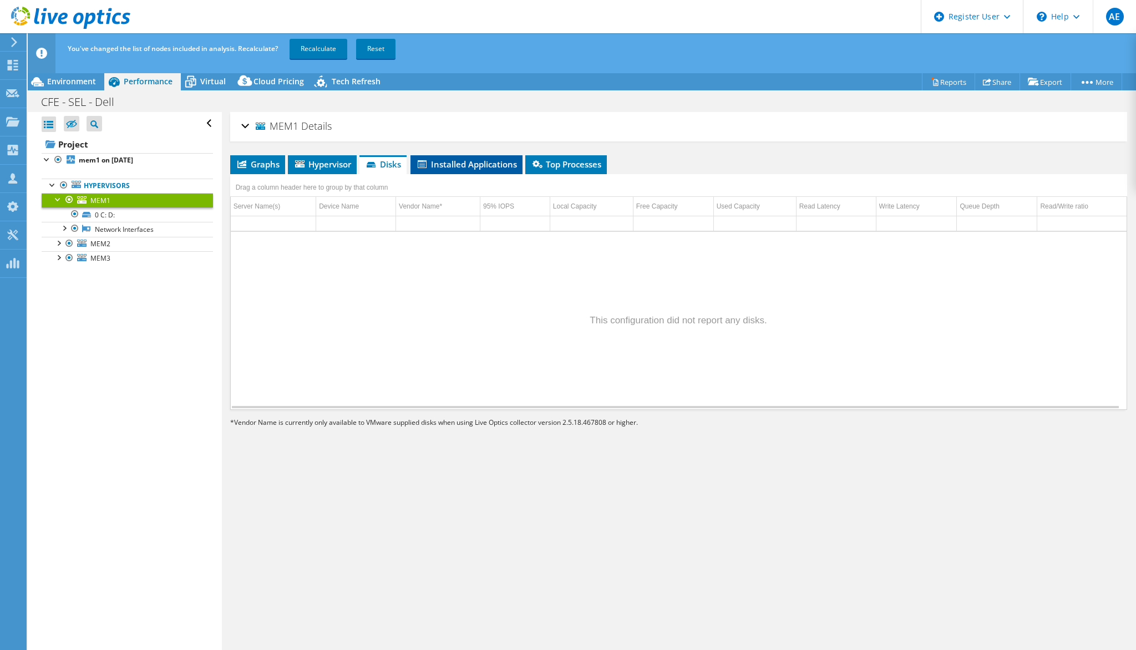
click at [506, 162] on span "Installed Applications" at bounding box center [466, 164] width 101 height 11
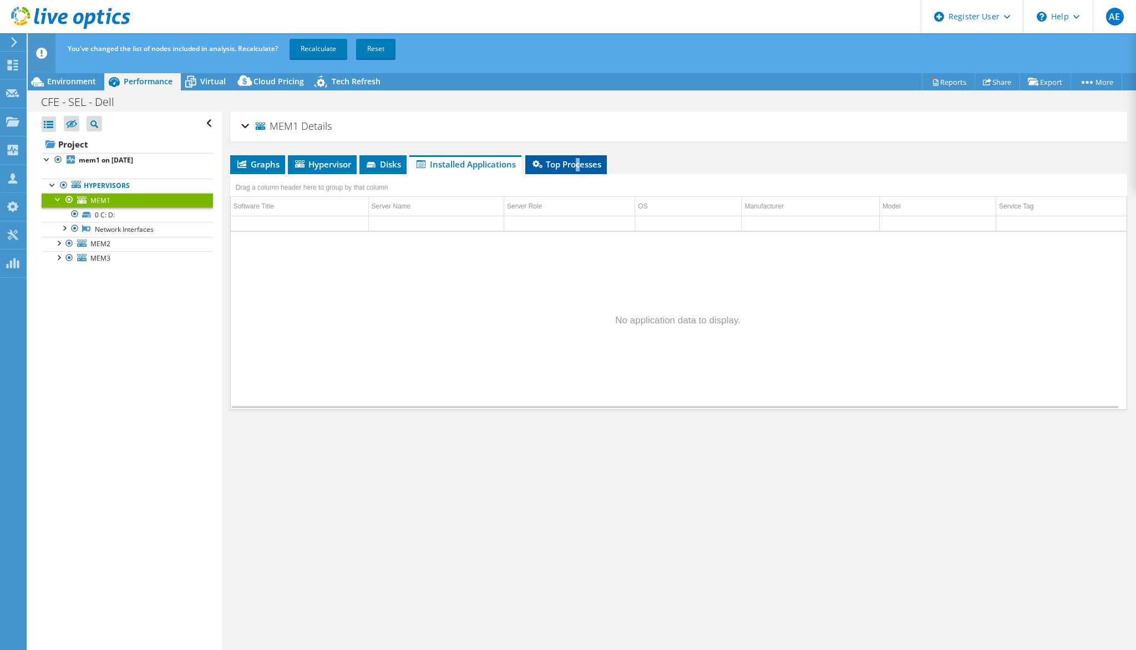
click at [580, 162] on span "Top Processes" at bounding box center [566, 164] width 70 height 11
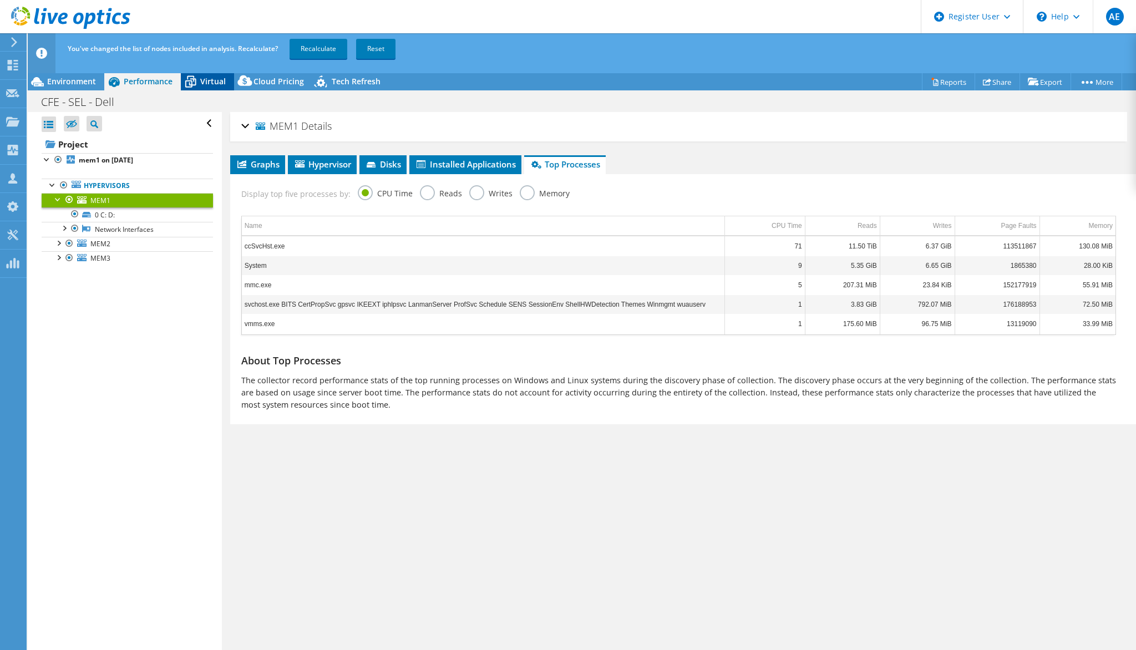
click at [189, 88] on icon at bounding box center [190, 81] width 19 height 19
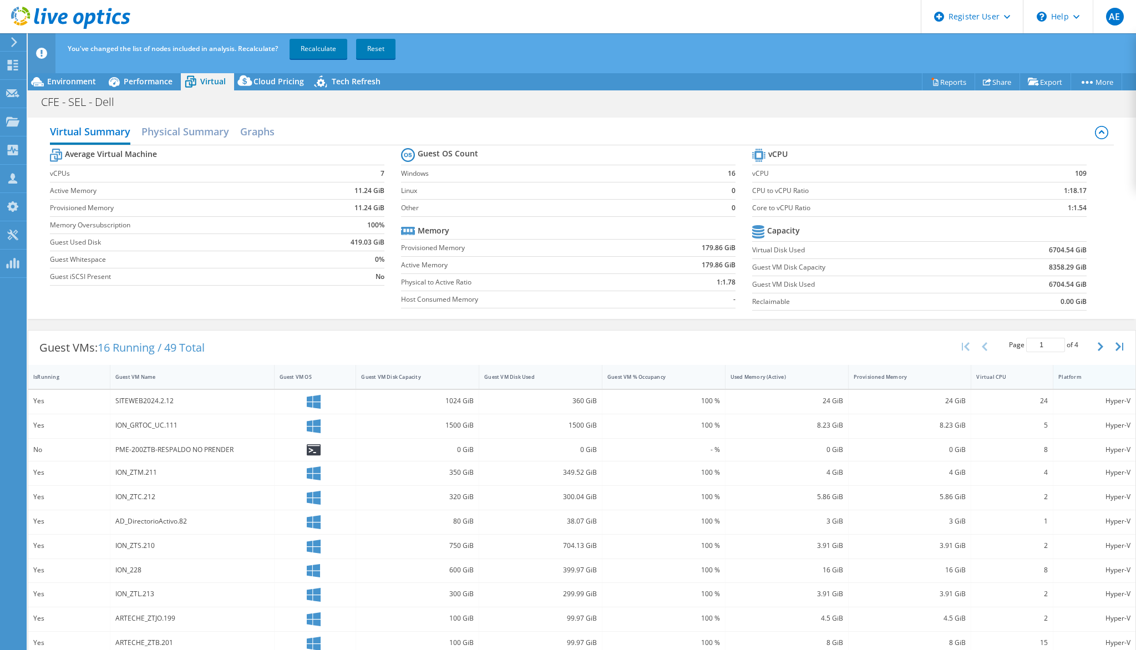
click at [1096, 373] on div "Platform" at bounding box center [1087, 376] width 59 height 7
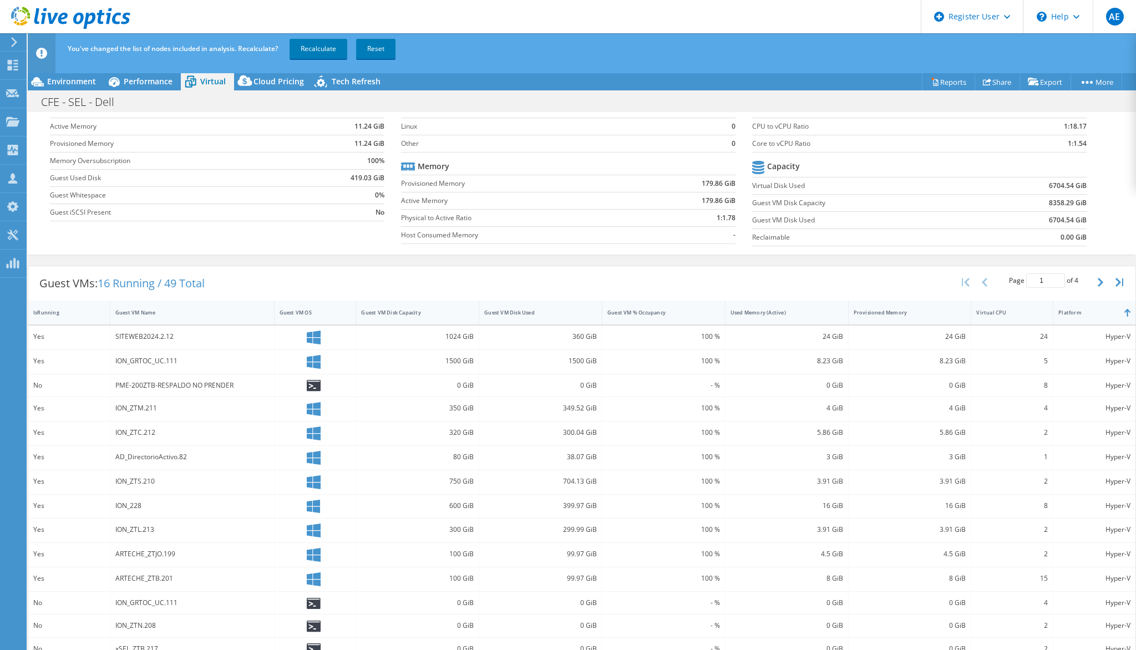
scroll to position [82, 0]
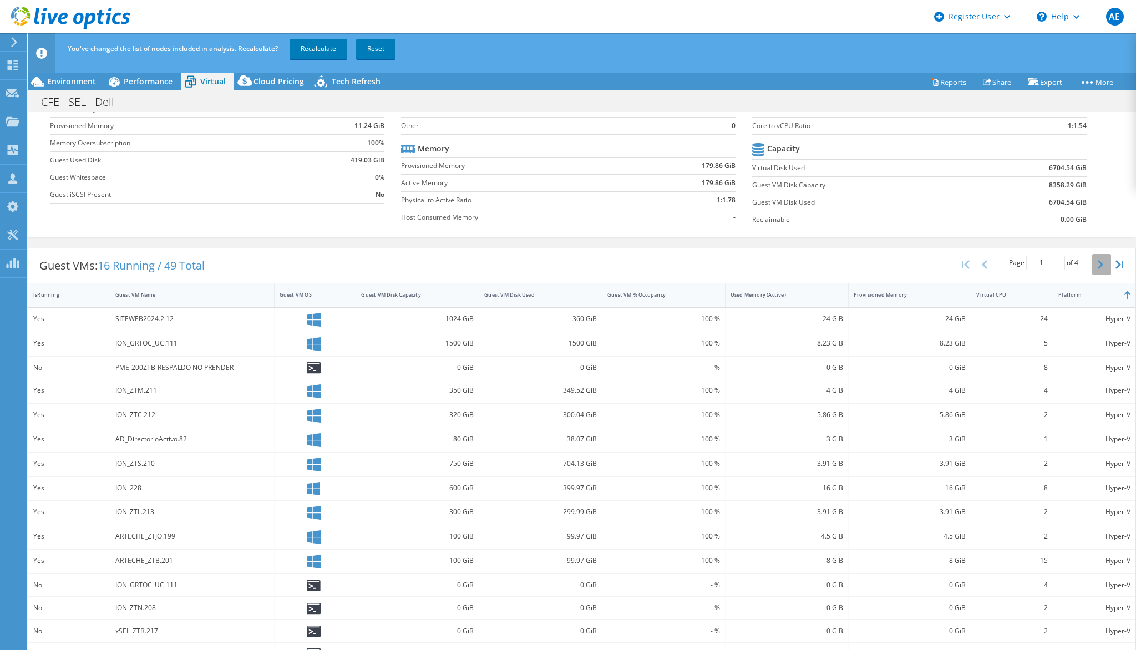
click at [1092, 264] on button "button" at bounding box center [1101, 264] width 19 height 21
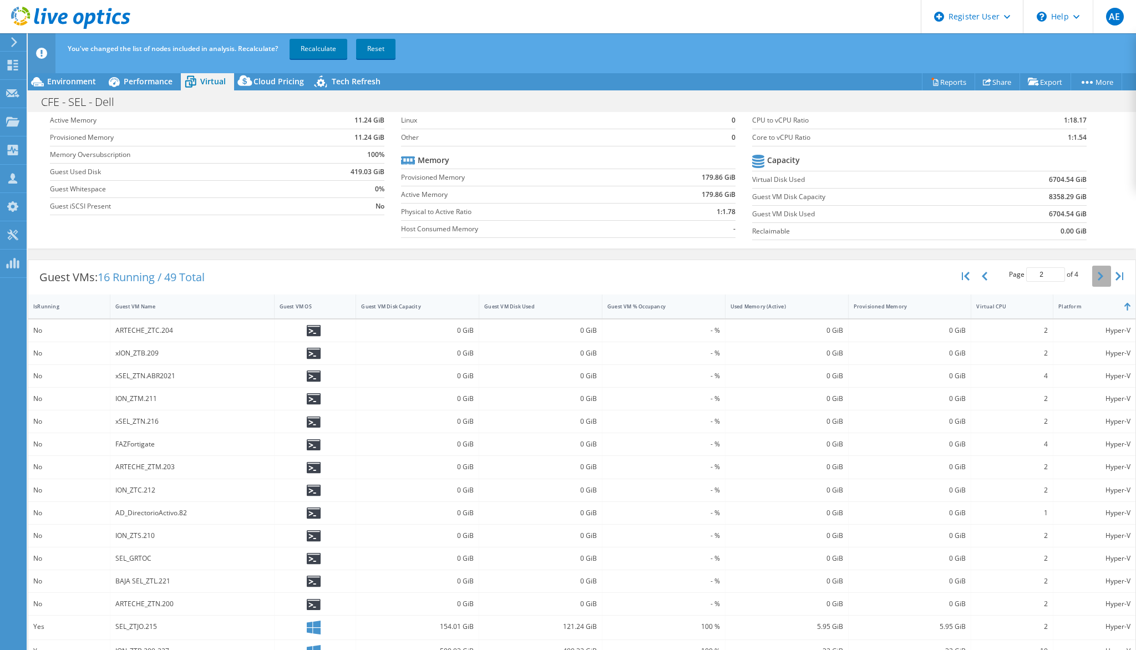
click at [1092, 266] on button "button" at bounding box center [1101, 276] width 19 height 21
click at [1092, 267] on button "button" at bounding box center [1101, 275] width 19 height 21
type input "4"
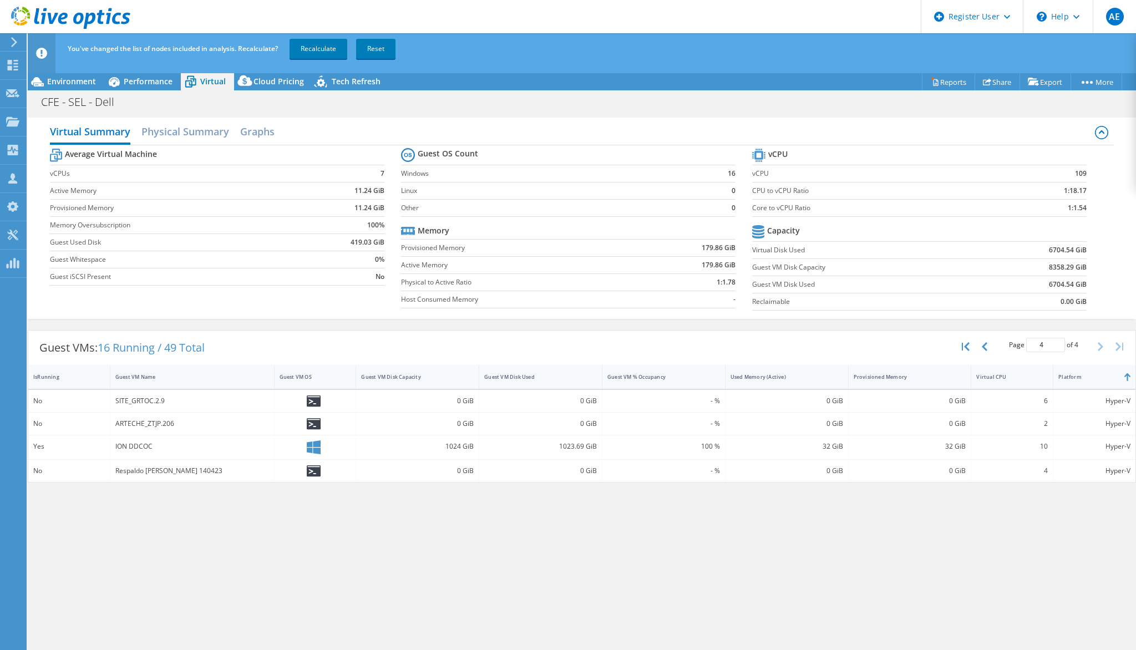
scroll to position [0, 0]
click at [168, 137] on h2 "Physical Summary" at bounding box center [185, 132] width 88 height 24
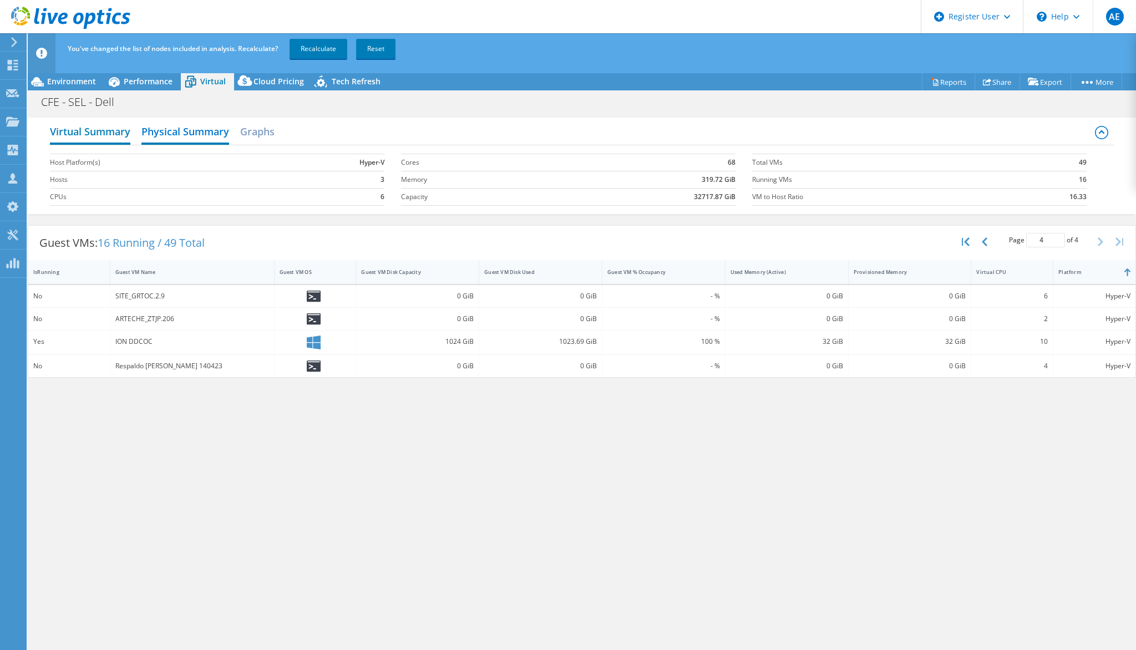
click at [59, 127] on h2 "Virtual Summary" at bounding box center [90, 132] width 80 height 24
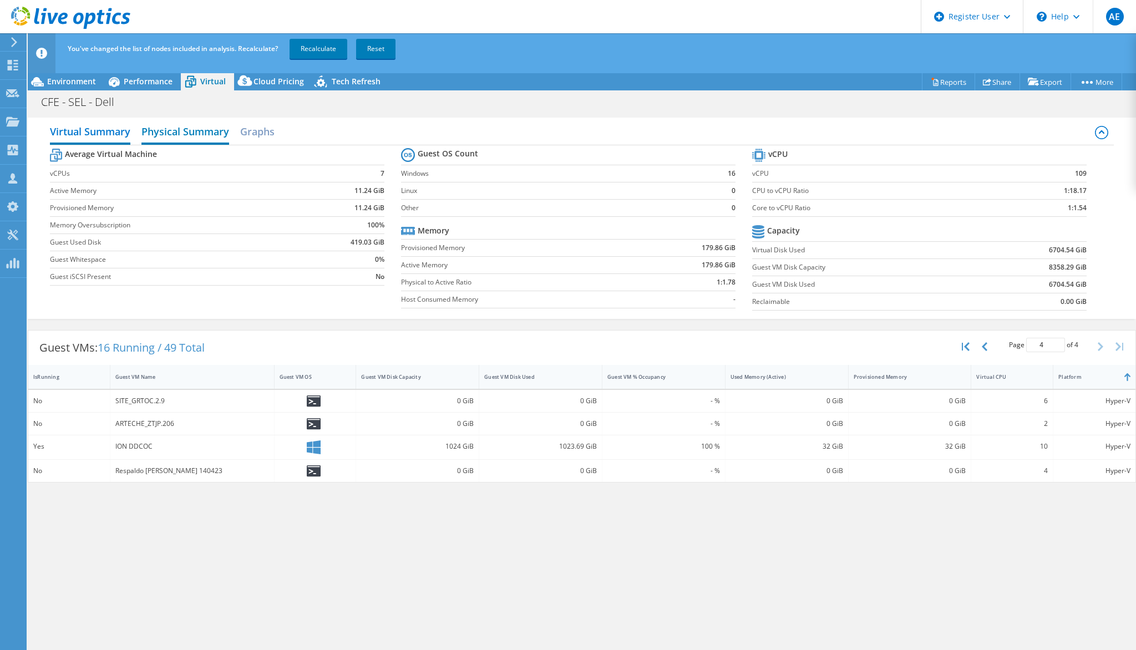
click at [176, 128] on h2 "Physical Summary" at bounding box center [185, 132] width 88 height 24
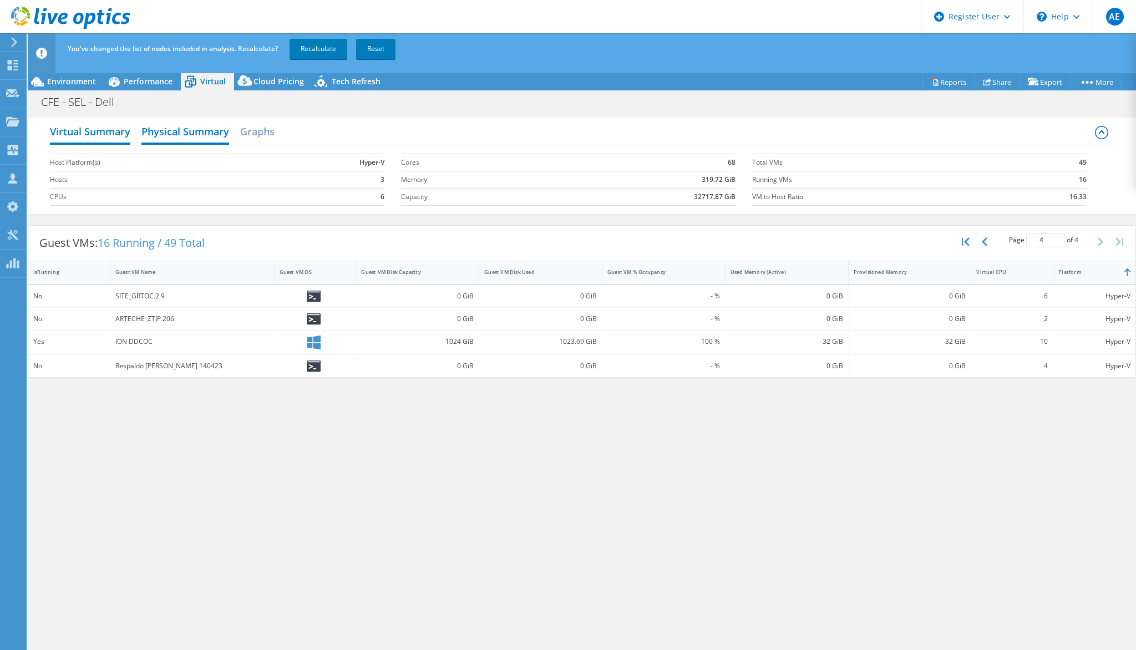
click at [92, 137] on h2 "Virtual Summary" at bounding box center [90, 132] width 80 height 24
